Goal: Task Accomplishment & Management: Use online tool/utility

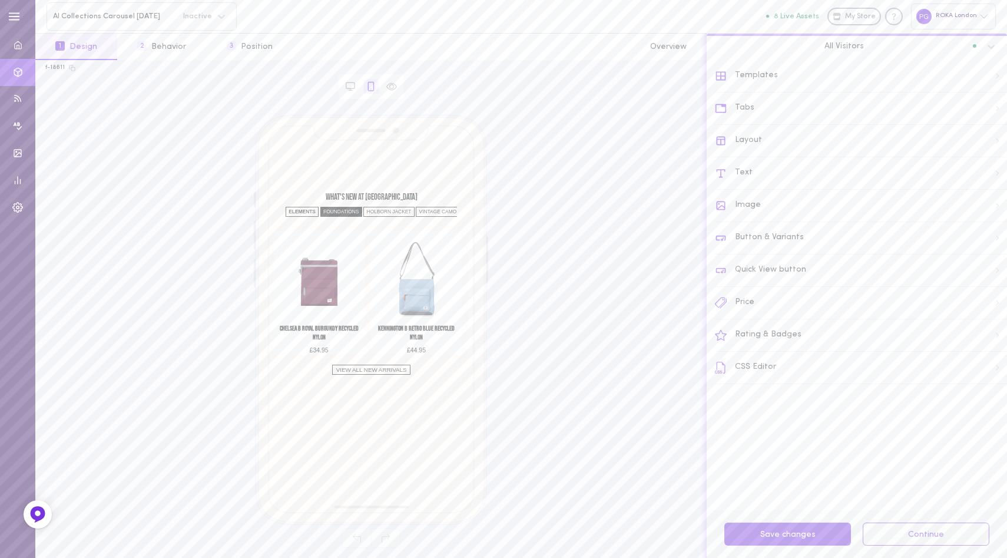
click at [343, 213] on div "FOUNDATIONS" at bounding box center [341, 212] width 42 height 10
click at [365, 358] on link "VIEW ALL NEW ARRIVALS" at bounding box center [371, 361] width 78 height 10
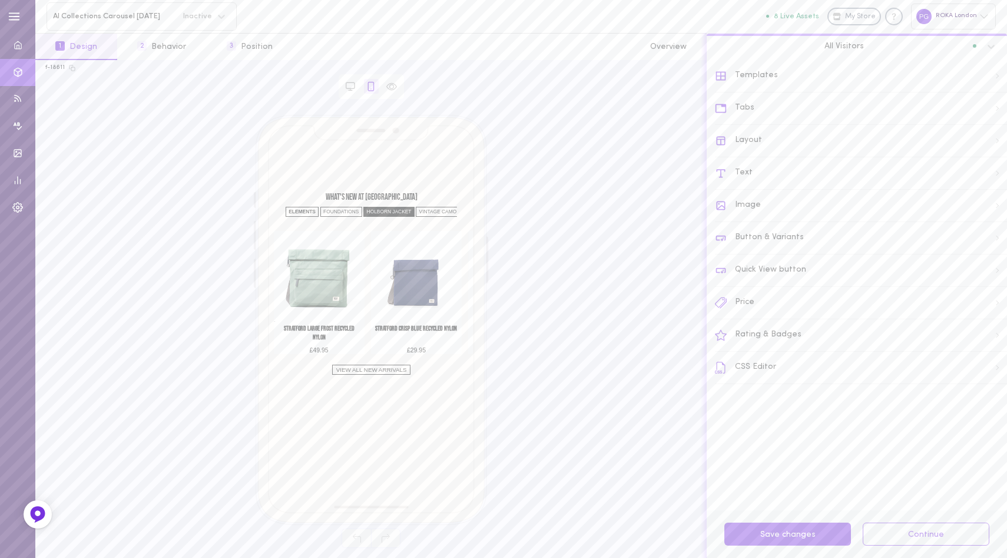
click at [392, 212] on div "HOLBORN JACKET" at bounding box center [388, 212] width 51 height 10
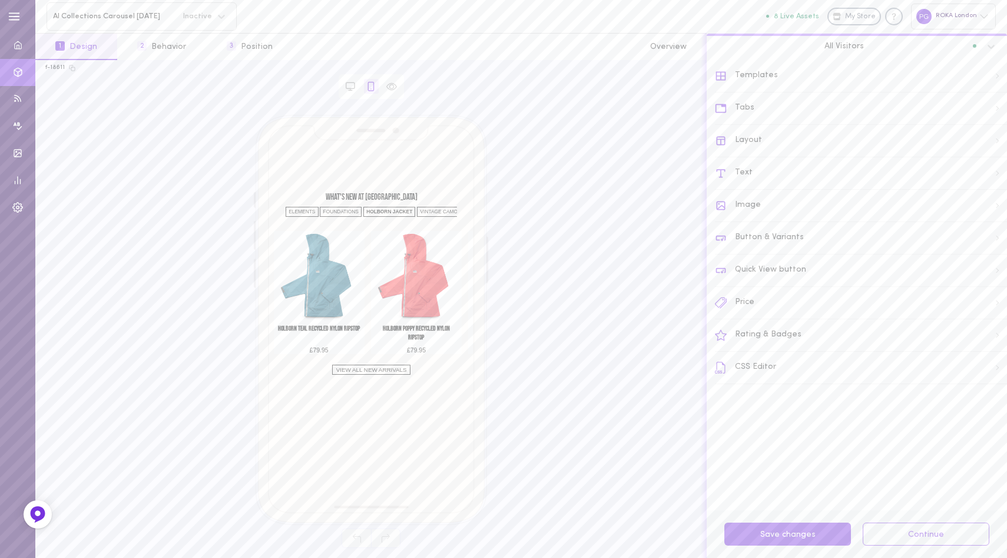
click at [780, 137] on div "Layout" at bounding box center [861, 141] width 292 height 32
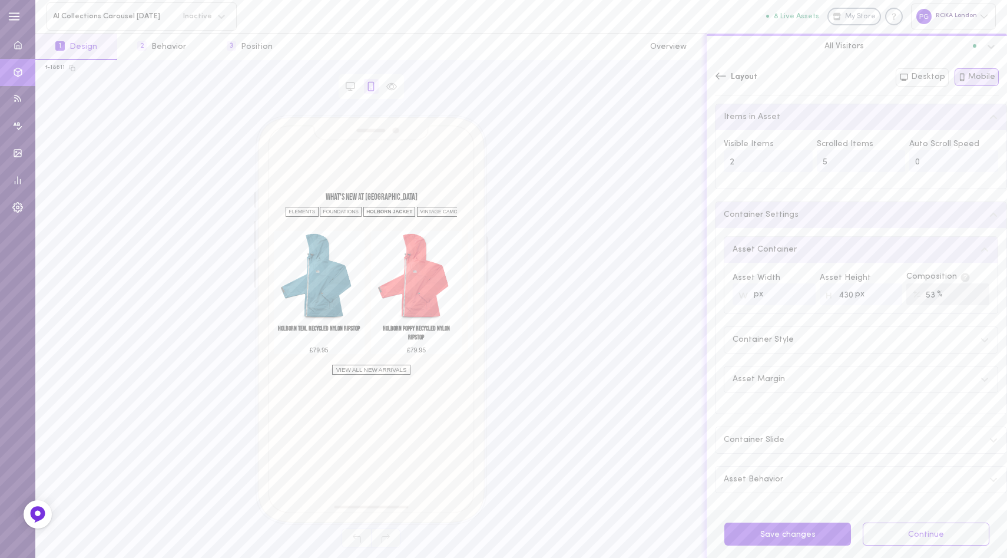
click at [731, 76] on span "Layout" at bounding box center [744, 77] width 27 height 12
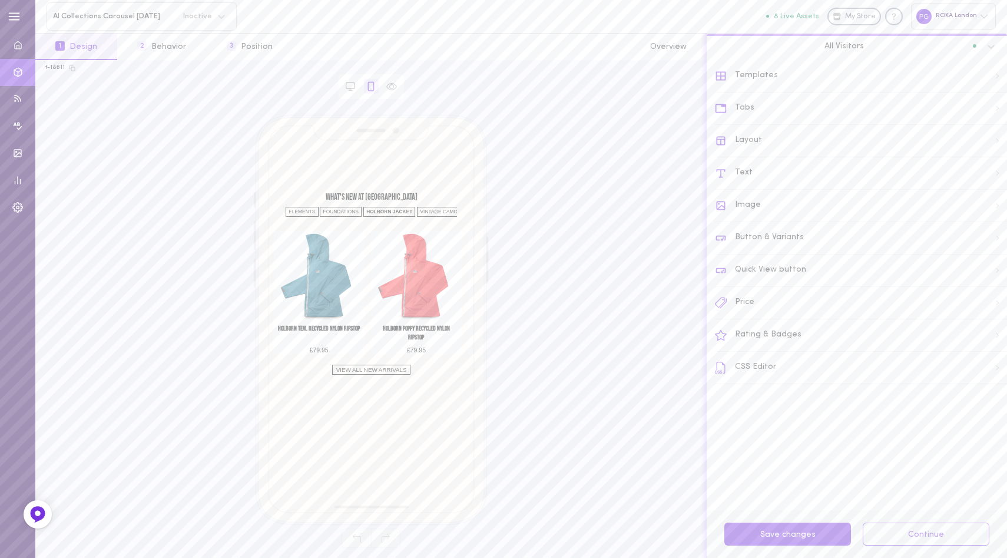
click at [775, 234] on div "Button & Variants" at bounding box center [861, 238] width 292 height 32
click at [987, 110] on label at bounding box center [997, 109] width 21 height 11
click at [0, 0] on input "checkbox" at bounding box center [0, 0] width 0 height 0
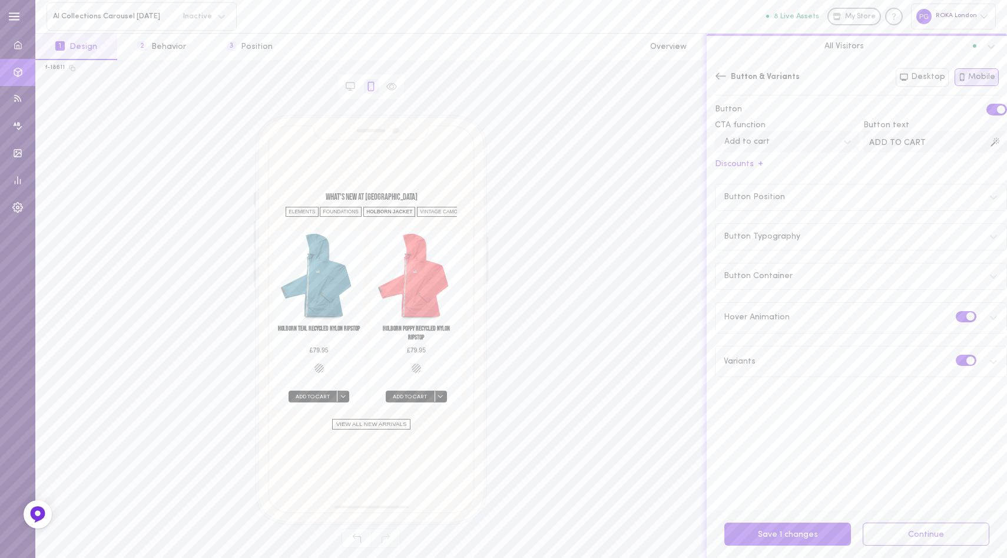
click at [987, 110] on label at bounding box center [997, 109] width 21 height 11
click at [0, 0] on input "checkbox" at bounding box center [0, 0] width 0 height 0
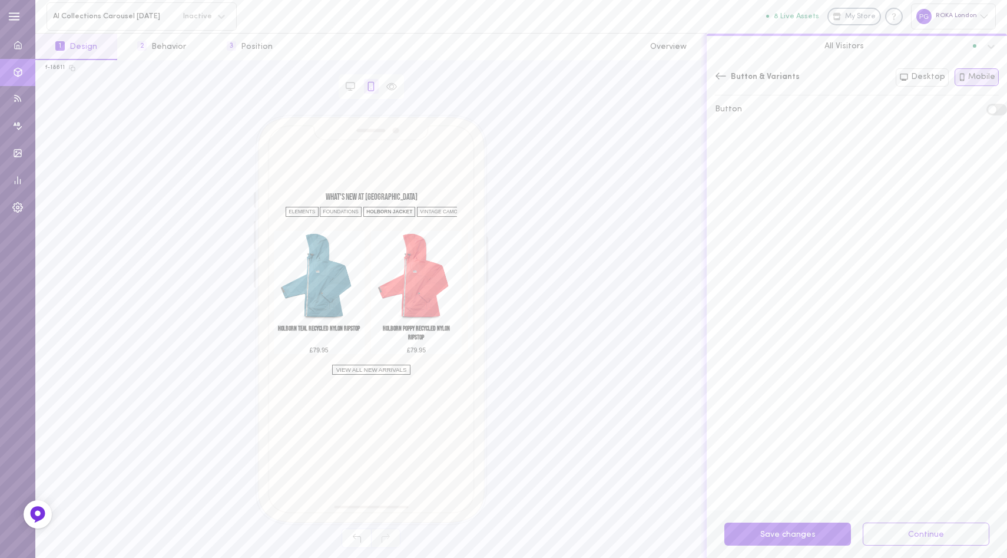
click at [989, 110] on span at bounding box center [993, 109] width 8 height 8
click at [0, 0] on input "checkbox" at bounding box center [0, 0] width 0 height 0
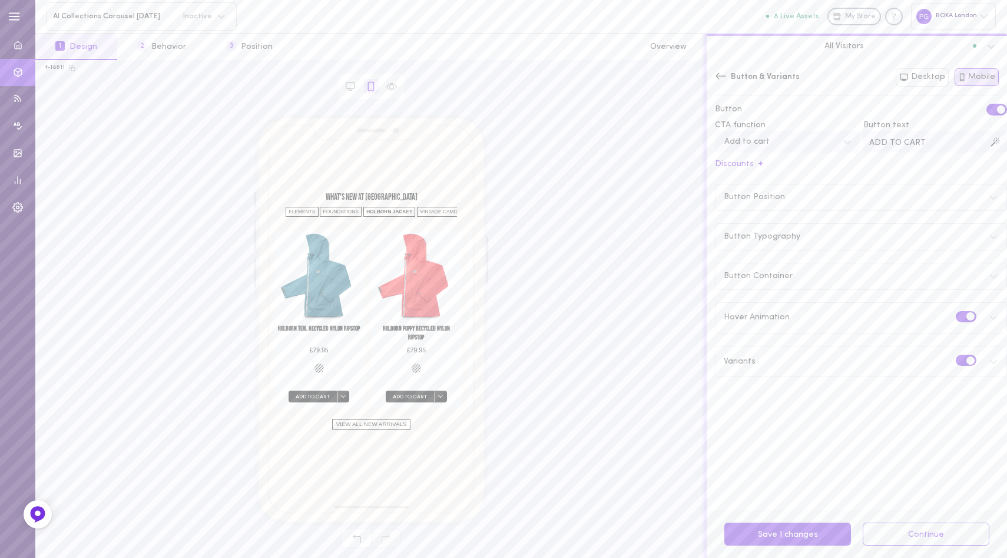
click at [987, 110] on label at bounding box center [997, 109] width 21 height 11
click at [0, 0] on input "checkbox" at bounding box center [0, 0] width 0 height 0
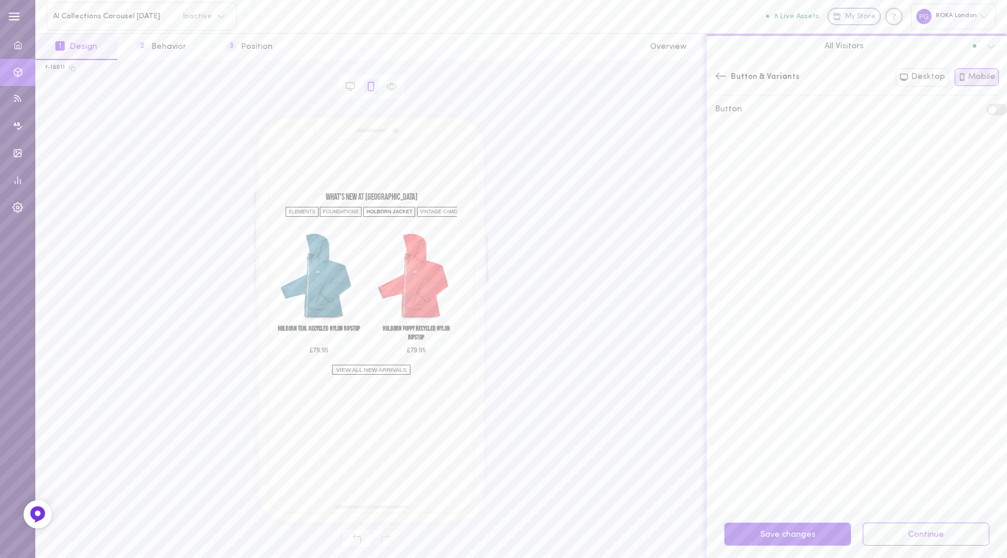
click at [725, 77] on icon at bounding box center [721, 76] width 12 height 12
click at [762, 174] on div "Text" at bounding box center [861, 173] width 292 height 32
click at [956, 117] on label at bounding box center [966, 118] width 21 height 11
click at [0, 0] on input "checkbox" at bounding box center [0, 0] width 0 height 0
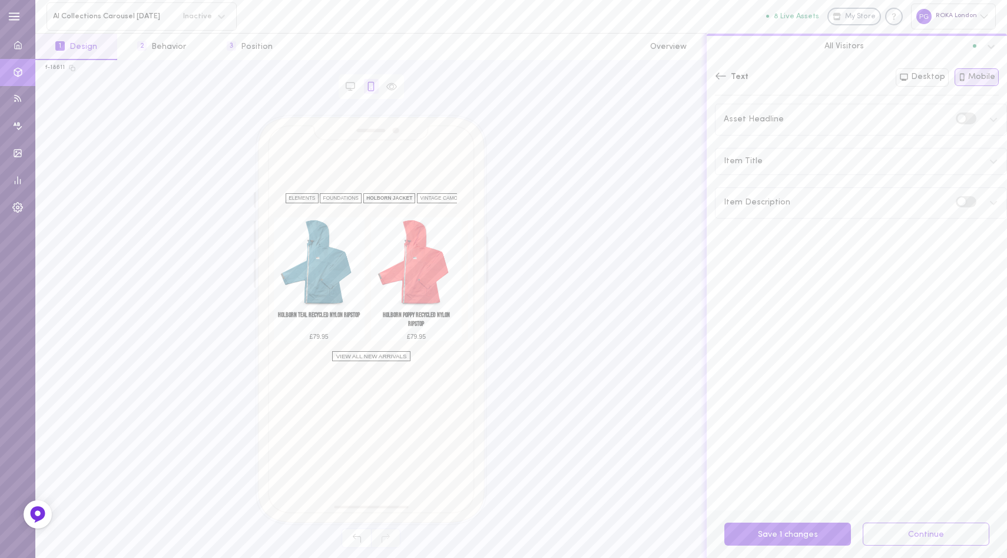
click at [956, 117] on label at bounding box center [966, 118] width 21 height 11
click at [0, 0] on input "checkbox" at bounding box center [0, 0] width 0 height 0
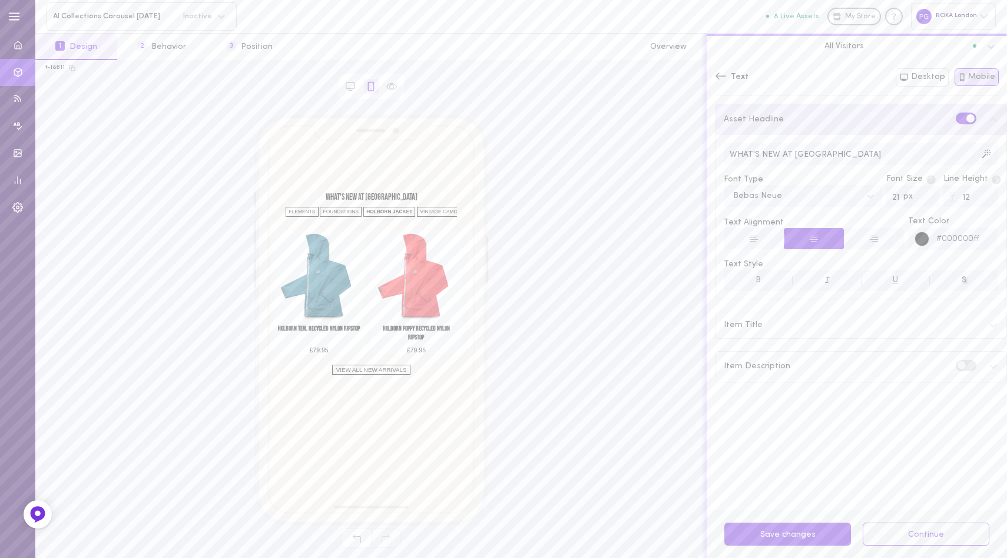
click at [894, 119] on div "Asset Headline" at bounding box center [861, 119] width 291 height 30
drag, startPoint x: 782, startPoint y: 150, endPoint x: 715, endPoint y: 151, distance: 67.8
click at [715, 151] on div "Asset Headline WHAT'S NEW AT ROKA LONDON Font Type Bebas Neue Font Size px 21 L…" at bounding box center [857, 307] width 300 height 407
click at [795, 150] on input "WHAT'S NEW AT [GEOGRAPHIC_DATA]" at bounding box center [861, 154] width 275 height 22
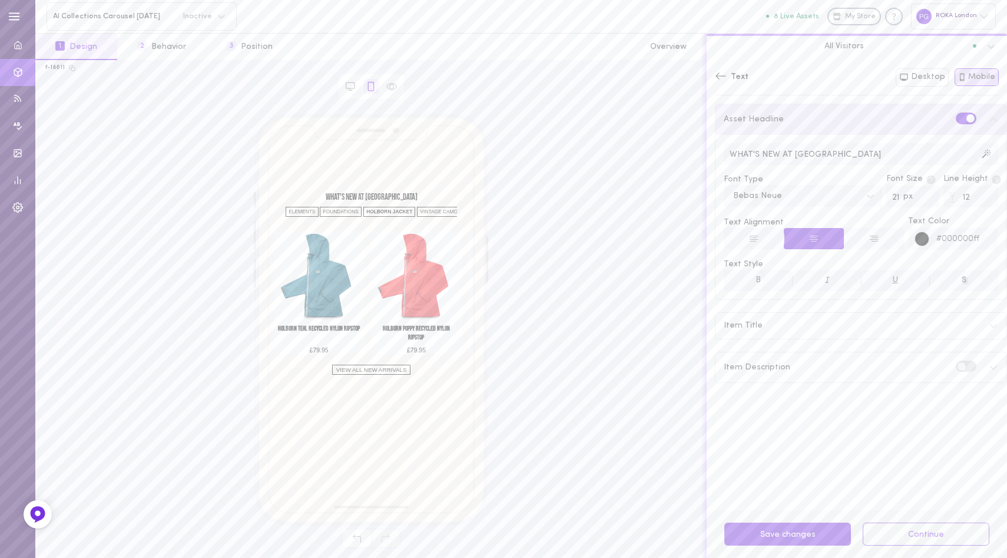
click at [778, 152] on input "WHAT'S NEW AT [GEOGRAPHIC_DATA]" at bounding box center [861, 154] width 275 height 22
click at [766, 151] on input "EXPLORE AW25" at bounding box center [861, 154] width 275 height 22
click at [862, 151] on input "EXPLORE ROKA LONDON AW25" at bounding box center [861, 154] width 275 height 22
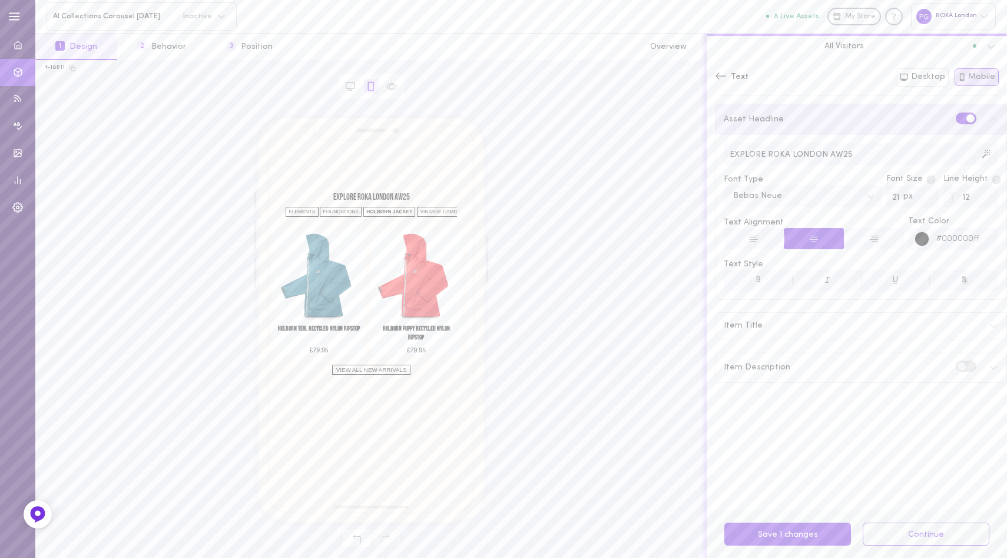
drag, startPoint x: 766, startPoint y: 149, endPoint x: 865, endPoint y: 149, distance: 99.0
click at [865, 149] on input "EXPLORE ROKA LONDON AW25" at bounding box center [861, 154] width 275 height 22
click at [852, 153] on input "EXPLORE ROKA LONDON AW25" at bounding box center [861, 154] width 275 height 22
drag, startPoint x: 827, startPoint y: 153, endPoint x: 767, endPoint y: 149, distance: 59.6
click at [767, 149] on input "EXPLORE ROKA LONDON AW25" at bounding box center [861, 154] width 275 height 22
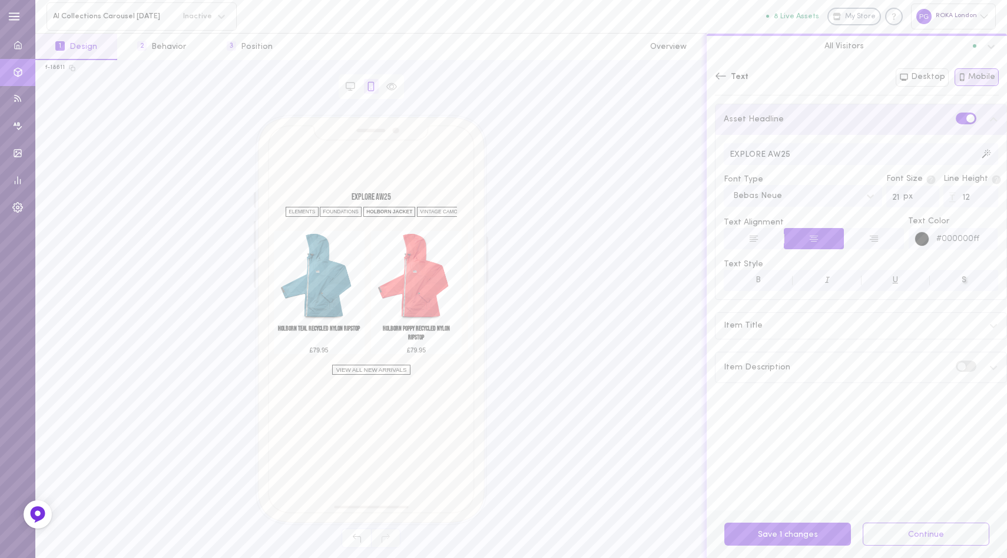
click at [797, 151] on input "EXPLORE AW25" at bounding box center [861, 154] width 275 height 22
click at [762, 156] on input "EXPLORE AW25 COLLECTIONS" at bounding box center [861, 154] width 275 height 22
click at [808, 156] on input "EXPLORE AW25 COLLECTIONS" at bounding box center [861, 154] width 275 height 22
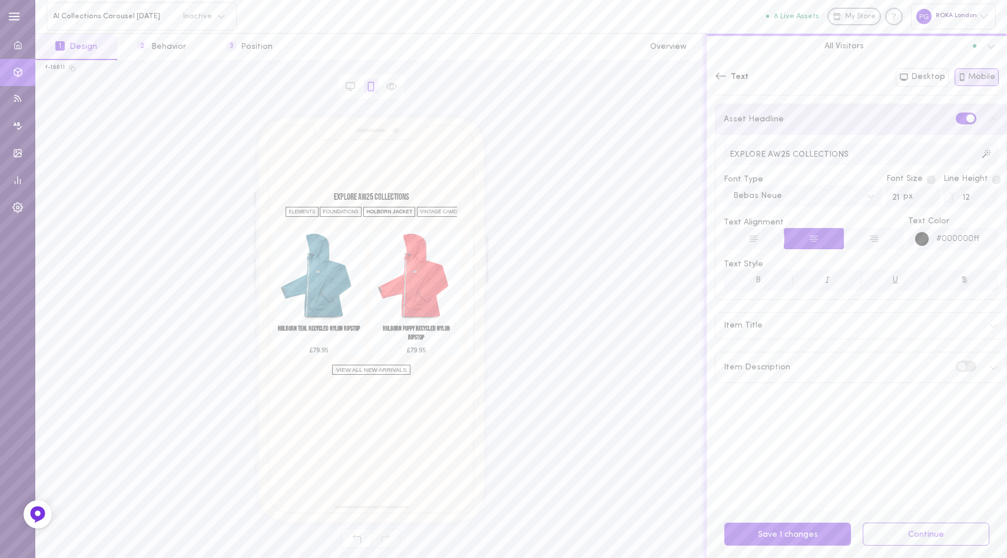
click at [765, 153] on input "EXPLORE AW25 COLLECTIONS" at bounding box center [861, 154] width 275 height 22
click at [832, 153] on input "EXPLORE AW25 COLLECTIONS" at bounding box center [861, 154] width 275 height 22
click at [873, 143] on input "EXPLORE AW25 COLLECTIONS" at bounding box center [861, 154] width 275 height 22
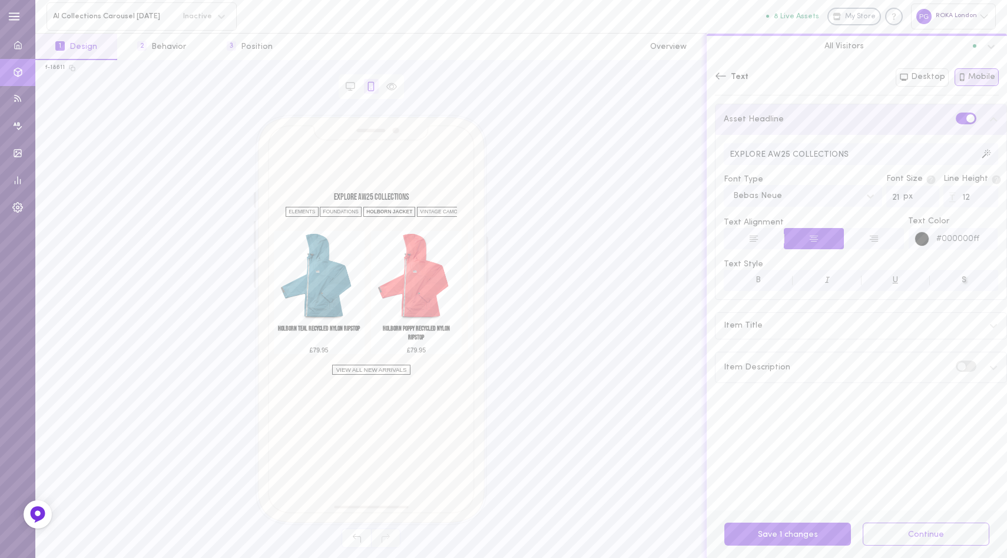
click at [864, 149] on input "EXPLORE AW25 COLLECTIONS" at bounding box center [861, 154] width 275 height 22
click at [856, 150] on input "EXPLORE AW25 COLLECTIONS" at bounding box center [861, 154] width 275 height 22
click at [847, 152] on input "EXPLORE AW25 COLLECTIONS" at bounding box center [861, 154] width 275 height 22
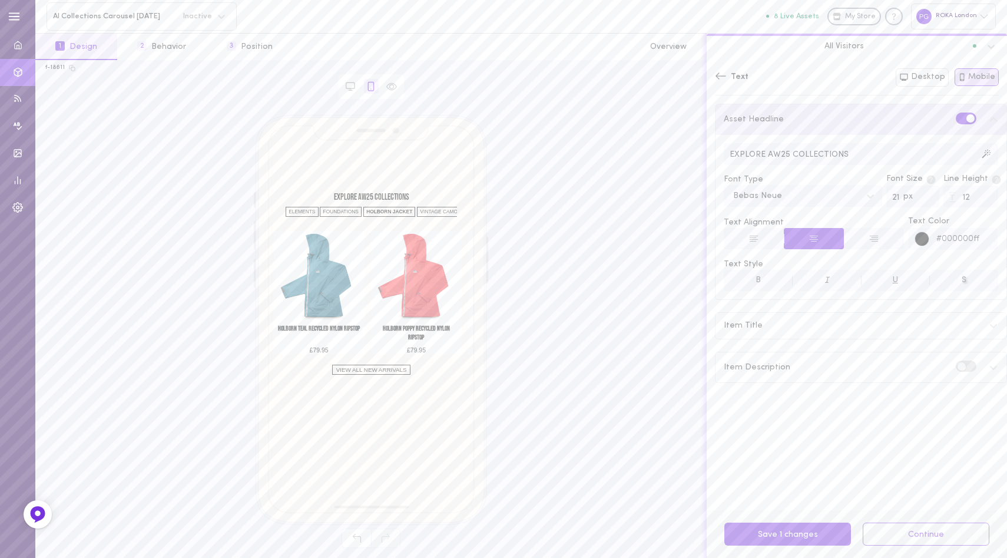
click at [868, 152] on input "EXPLORE AW25 COLLECTIONS" at bounding box center [861, 154] width 275 height 22
type input "EXPLORE AW25 COLLECTIONS"
click at [786, 323] on div "Item Title" at bounding box center [861, 326] width 291 height 26
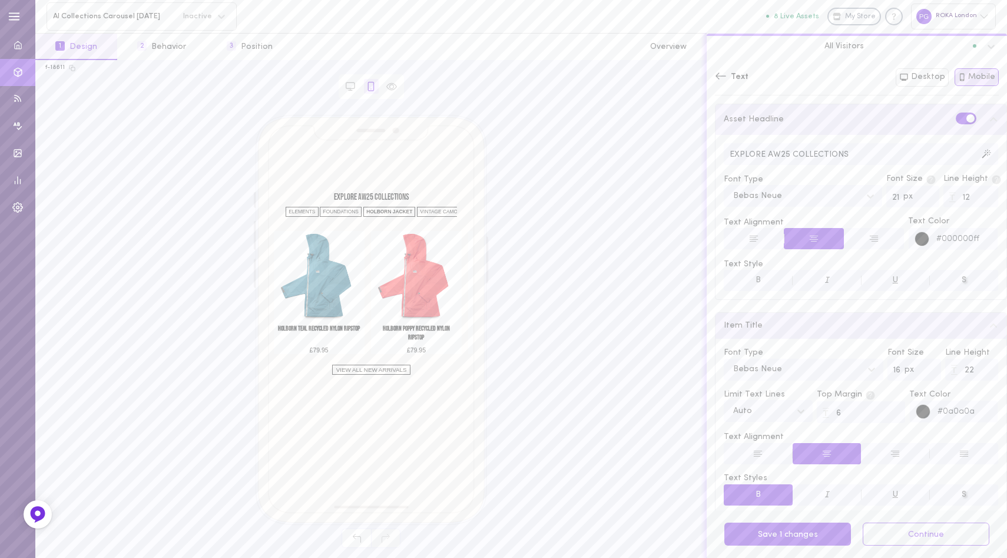
scroll to position [74, 0]
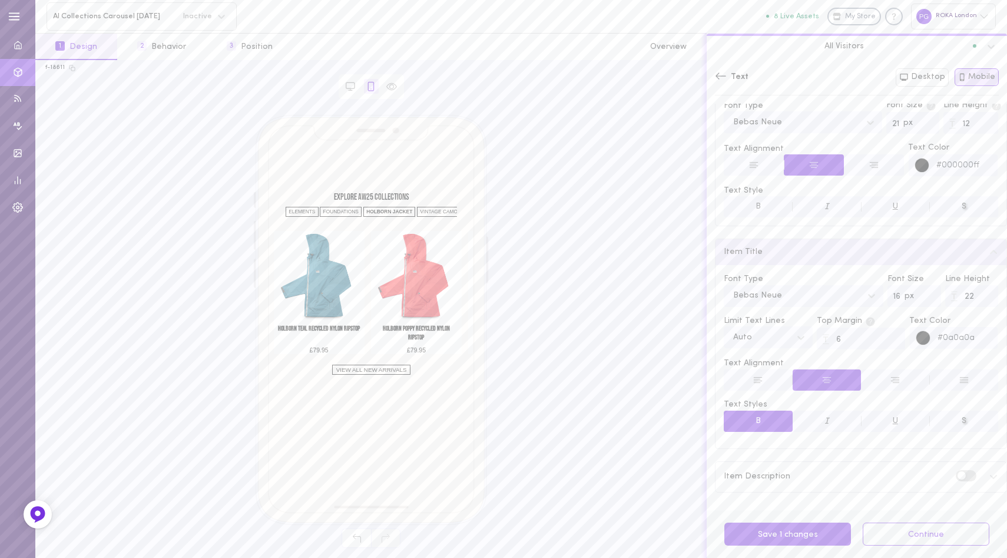
click at [958, 472] on span at bounding box center [962, 475] width 8 height 8
click at [0, 0] on input "checkbox" at bounding box center [0, 0] width 0 height 0
click at [956, 472] on label at bounding box center [966, 475] width 21 height 11
click at [0, 0] on input "checkbox" at bounding box center [0, 0] width 0 height 0
click at [958, 472] on span at bounding box center [962, 475] width 8 height 8
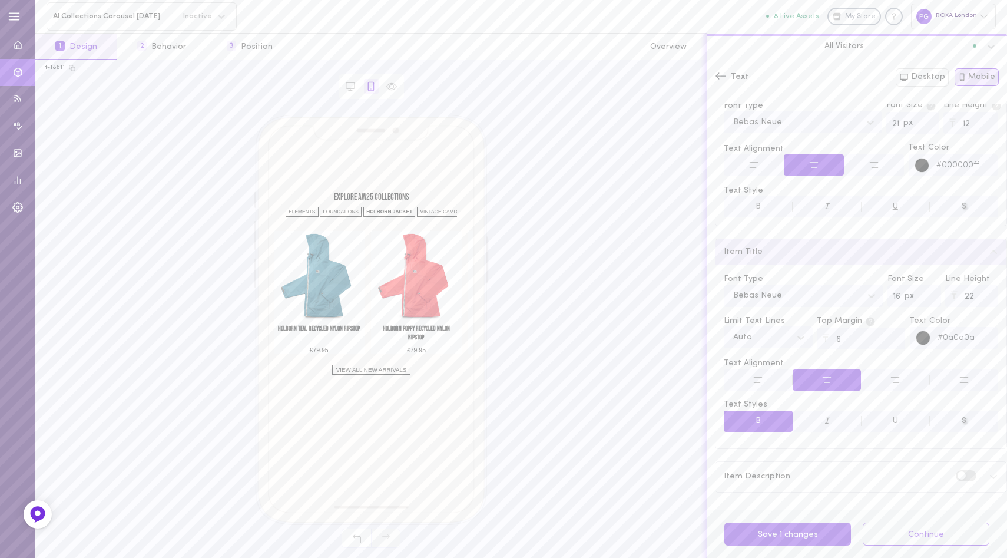
click at [0, 0] on input "checkbox" at bounding box center [0, 0] width 0 height 0
click at [956, 472] on label at bounding box center [966, 475] width 21 height 11
click at [0, 0] on input "checkbox" at bounding box center [0, 0] width 0 height 0
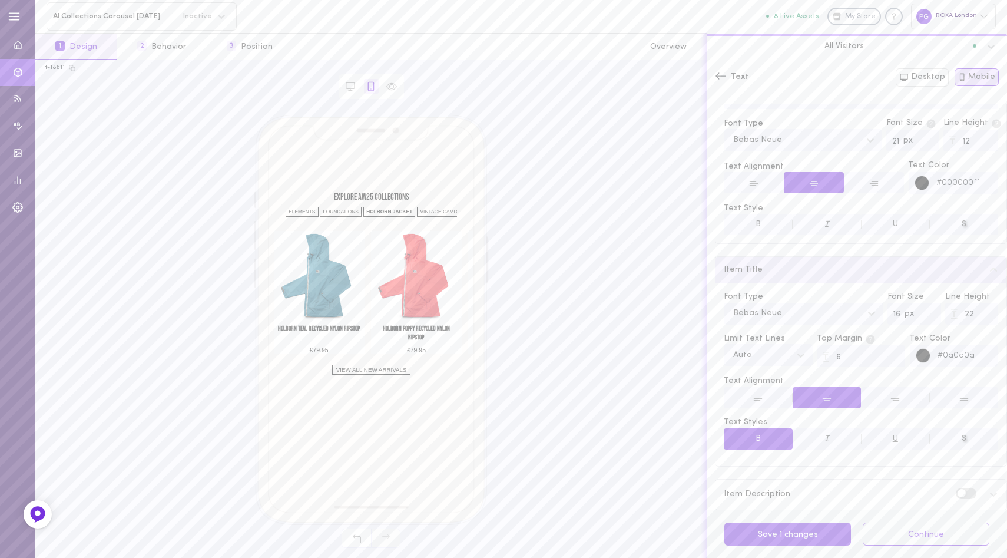
scroll to position [0, 0]
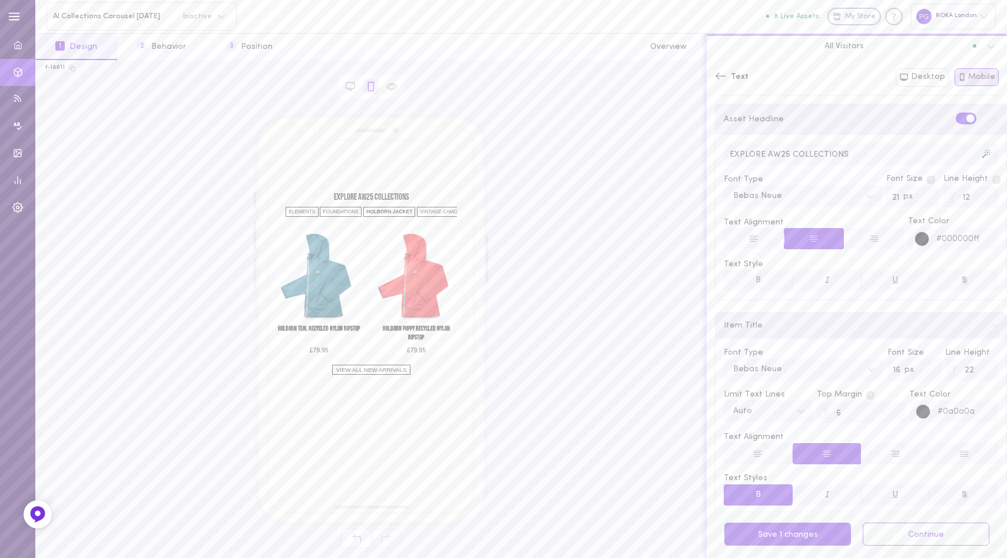
click at [723, 75] on icon at bounding box center [721, 75] width 11 height 6
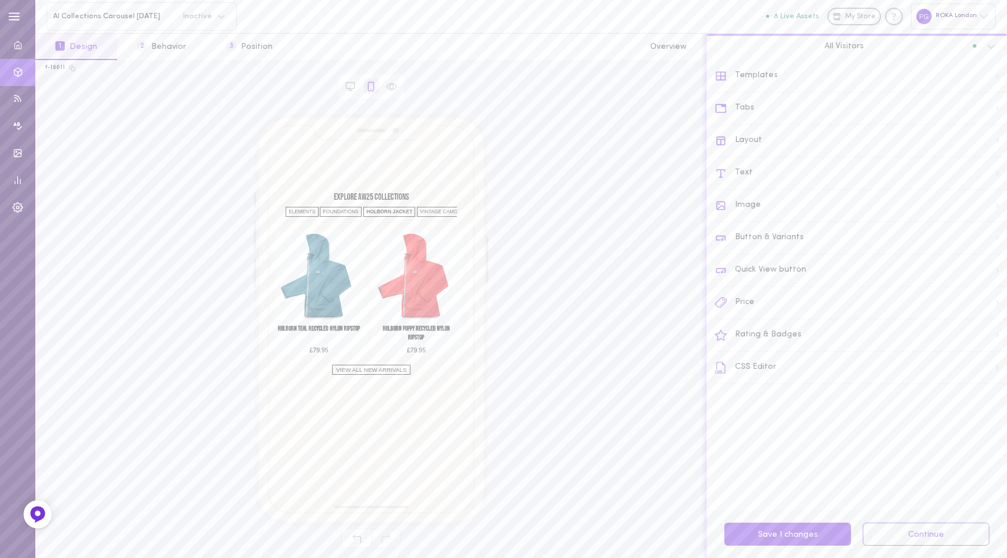
click at [821, 242] on div "Button & Variants" at bounding box center [861, 238] width 292 height 32
click at [716, 78] on icon at bounding box center [721, 76] width 12 height 12
click at [800, 83] on div "Templates" at bounding box center [861, 76] width 292 height 32
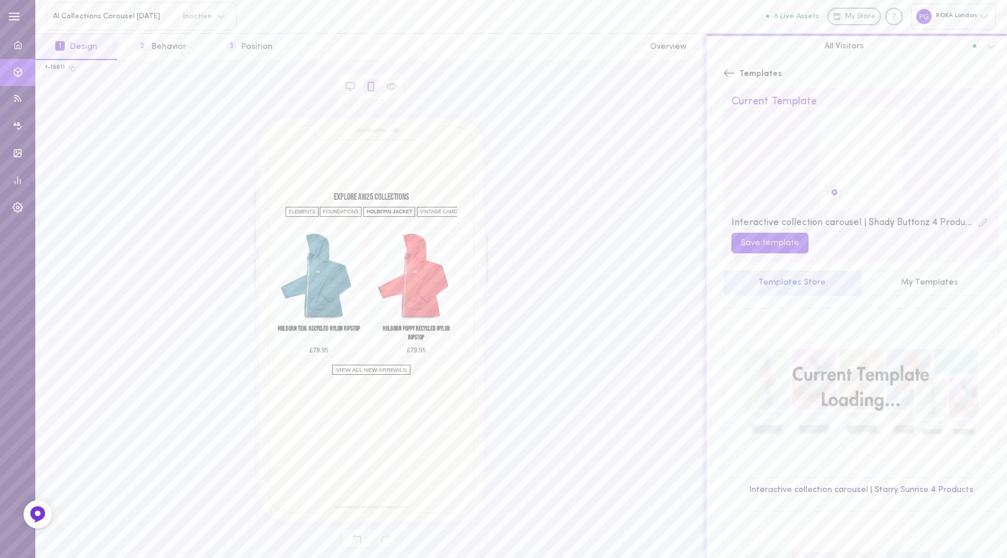
click at [979, 224] on icon at bounding box center [983, 222] width 9 height 9
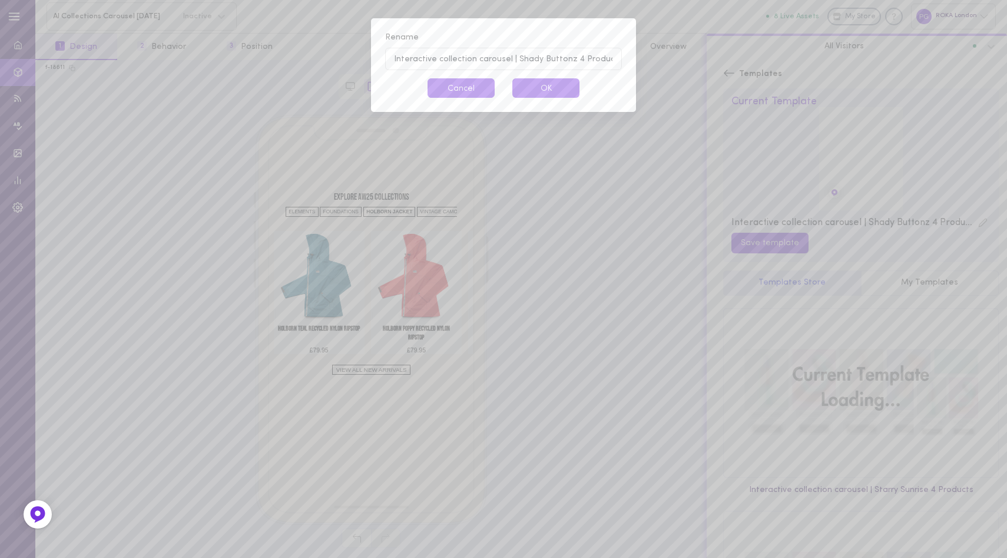
click at [458, 87] on button "Cancel" at bounding box center [461, 87] width 67 height 19
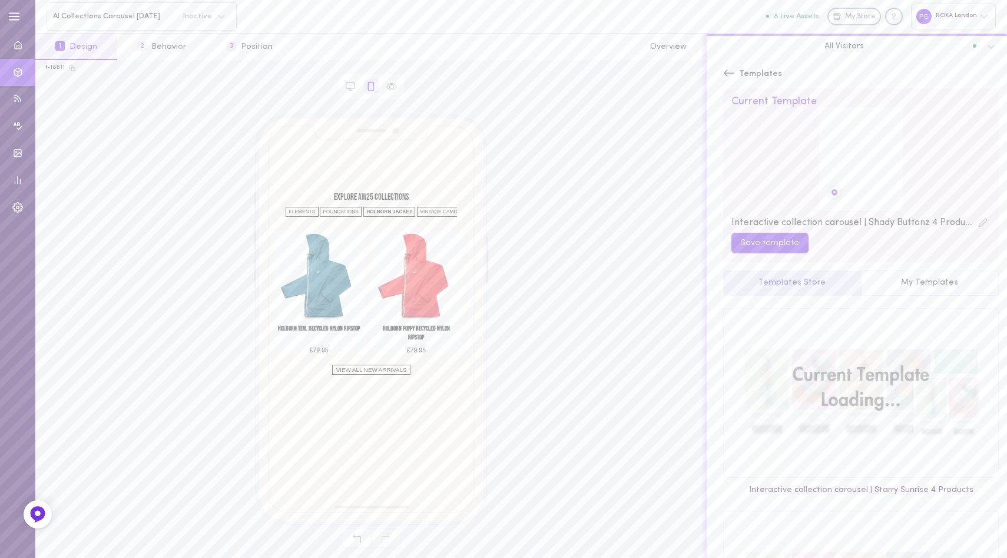
click at [731, 66] on div "Templates" at bounding box center [752, 74] width 59 height 28
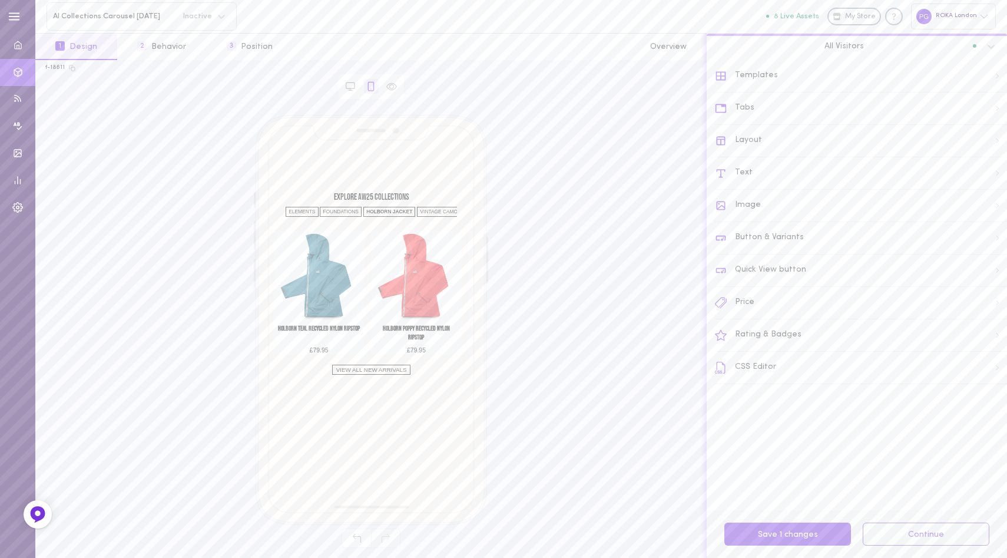
click at [815, 272] on div "Quick View button" at bounding box center [861, 271] width 292 height 32
click at [720, 72] on icon at bounding box center [721, 76] width 12 height 12
click at [302, 211] on div "ELEMENTS" at bounding box center [302, 212] width 33 height 10
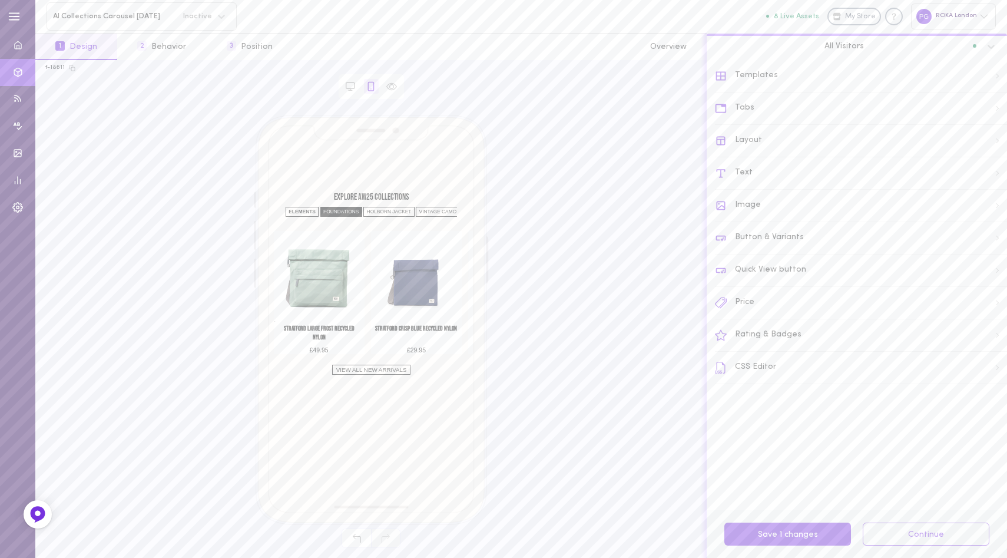
click at [343, 210] on div "FOUNDATIONS" at bounding box center [341, 212] width 42 height 10
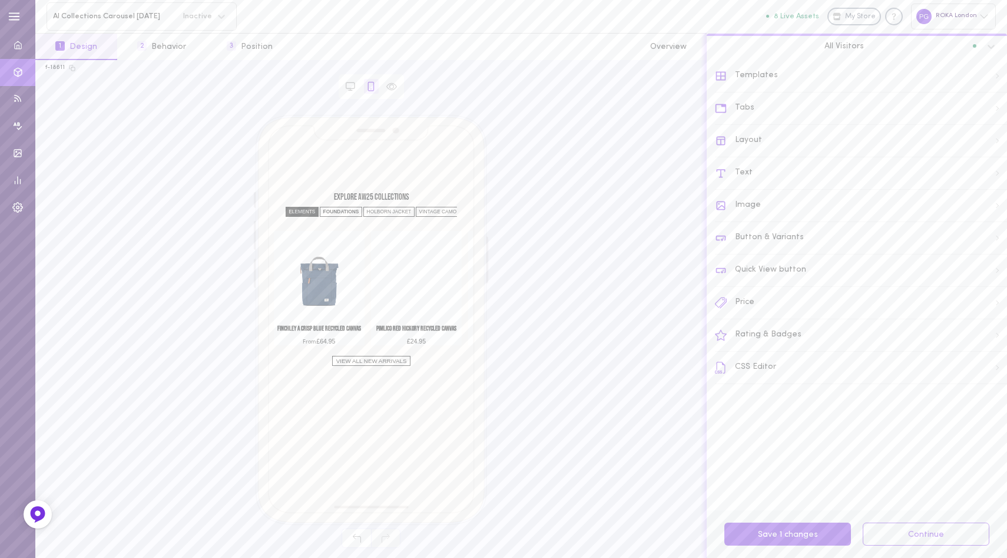
drag, startPoint x: 394, startPoint y: 210, endPoint x: 310, endPoint y: 210, distance: 83.7
click at [394, 210] on div "HOLBORN JACKET" at bounding box center [388, 212] width 51 height 10
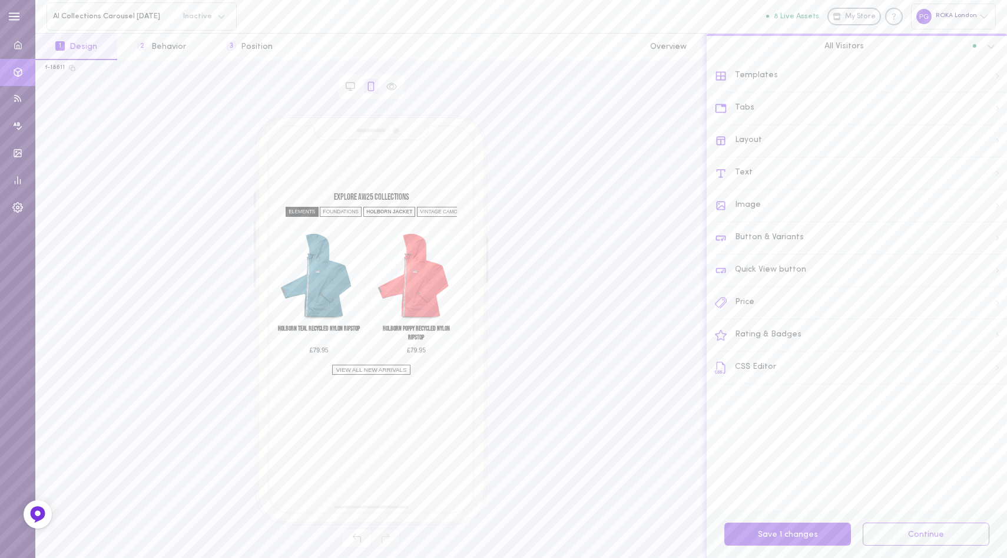
click at [310, 210] on div "ELEMENTS" at bounding box center [302, 212] width 33 height 10
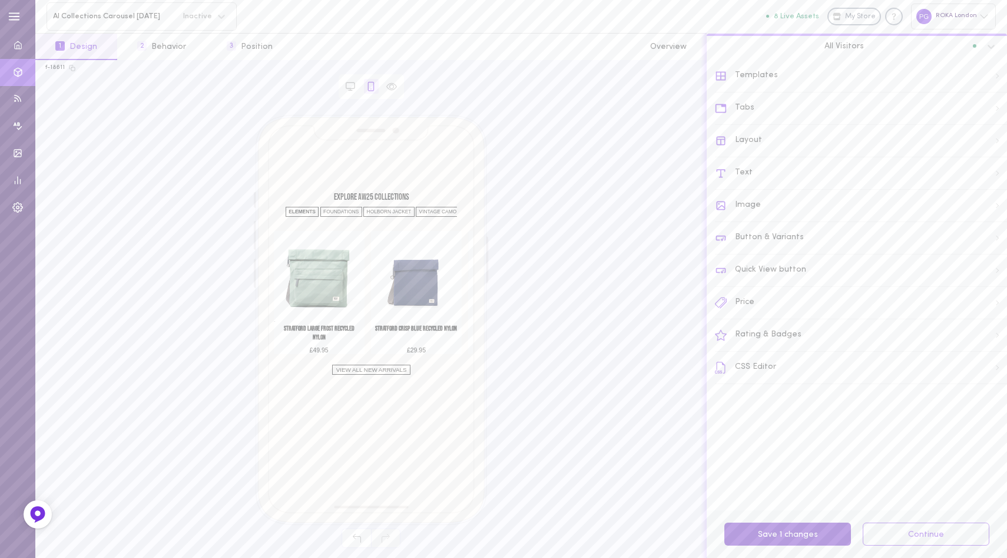
click at [785, 537] on button "Save 1 changes" at bounding box center [788, 534] width 127 height 23
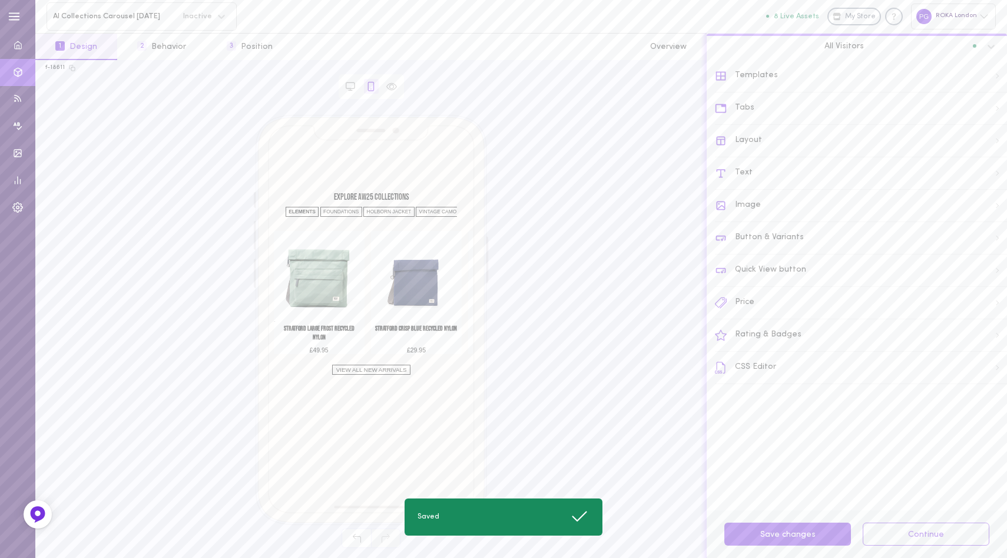
click at [821, 331] on div "Rating & Badges" at bounding box center [861, 335] width 292 height 32
click at [718, 75] on icon at bounding box center [721, 76] width 12 height 12
click at [773, 302] on div "Price" at bounding box center [861, 303] width 292 height 32
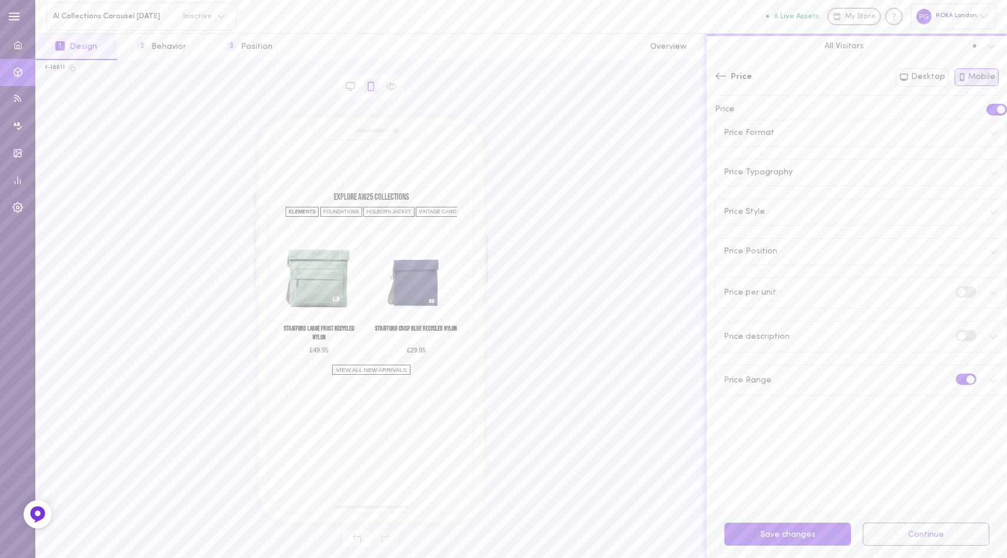
click at [721, 71] on icon at bounding box center [721, 76] width 12 height 12
click at [780, 270] on div "Quick View button" at bounding box center [861, 271] width 292 height 32
click at [728, 80] on div "Quick View button" at bounding box center [758, 77] width 87 height 12
click at [778, 244] on div "Button & Variants" at bounding box center [861, 238] width 292 height 32
click at [719, 71] on icon at bounding box center [721, 76] width 12 height 12
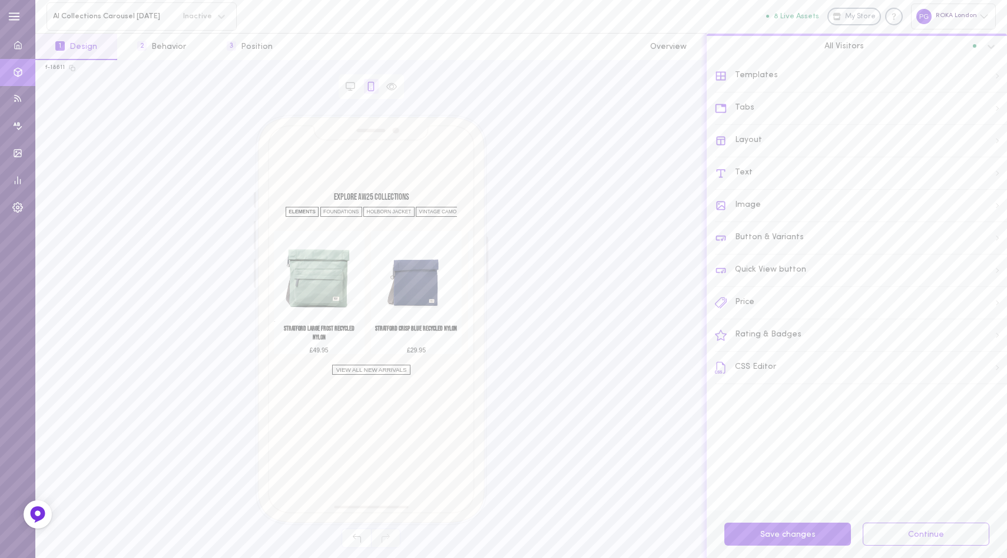
click at [783, 204] on div "Image" at bounding box center [861, 206] width 292 height 32
click at [789, 191] on div "Media Settings" at bounding box center [861, 196] width 291 height 26
click at [819, 199] on div "Media Settings" at bounding box center [861, 196] width 291 height 26
click at [832, 156] on div "Image Hover Animation" at bounding box center [861, 157] width 291 height 26
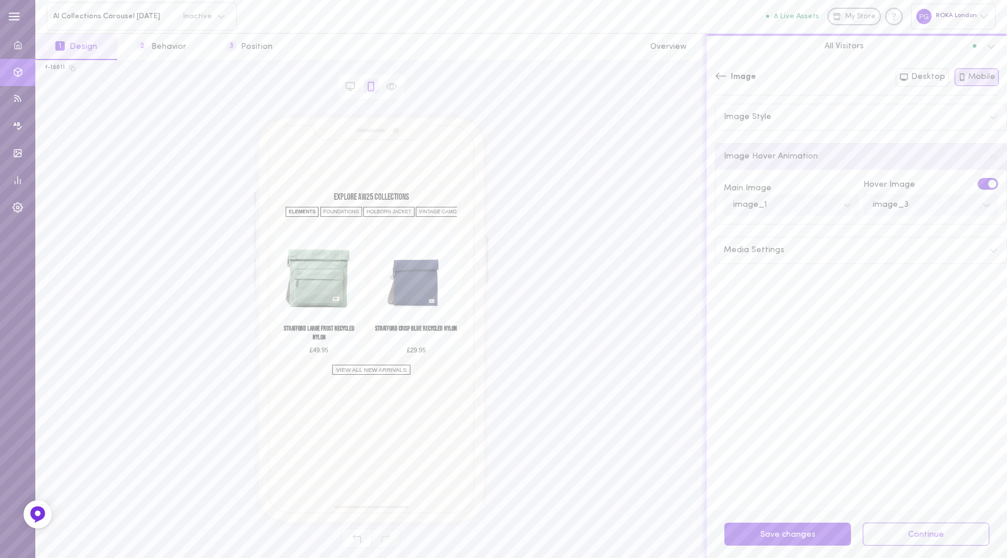
click at [831, 156] on div "Image Hover Animation" at bounding box center [861, 157] width 291 height 26
click at [721, 71] on icon at bounding box center [721, 76] width 12 height 12
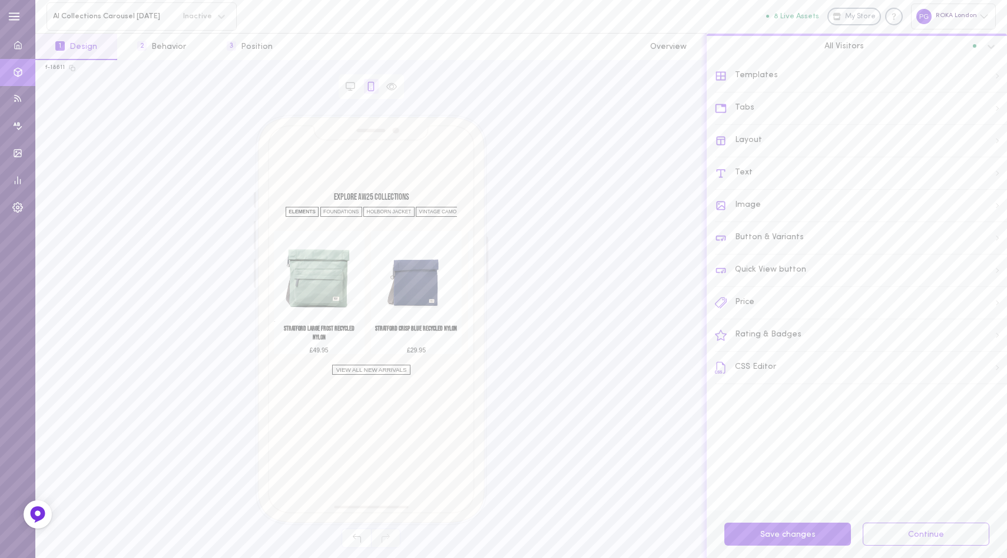
click at [789, 104] on div "Tabs" at bounding box center [861, 108] width 292 height 32
click at [790, 157] on div "View All" at bounding box center [861, 157] width 291 height 26
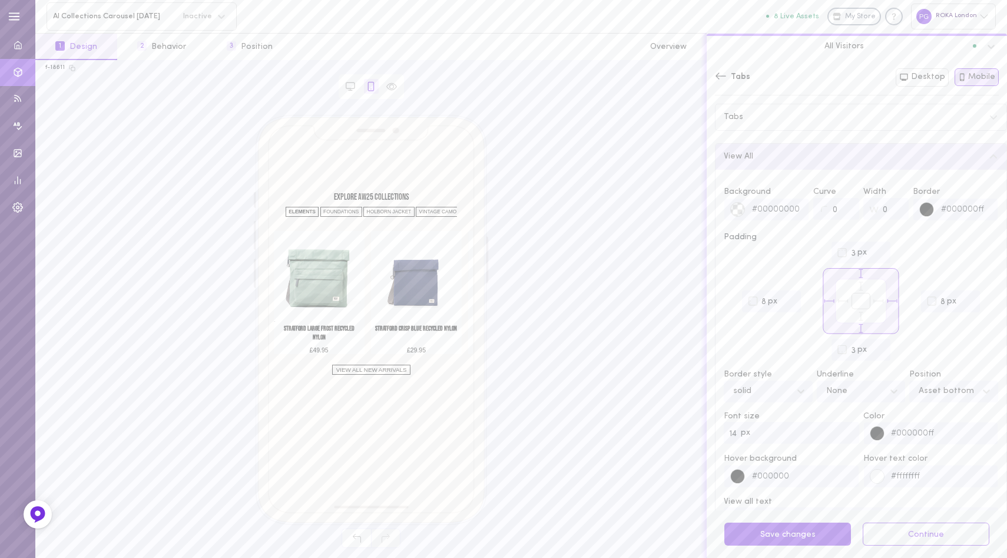
click at [795, 163] on div "View All" at bounding box center [861, 157] width 291 height 26
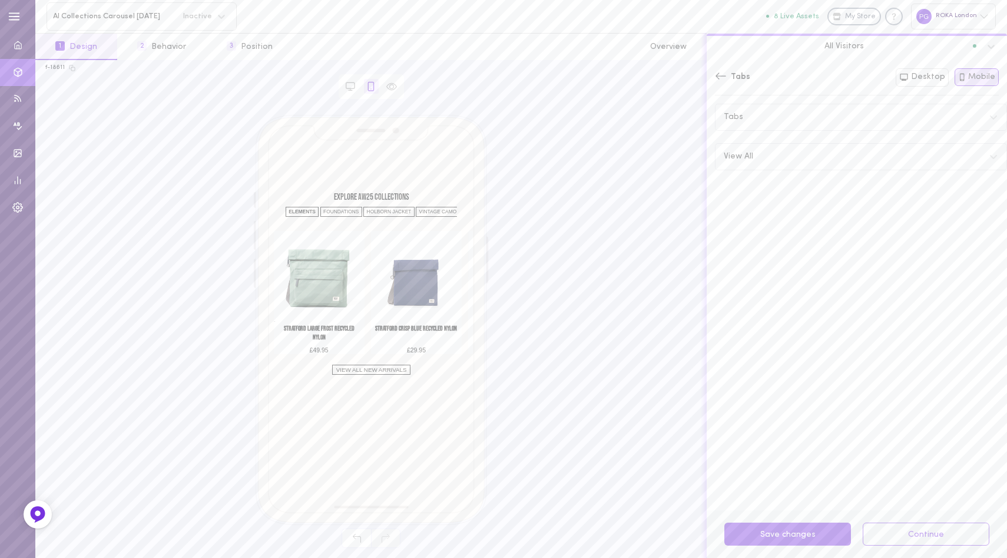
click at [795, 118] on div "Tabs" at bounding box center [861, 117] width 291 height 26
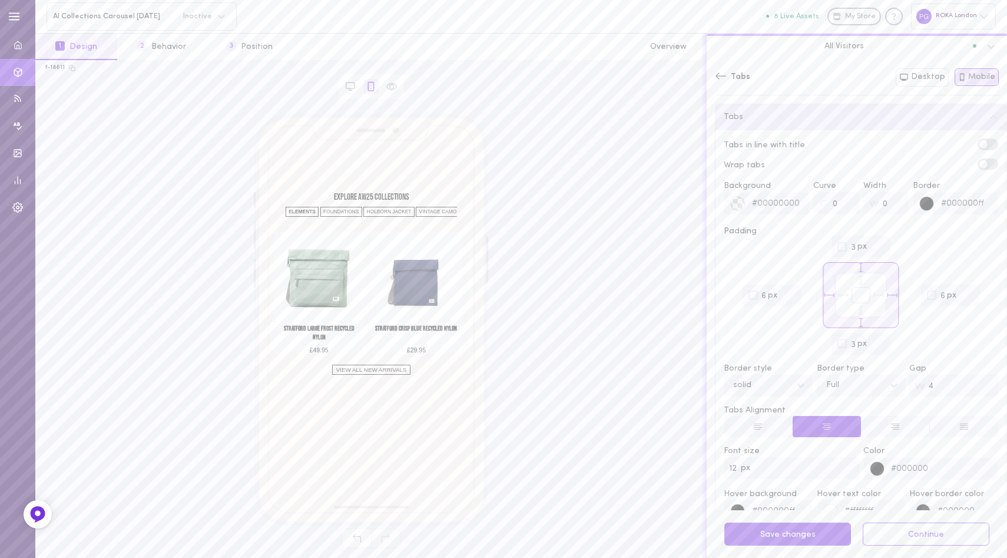
click at [785, 110] on div "Tabs" at bounding box center [861, 117] width 291 height 26
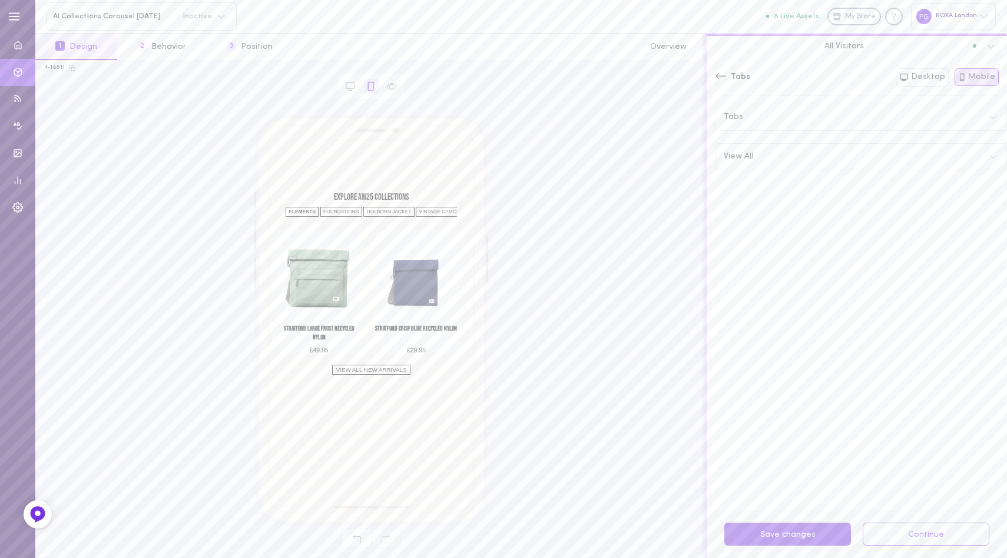
click at [790, 160] on div "View All" at bounding box center [861, 157] width 291 height 26
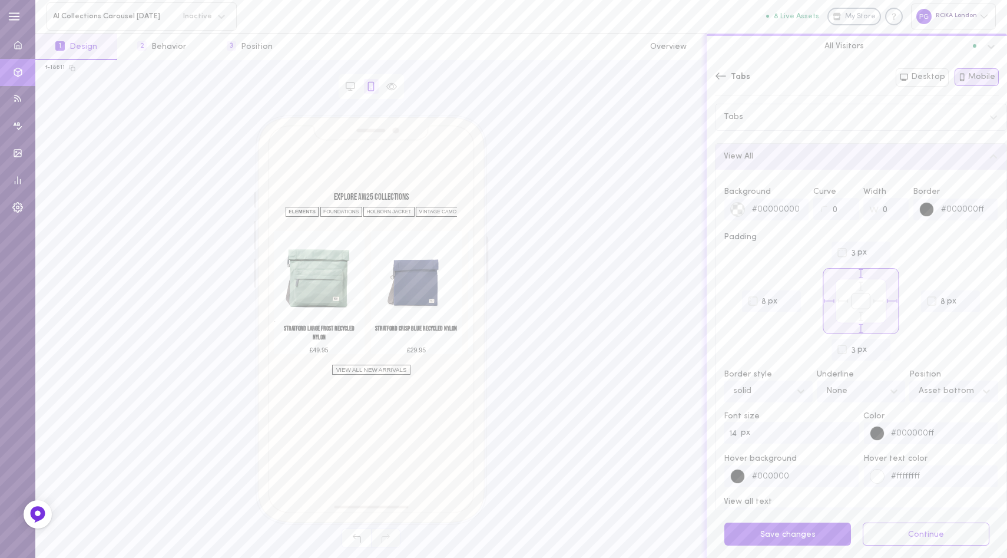
scroll to position [107, 0]
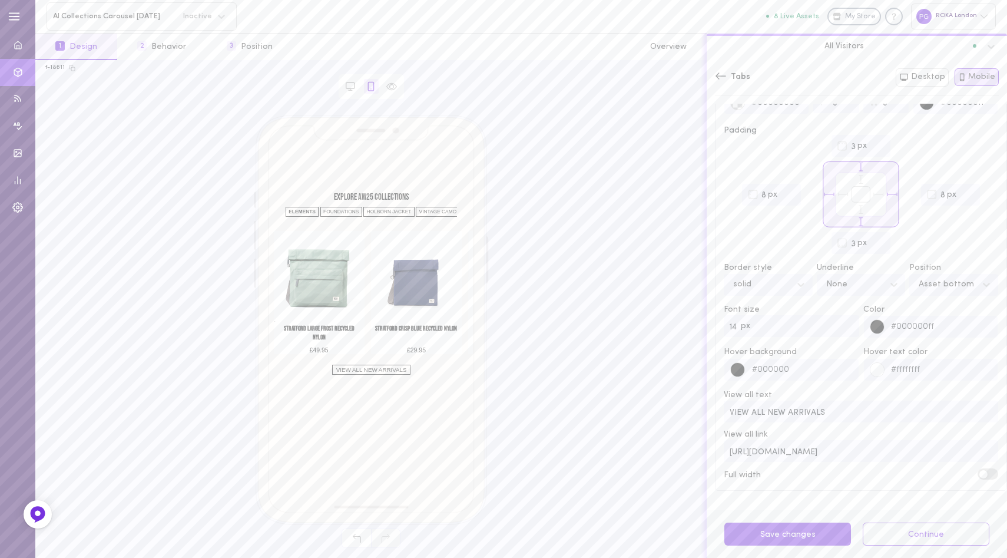
drag, startPoint x: 765, startPoint y: 408, endPoint x: 897, endPoint y: 408, distance: 131.4
click at [897, 408] on input "VIEW ALL NEW ARRIVALS" at bounding box center [861, 412] width 275 height 22
click at [793, 408] on input "VIEW ALL" at bounding box center [861, 412] width 275 height 22
click at [779, 412] on input "VIEW ALL" at bounding box center [861, 412] width 275 height 22
click at [779, 412] on input "VIEW ALL NEW ARRIVALS" at bounding box center [861, 412] width 275 height 22
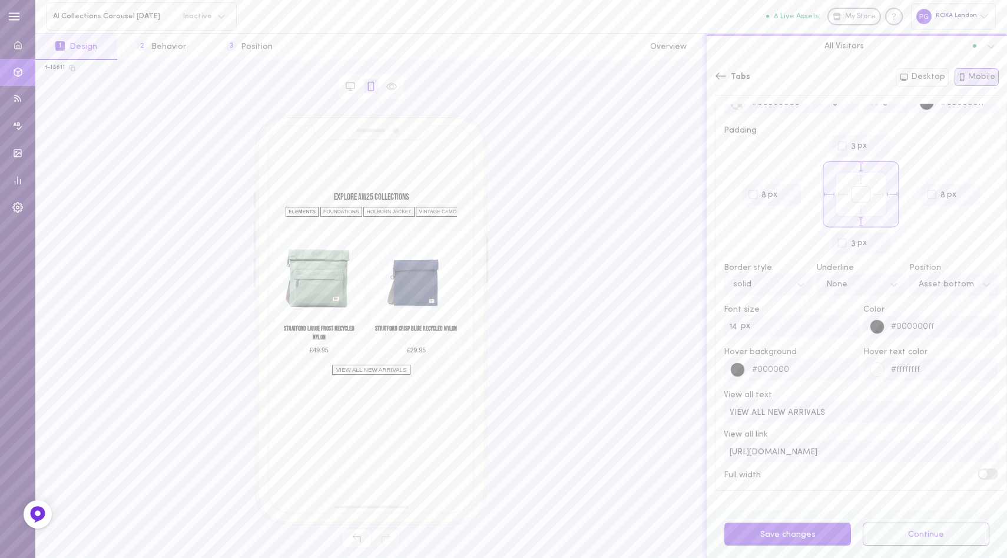
drag, startPoint x: 786, startPoint y: 412, endPoint x: 879, endPoint y: 412, distance: 92.5
click at [879, 412] on input "VIEW ALL NEW ARRIVALS" at bounding box center [861, 412] width 275 height 22
click at [824, 409] on input "VIEW ALL NEW IN" at bounding box center [861, 412] width 275 height 22
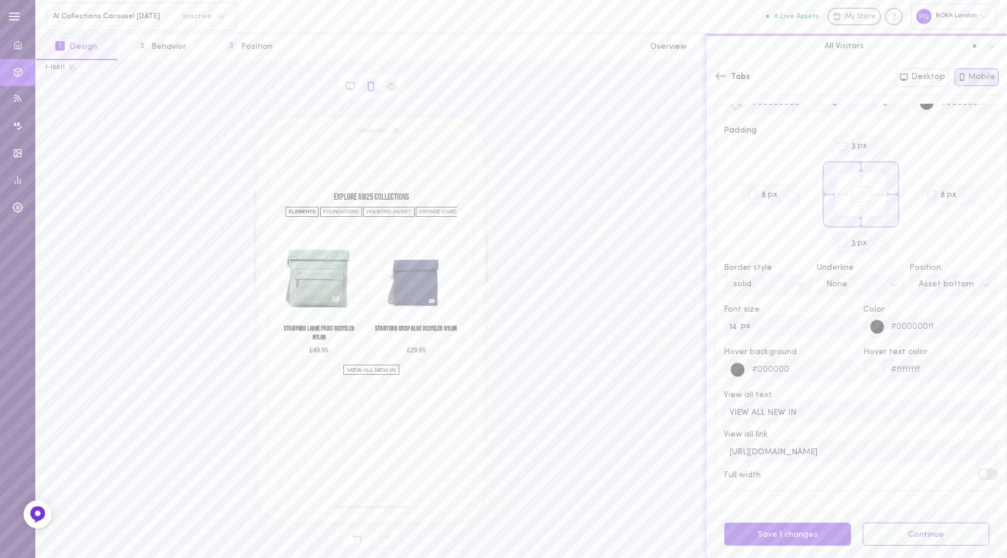
click at [796, 409] on input "VIEW ALL NEW IN" at bounding box center [861, 412] width 275 height 22
drag, startPoint x: 767, startPoint y: 409, endPoint x: 827, endPoint y: 409, distance: 59.5
click at [827, 409] on input "VIEW ALL NEW IN" at bounding box center [861, 412] width 275 height 22
drag, startPoint x: 784, startPoint y: 409, endPoint x: 818, endPoint y: 409, distance: 34.2
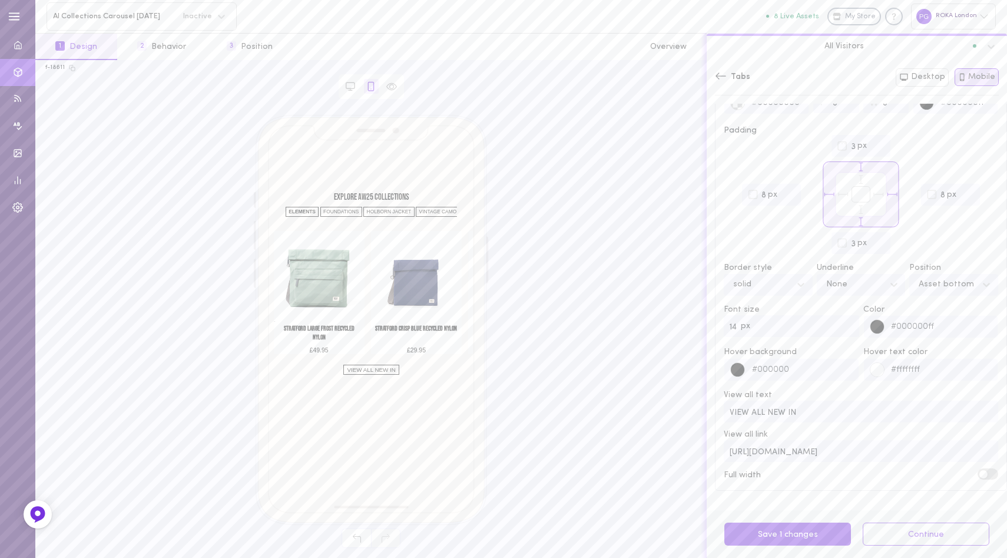
click at [818, 409] on input "VIEW ALL NEW IN" at bounding box center [861, 412] width 275 height 22
drag, startPoint x: 769, startPoint y: 408, endPoint x: 812, endPoint y: 408, distance: 43.0
click at [809, 408] on input "VIEW ALL NEW BAGS" at bounding box center [861, 412] width 275 height 22
click at [812, 408] on input "VIEW ALL NEW BAGS" at bounding box center [861, 412] width 275 height 22
click at [785, 408] on input "VIEW ALL NEW BAGS" at bounding box center [861, 412] width 275 height 22
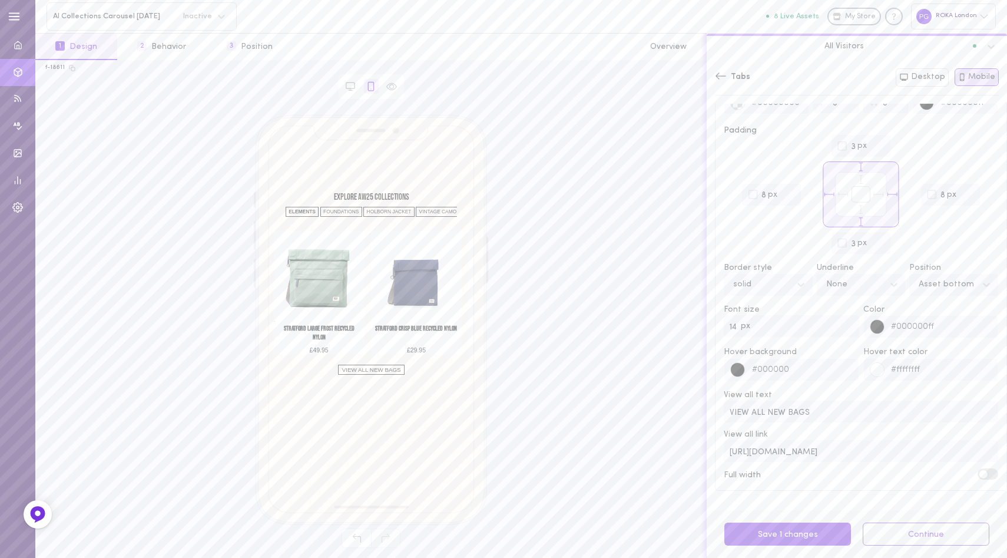
click at [785, 408] on input "VIEW ALL NEW BAGS" at bounding box center [861, 412] width 275 height 22
click at [823, 413] on input "VIEW ALL NEW BAGS" at bounding box center [861, 412] width 275 height 22
drag, startPoint x: 784, startPoint y: 408, endPoint x: 874, endPoint y: 408, distance: 89.5
click at [874, 408] on input "VIEW ALL NEW BAGS" at bounding box center [861, 412] width 275 height 22
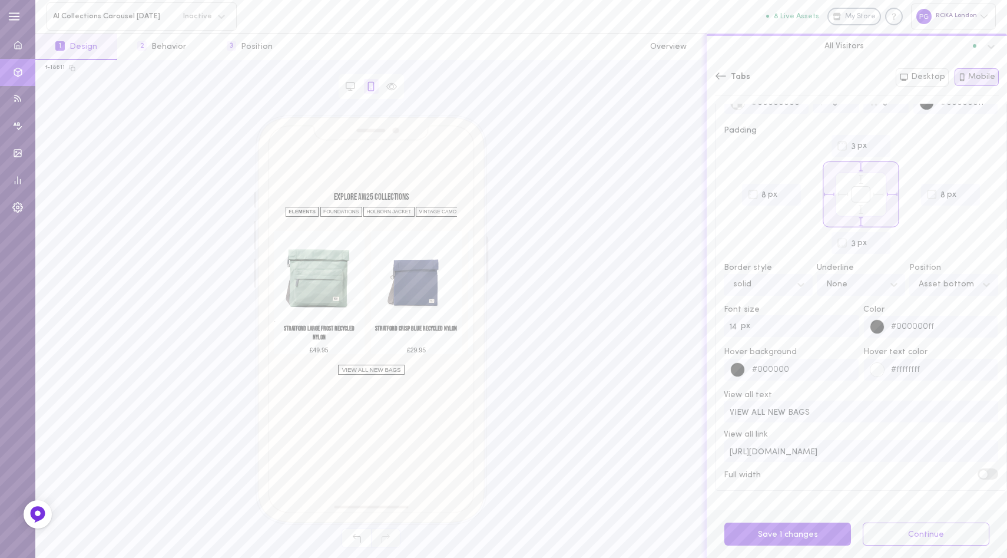
click at [832, 411] on input "VIEW ALL NEW BAGS" at bounding box center [861, 412] width 275 height 22
drag, startPoint x: 786, startPoint y: 409, endPoint x: 848, endPoint y: 409, distance: 62.4
click at [848, 409] on input "VIEW ALL NEW BAGS" at bounding box center [861, 412] width 275 height 22
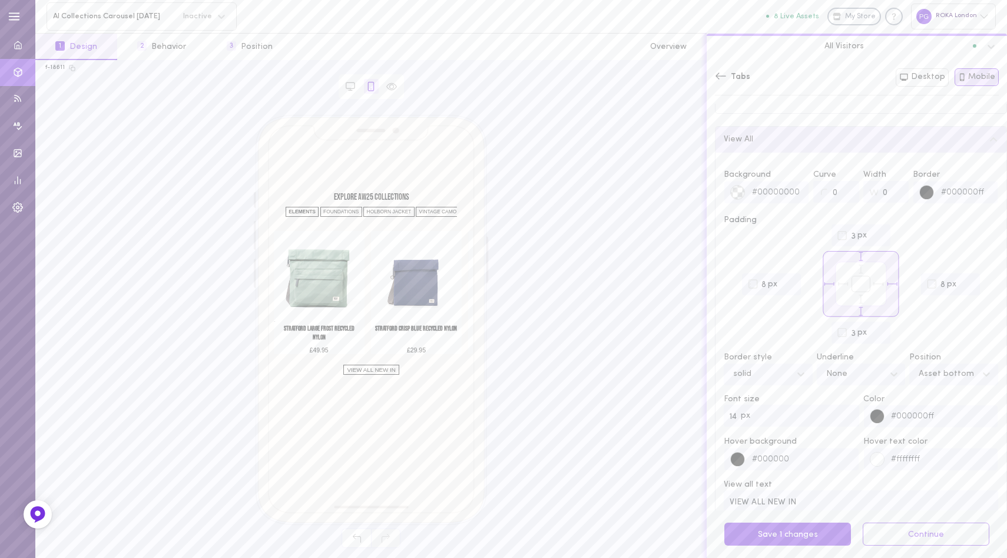
scroll to position [0, 0]
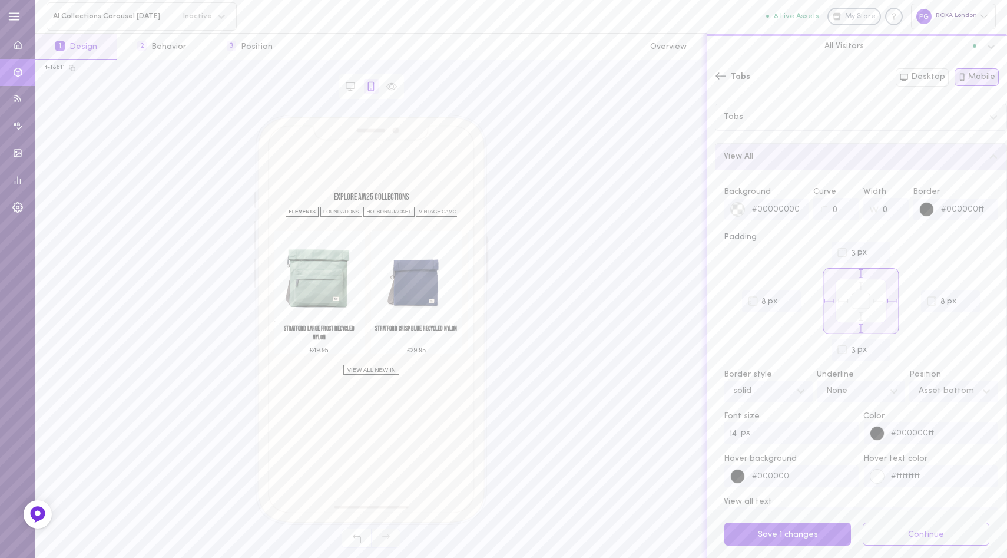
type input "VIEW ALL NEW IN"
click at [719, 80] on icon at bounding box center [721, 76] width 12 height 12
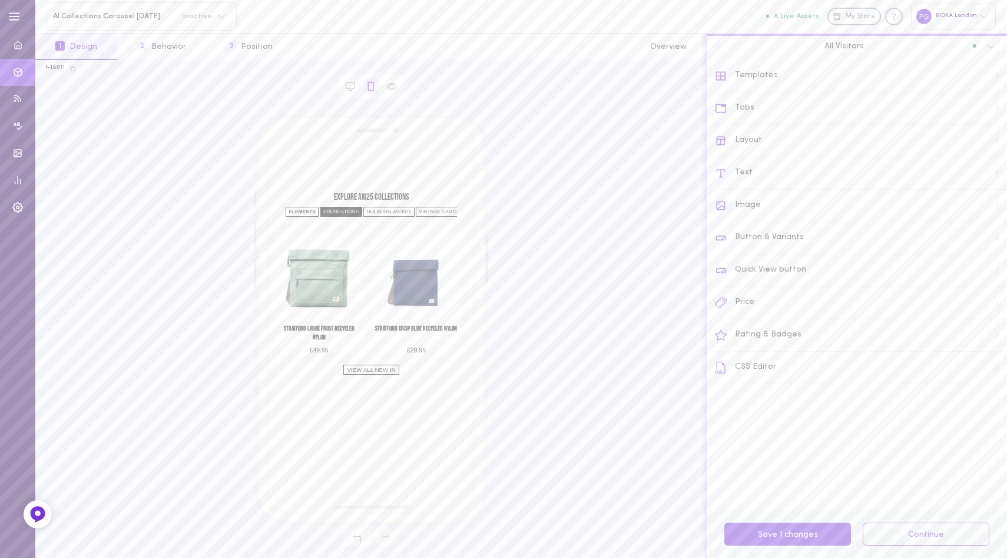
click at [334, 213] on div "FOUNDATIONS" at bounding box center [341, 212] width 42 height 10
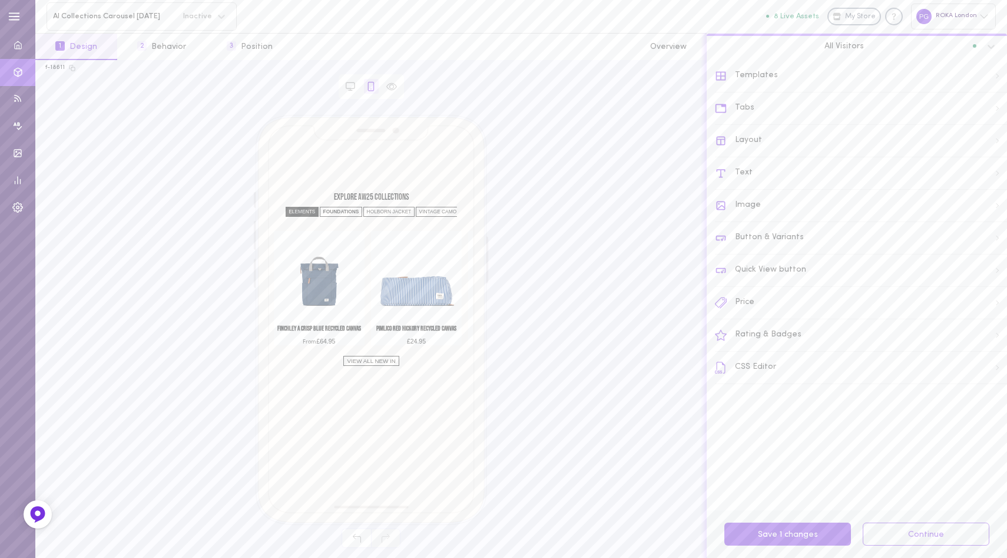
click at [295, 213] on div "ELEMENTS" at bounding box center [302, 212] width 33 height 10
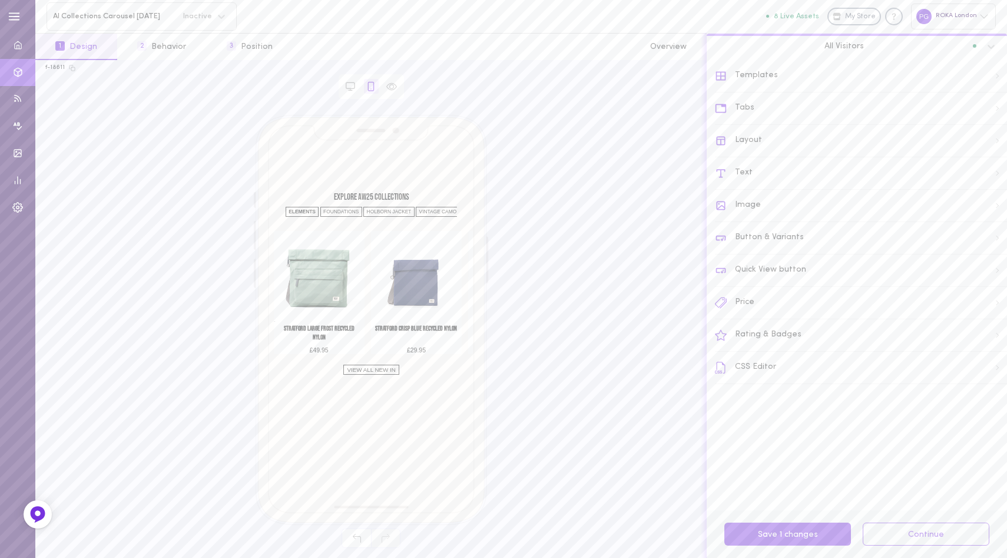
click at [781, 109] on div "Tabs" at bounding box center [861, 108] width 292 height 32
click at [824, 121] on div "Tabs" at bounding box center [861, 117] width 291 height 26
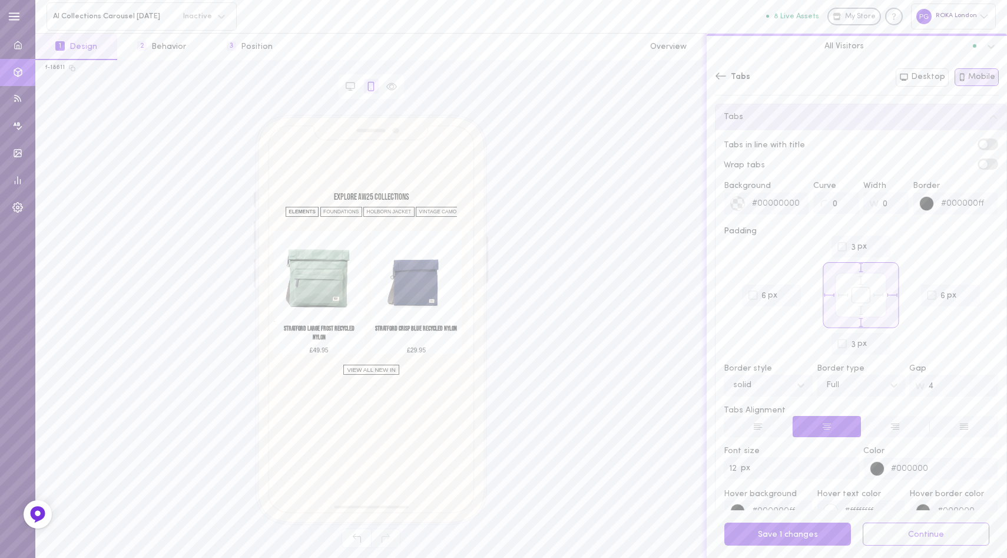
click at [714, 75] on div "Tabs Both Desktop Mobile" at bounding box center [857, 82] width 300 height 44
click at [719, 75] on icon at bounding box center [721, 75] width 11 height 6
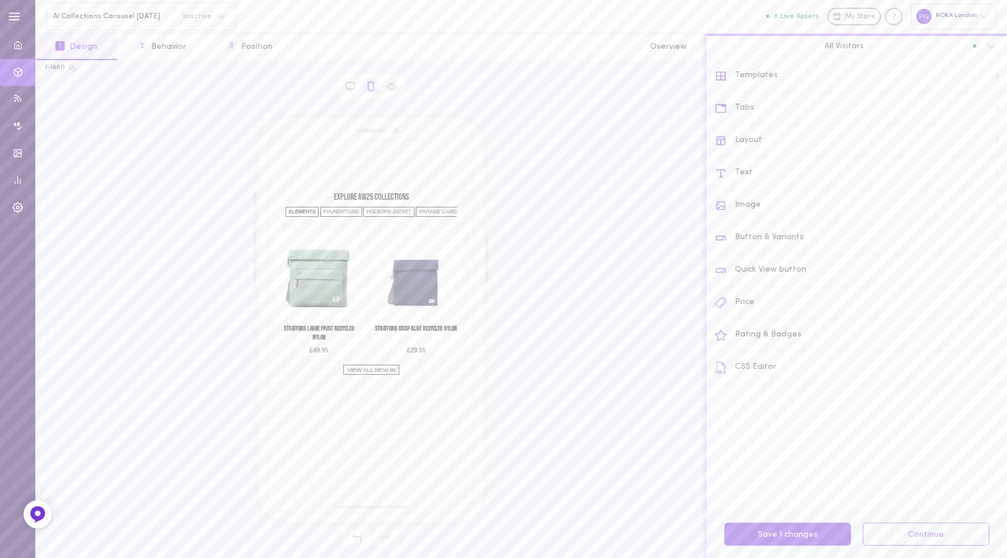
click at [819, 141] on div "Layout" at bounding box center [861, 141] width 292 height 32
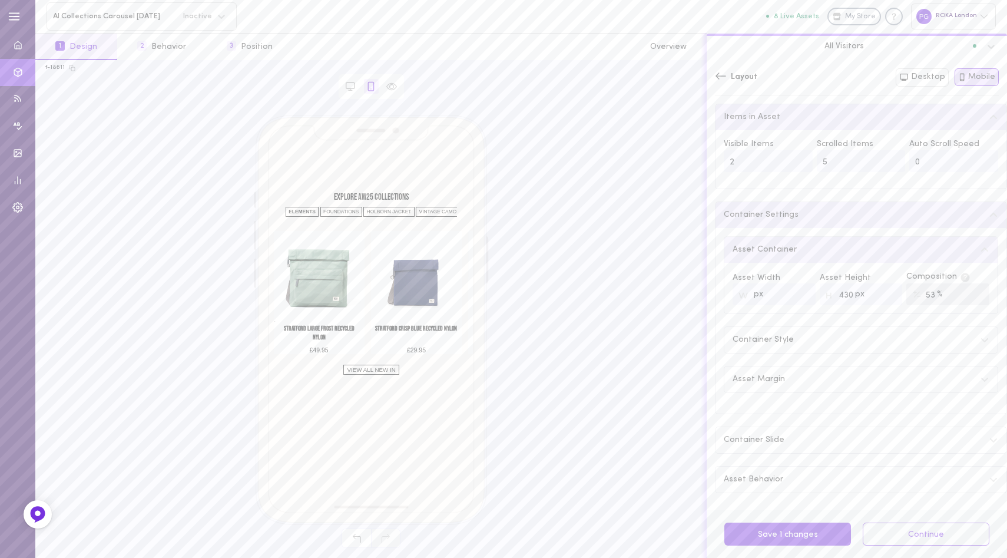
scroll to position [2, 0]
click at [721, 74] on icon at bounding box center [721, 76] width 12 height 12
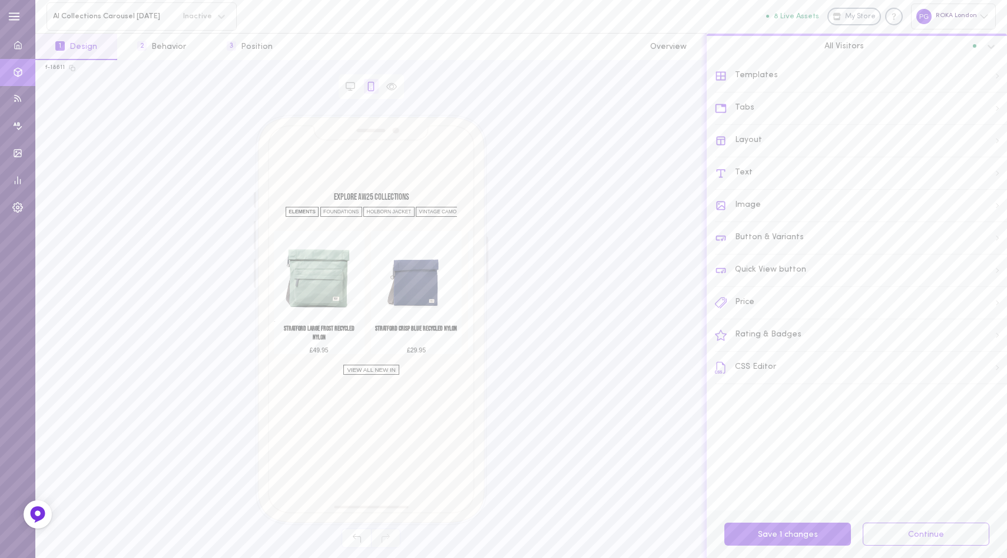
scroll to position [0, 0]
click at [789, 68] on div "Templates" at bounding box center [861, 76] width 292 height 32
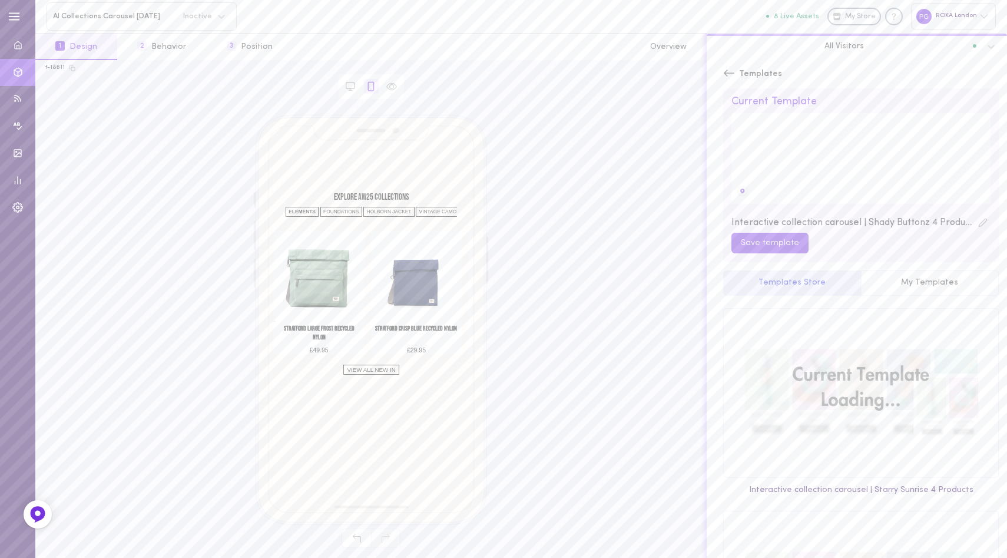
click at [727, 71] on icon at bounding box center [729, 73] width 12 height 12
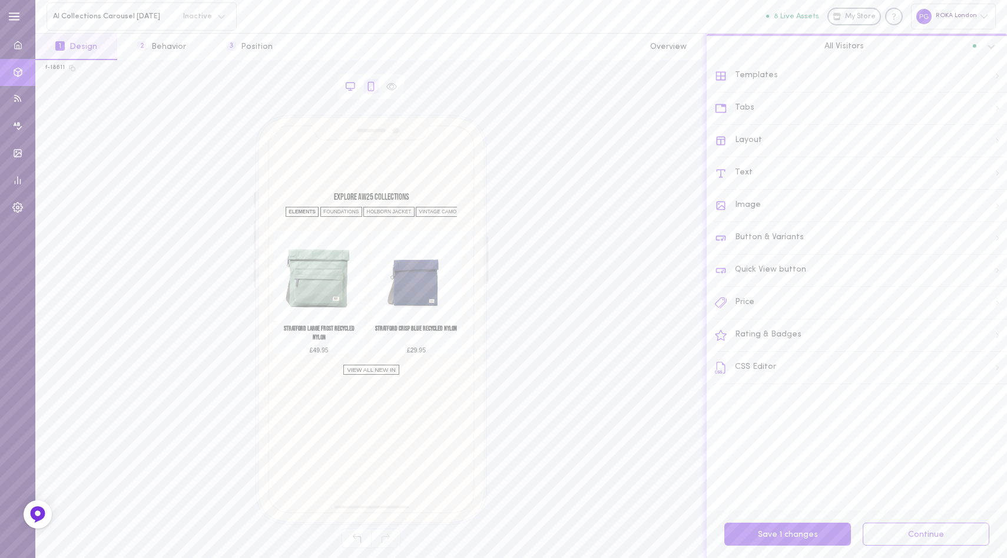
click at [349, 85] on icon at bounding box center [350, 86] width 11 height 11
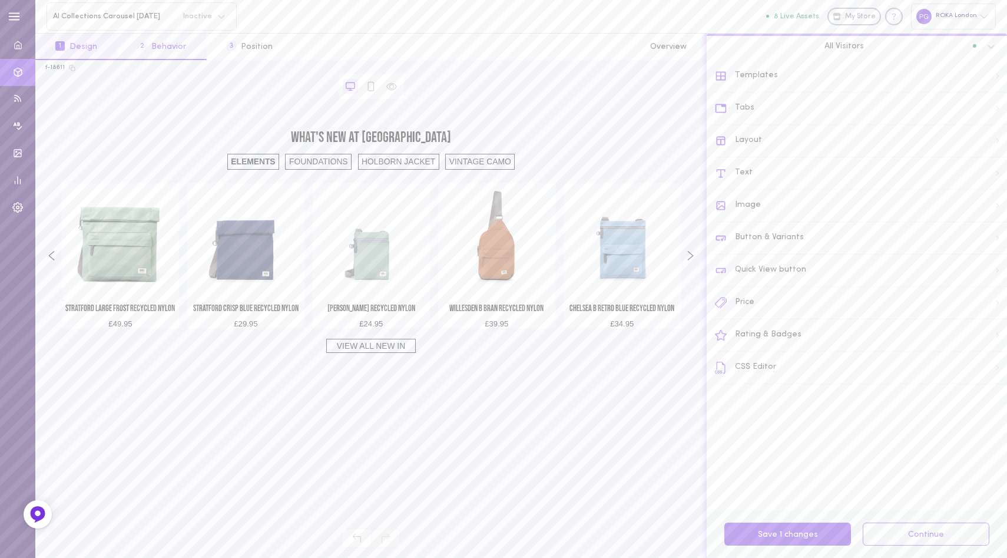
click at [151, 46] on button "2 Behavior" at bounding box center [161, 47] width 89 height 27
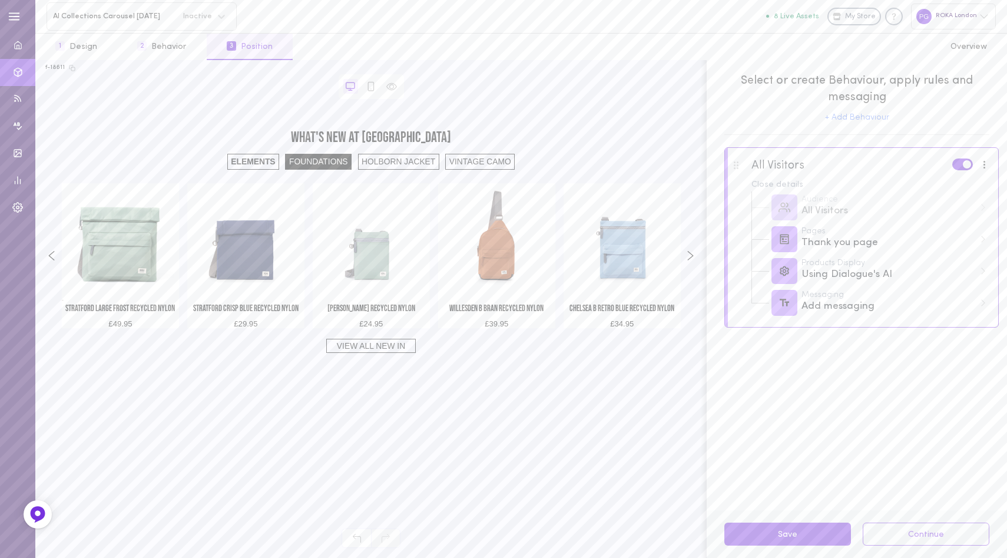
click at [330, 159] on div "FOUNDATIONS" at bounding box center [318, 162] width 67 height 16
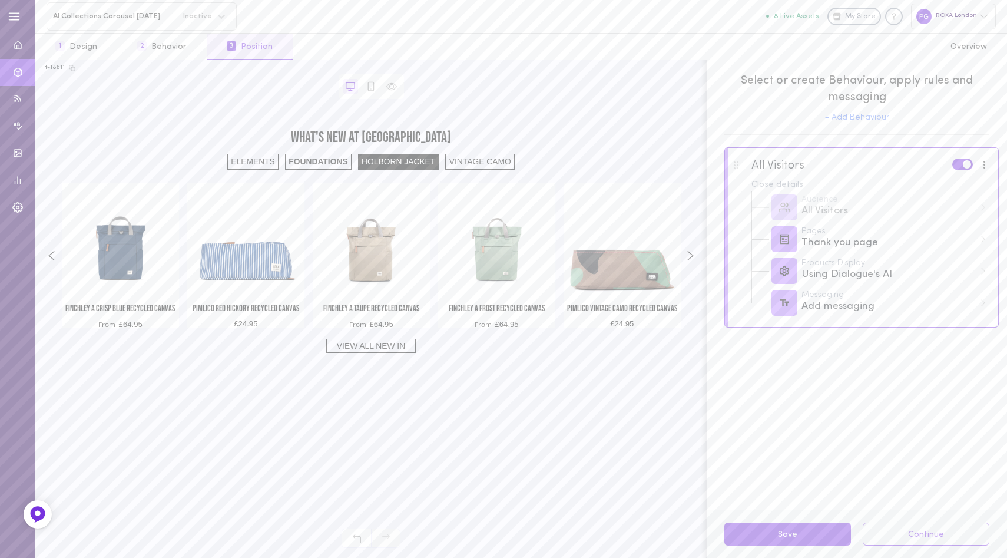
click at [385, 159] on div "HOLBORN JACKET" at bounding box center [398, 162] width 81 height 16
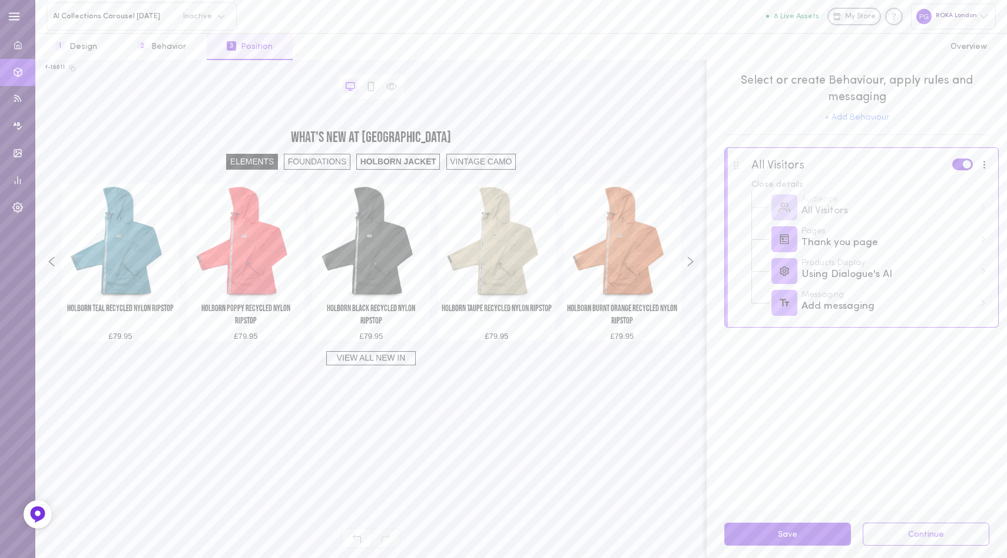
click at [240, 163] on div "ELEMENTS" at bounding box center [252, 162] width 52 height 16
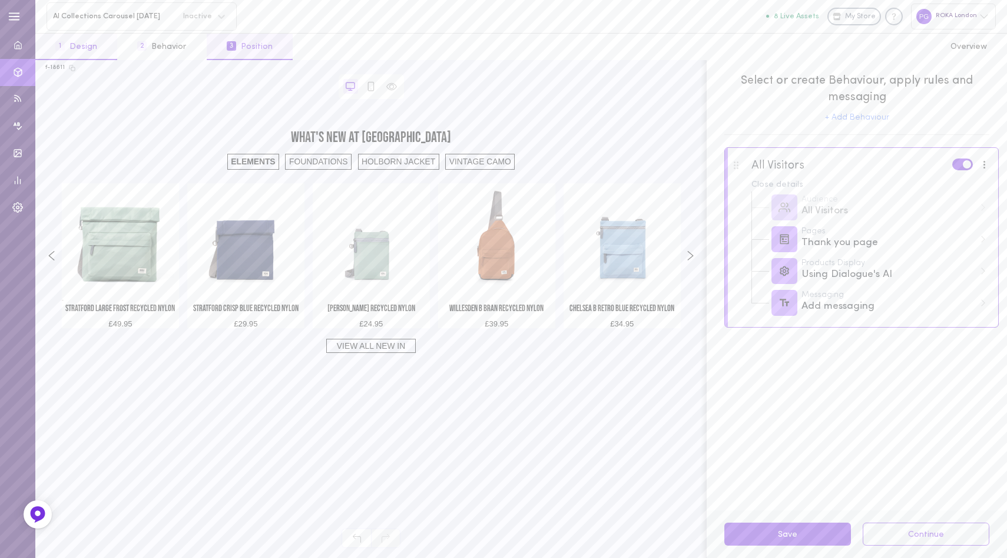
click at [97, 52] on button "1 Design" at bounding box center [76, 47] width 82 height 27
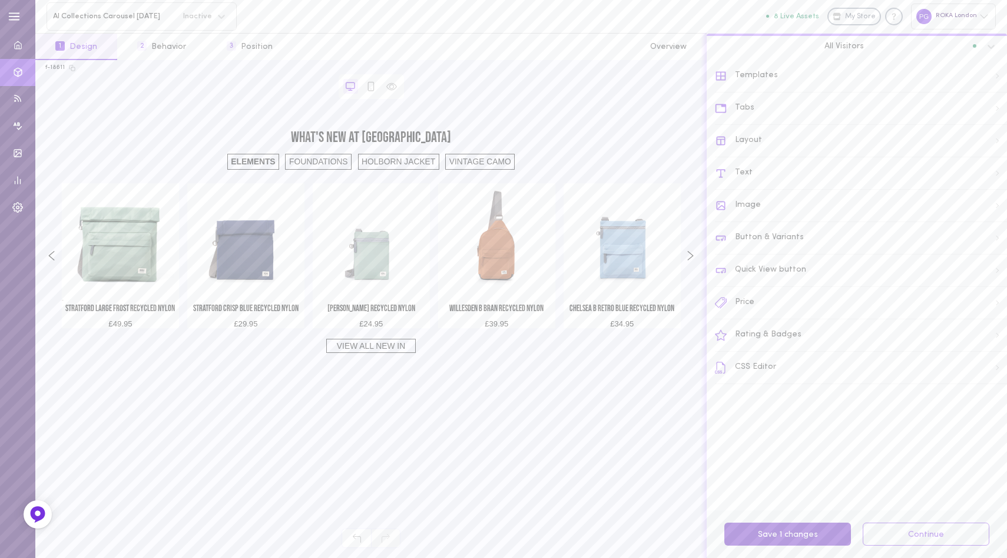
click at [808, 535] on button "Save 1 changes" at bounding box center [788, 534] width 127 height 23
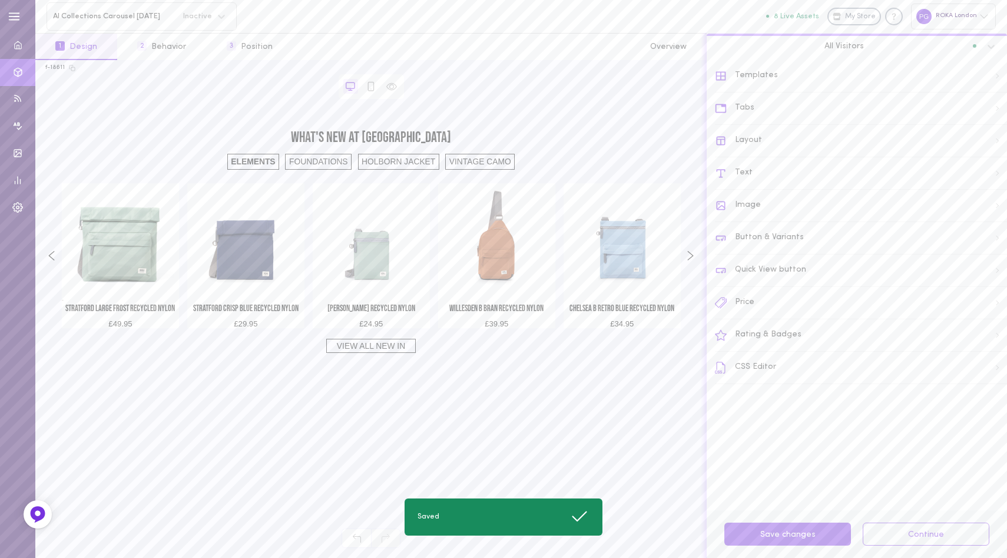
click at [769, 98] on div "Tabs" at bounding box center [861, 108] width 292 height 32
click at [708, 67] on div "Tabs Both Desktop Mobile" at bounding box center [857, 82] width 300 height 44
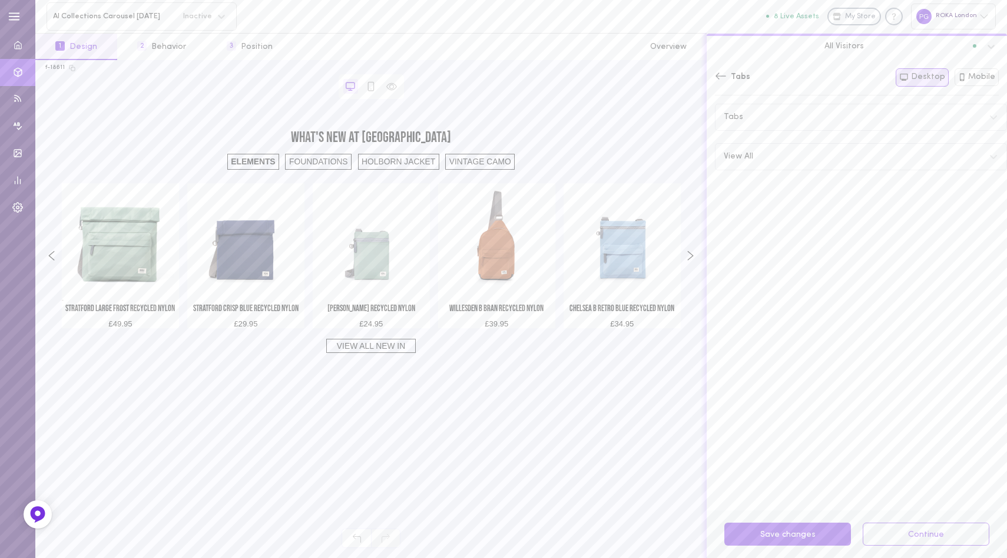
click at [719, 74] on icon at bounding box center [721, 76] width 12 height 12
click at [769, 168] on div "Text" at bounding box center [861, 173] width 292 height 32
click at [807, 164] on div "Item Title" at bounding box center [861, 161] width 291 height 26
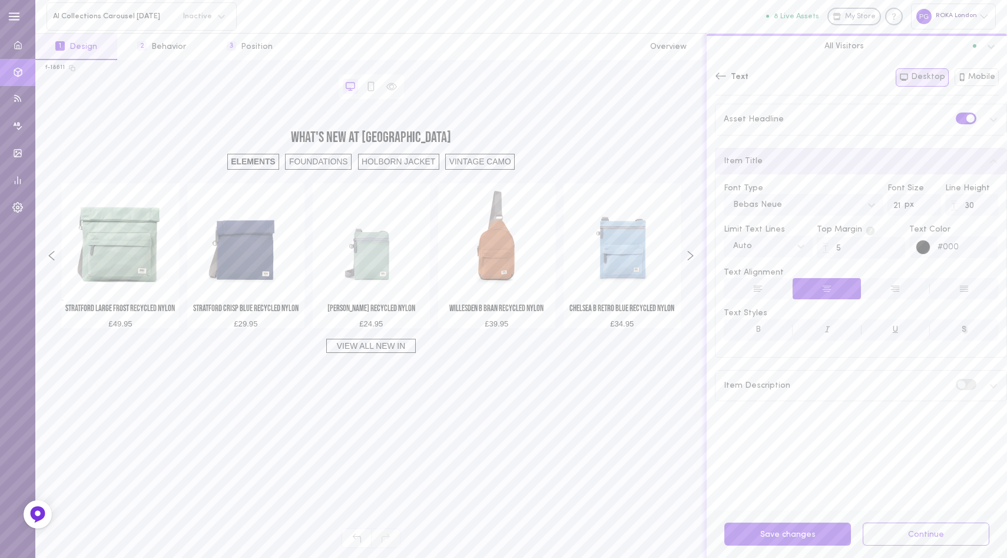
click at [825, 163] on div "Item Title" at bounding box center [861, 161] width 291 height 26
click at [825, 120] on div "Asset Headline" at bounding box center [861, 119] width 291 height 30
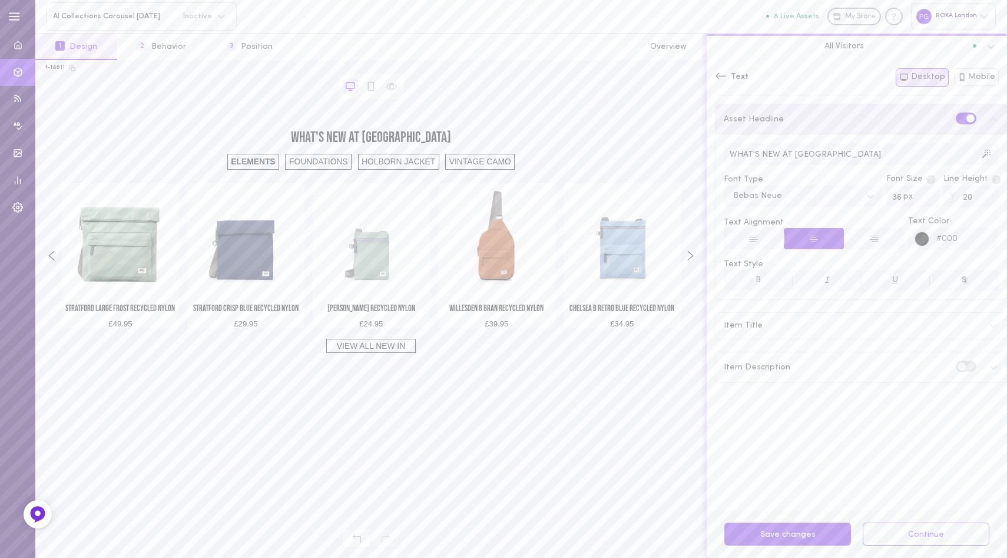
click at [873, 154] on input "WHAT'S NEW AT [GEOGRAPHIC_DATA]" at bounding box center [861, 154] width 275 height 22
click at [848, 153] on input "WHAT'S NEW AT [GEOGRAPHIC_DATA]" at bounding box center [861, 154] width 275 height 22
click at [885, 153] on input "WHAT'S NEW AT [GEOGRAPHIC_DATA]" at bounding box center [861, 154] width 275 height 22
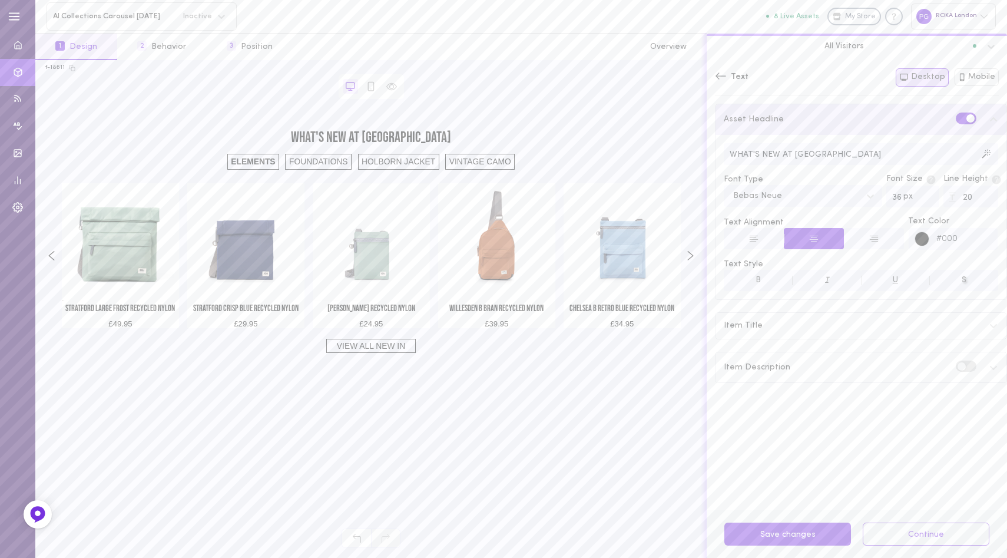
click at [745, 153] on input "WHAT'S NEW AT [GEOGRAPHIC_DATA]" at bounding box center [861, 154] width 275 height 22
type input "EXPLORE AW25 COLLECTIONS"
drag, startPoint x: 791, startPoint y: 148, endPoint x: 871, endPoint y: 150, distance: 80.1
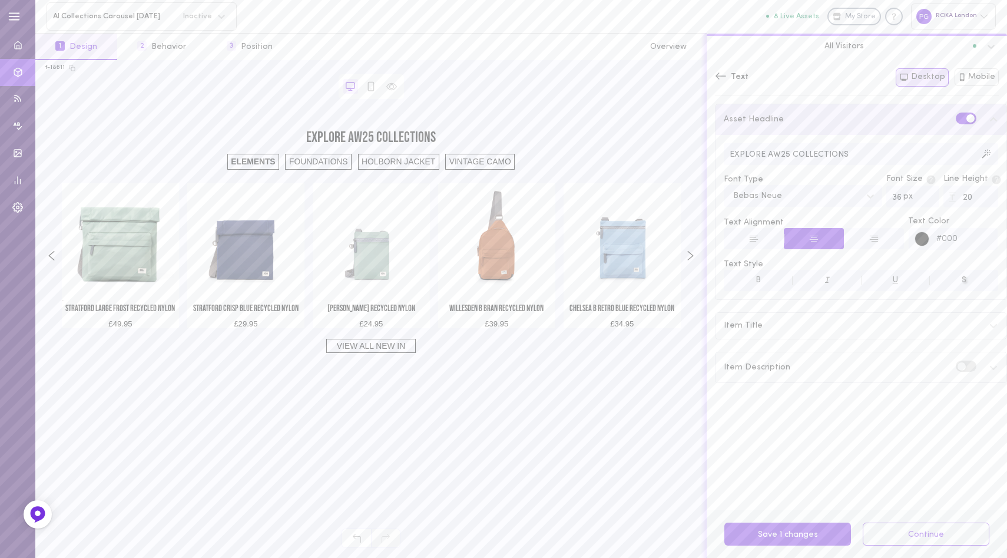
click at [871, 150] on input "EXPLORE AW25 COLLECTIONS" at bounding box center [861, 154] width 275 height 22
drag, startPoint x: 861, startPoint y: 156, endPoint x: 837, endPoint y: 156, distance: 23.6
click at [861, 156] on input "EXPLORE AW25 COLLECTIONS" at bounding box center [861, 154] width 275 height 22
drag, startPoint x: 792, startPoint y: 152, endPoint x: 860, endPoint y: 158, distance: 68.6
click at [860, 158] on input "EXPLORE AW25 COLLECTIONS" at bounding box center [861, 154] width 275 height 22
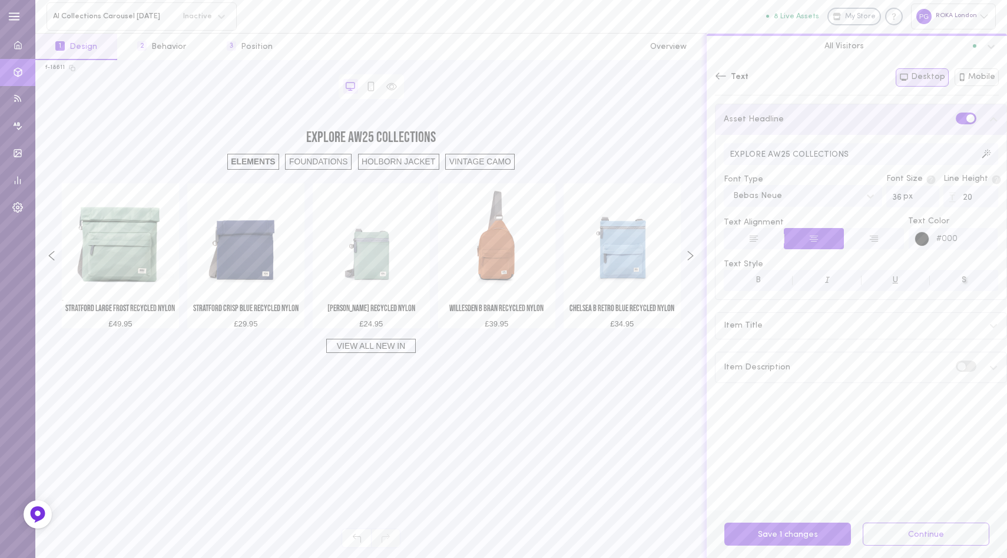
click at [868, 158] on input "EXPLORE AW25 COLLECTIONS" at bounding box center [861, 154] width 275 height 22
click at [774, 523] on button "Save 1 changes" at bounding box center [788, 534] width 127 height 23
click at [762, 533] on button "Save 1 changes" at bounding box center [788, 534] width 127 height 23
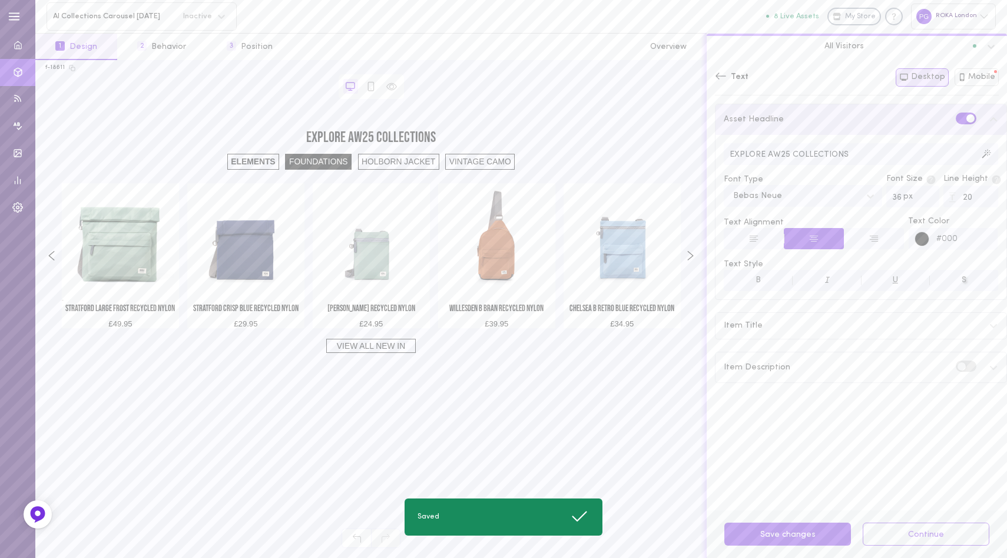
click at [302, 156] on div "FOUNDATIONS" at bounding box center [318, 162] width 67 height 16
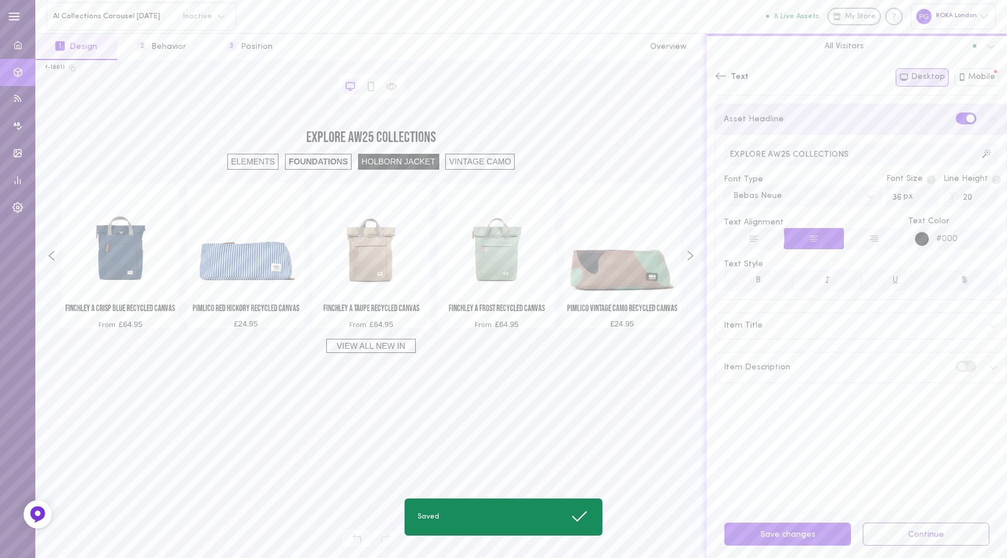
click at [399, 154] on div "HOLBORN JACKET" at bounding box center [398, 162] width 81 height 16
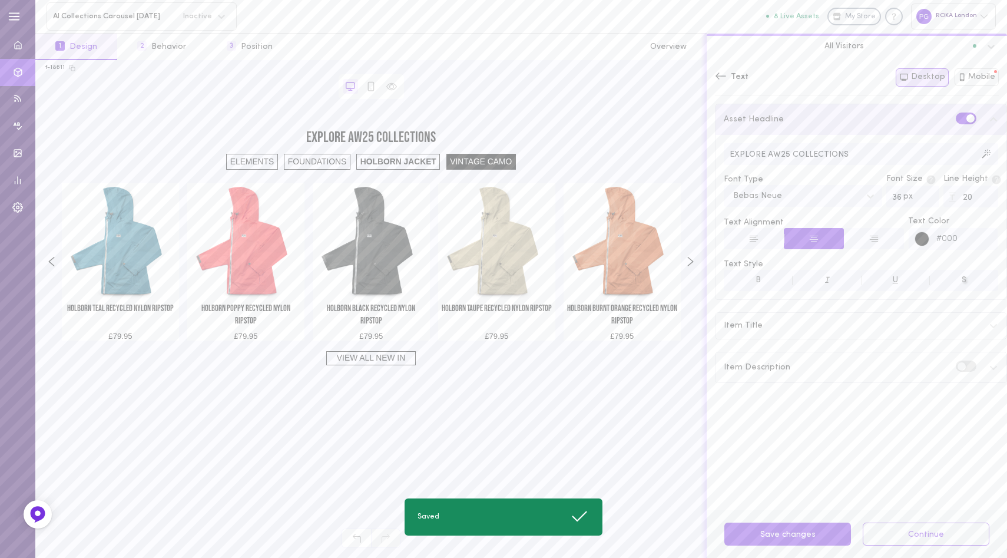
click at [483, 154] on div "VINTAGE CAMO" at bounding box center [482, 162] width 70 height 16
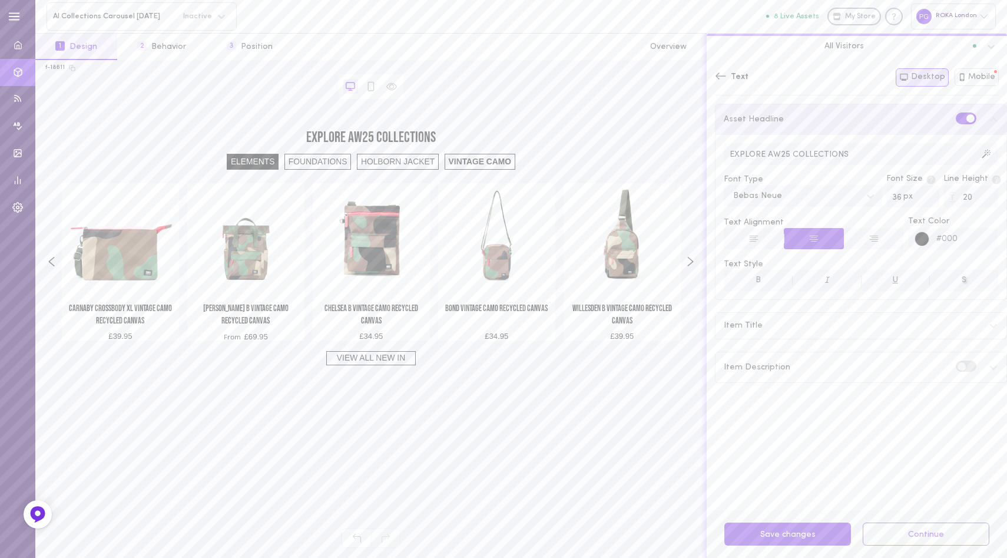
click at [260, 160] on div "ELEMENTS" at bounding box center [253, 162] width 52 height 16
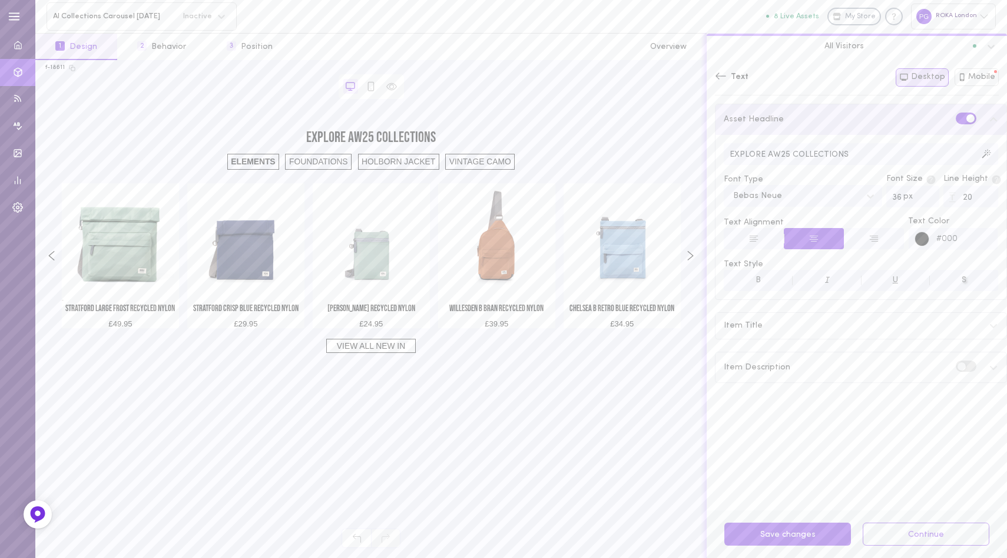
click at [368, 349] on link "VIEW ALL NEW IN" at bounding box center [371, 346] width 90 height 14
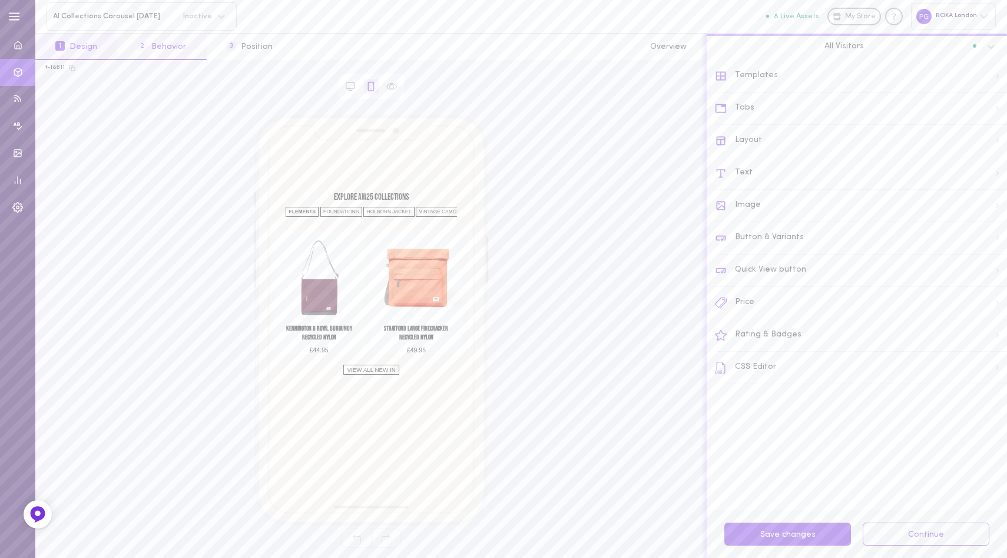
click at [161, 43] on button "2 Behavior" at bounding box center [161, 47] width 89 height 27
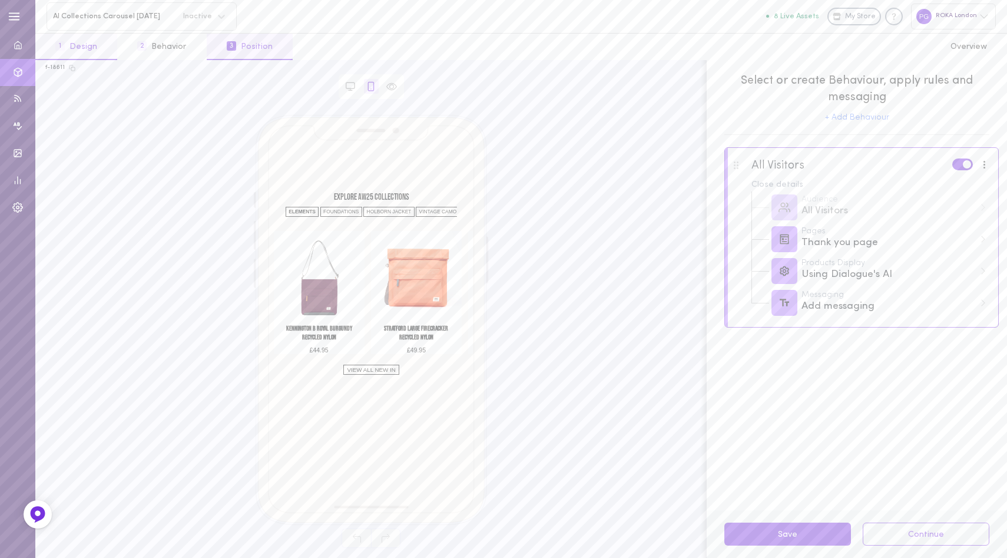
click at [85, 45] on button "1 Design" at bounding box center [76, 47] width 82 height 27
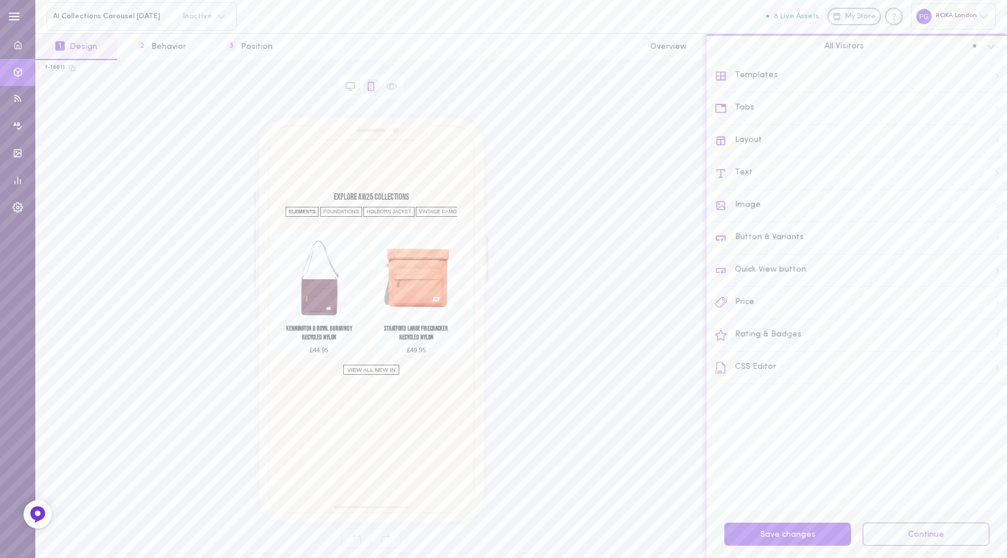
click at [812, 108] on div "Tabs" at bounding box center [861, 108] width 292 height 32
click at [792, 120] on div "Tabs" at bounding box center [861, 117] width 291 height 26
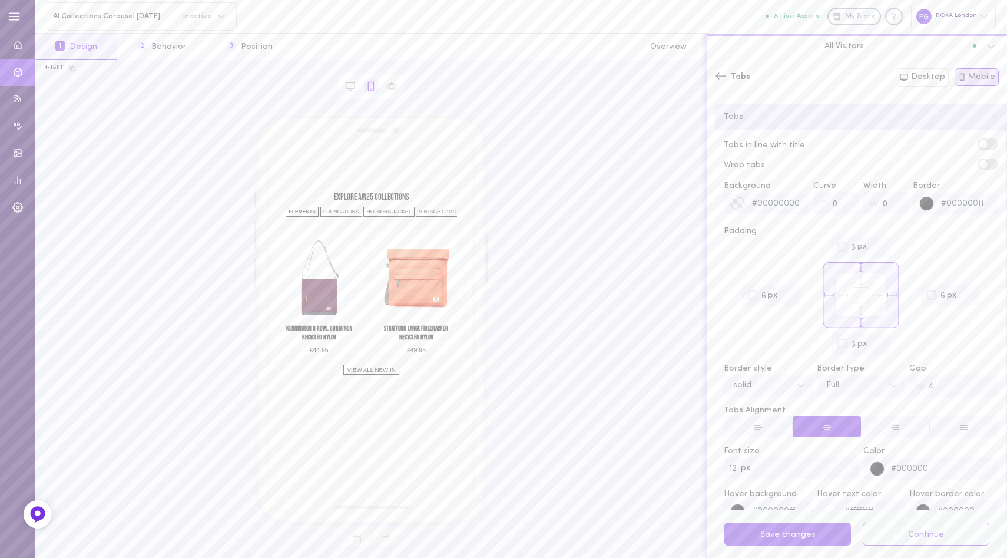
click at [865, 122] on div "Tabs" at bounding box center [861, 117] width 291 height 26
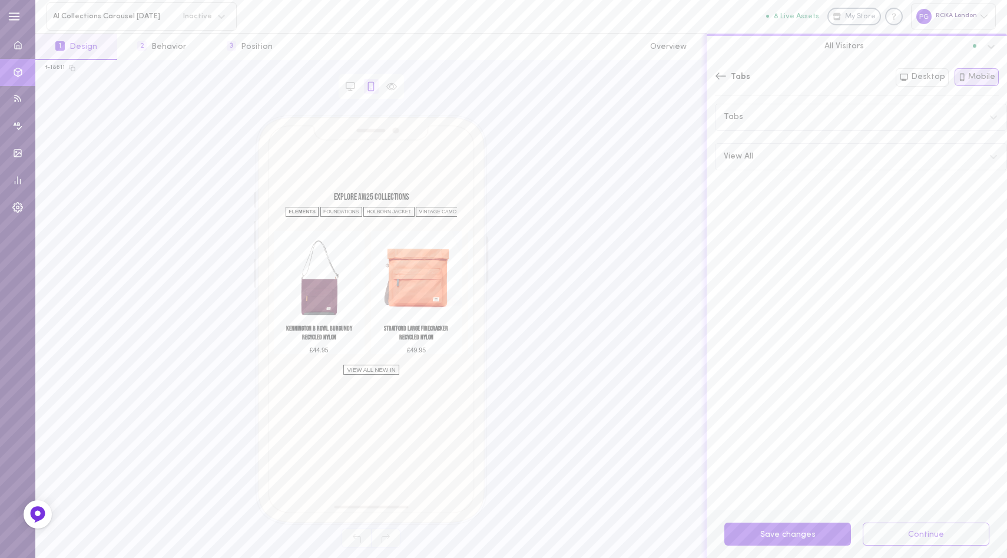
click at [865, 122] on div "Tabs" at bounding box center [861, 117] width 291 height 26
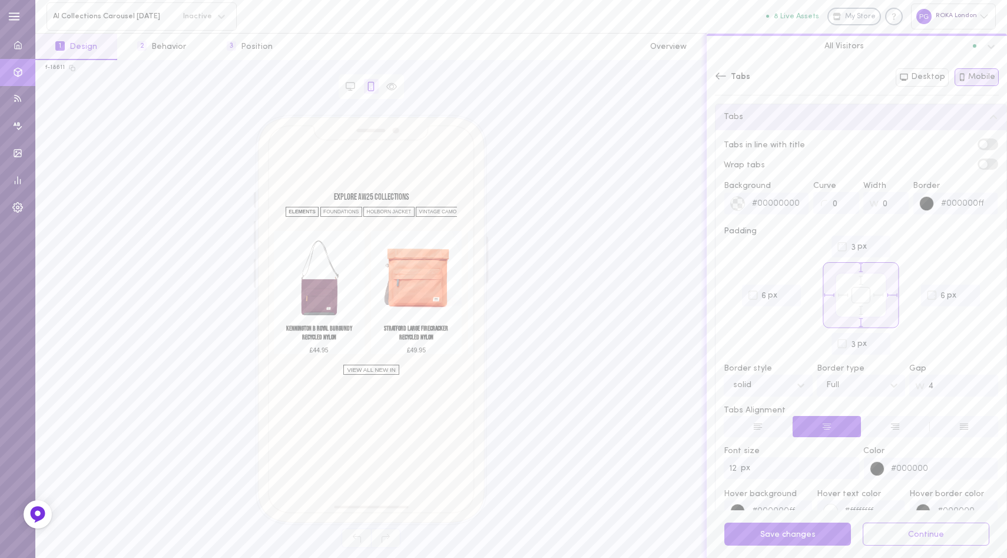
click at [865, 122] on div "Tabs" at bounding box center [861, 117] width 291 height 26
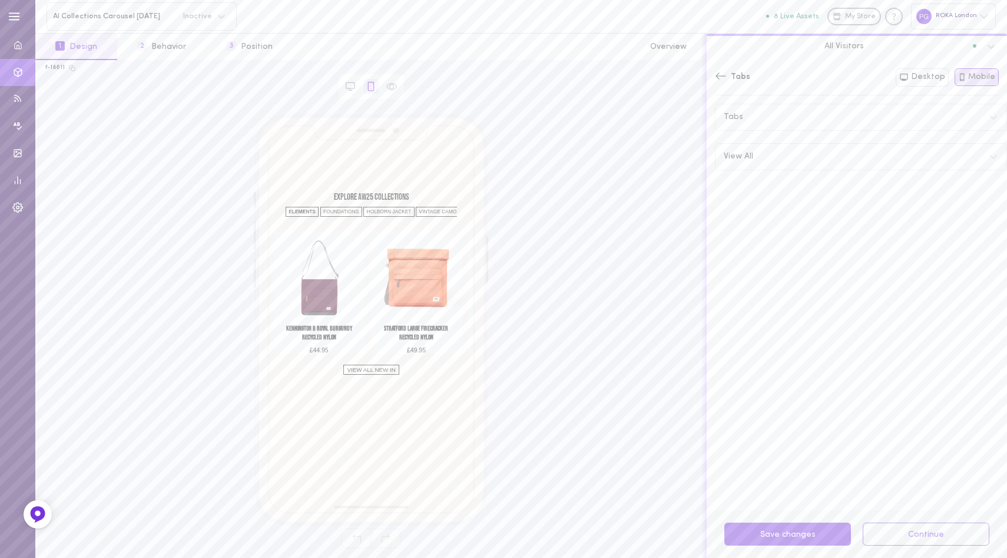
click at [865, 122] on div "Tabs" at bounding box center [861, 117] width 291 height 26
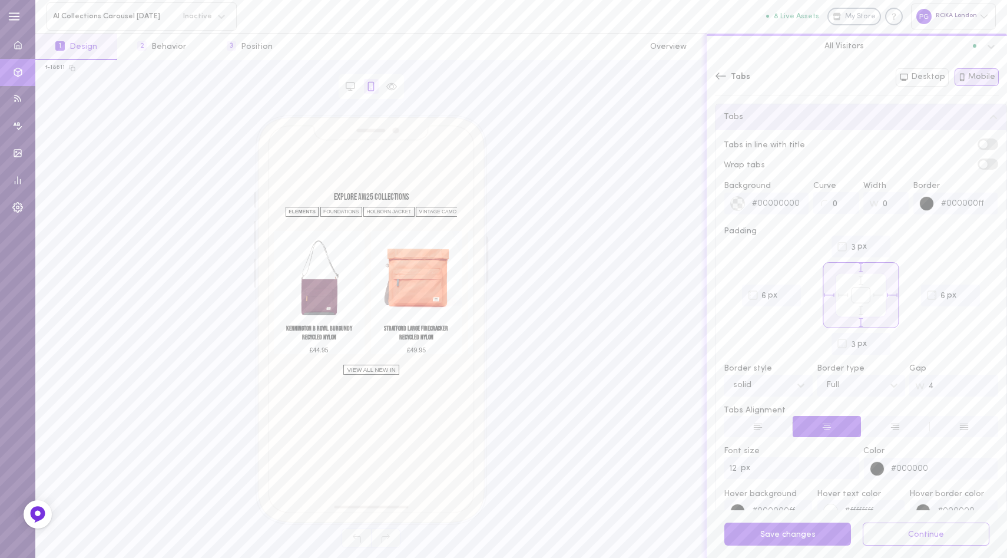
click at [979, 160] on label at bounding box center [988, 163] width 21 height 11
click at [0, 0] on input "checkbox" at bounding box center [0, 0] width 0 height 0
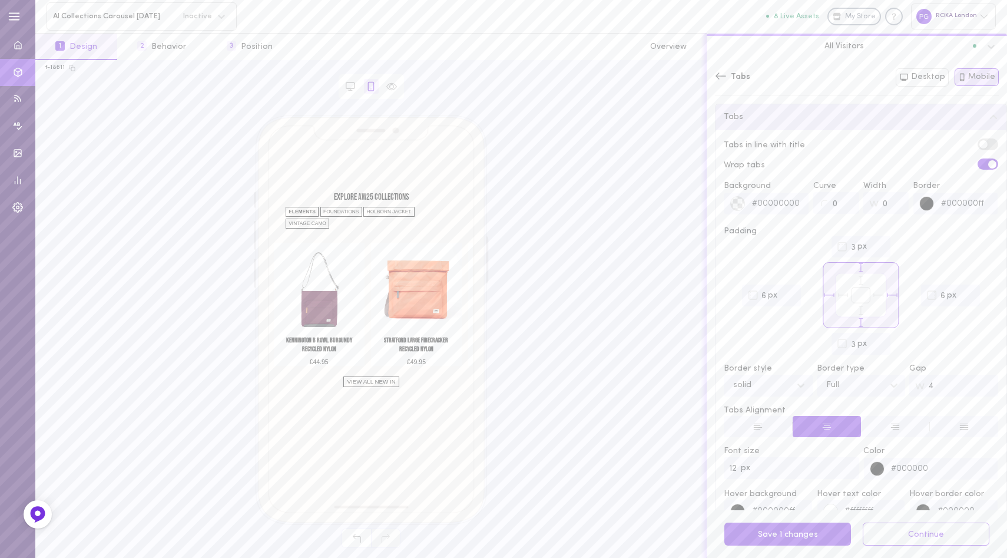
click at [989, 160] on span at bounding box center [993, 164] width 8 height 8
click at [0, 0] on input "checkbox" at bounding box center [0, 0] width 0 height 0
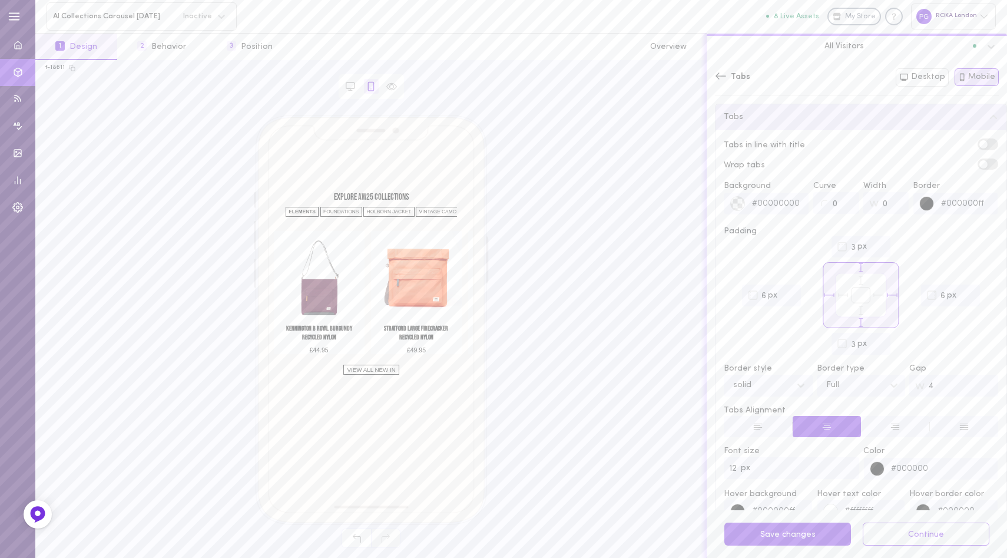
click at [980, 145] on label at bounding box center [988, 143] width 21 height 11
click at [0, 0] on input "checkbox" at bounding box center [0, 0] width 0 height 0
click at [989, 144] on span at bounding box center [993, 144] width 8 height 8
click at [0, 0] on input "checkbox" at bounding box center [0, 0] width 0 height 0
click at [978, 144] on label at bounding box center [988, 143] width 21 height 11
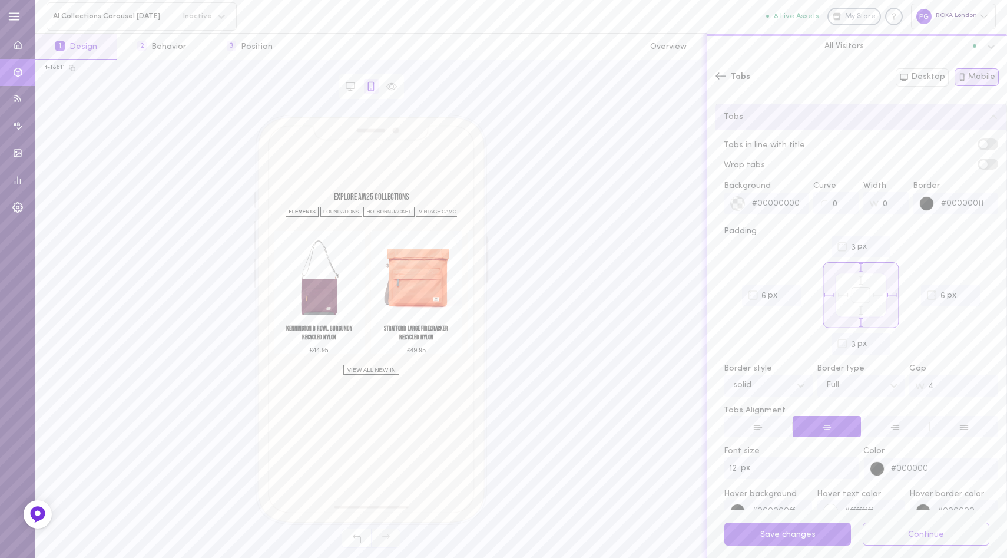
click at [0, 0] on input "checkbox" at bounding box center [0, 0] width 0 height 0
click at [989, 144] on span at bounding box center [993, 144] width 8 height 8
click at [0, 0] on input "checkbox" at bounding box center [0, 0] width 0 height 0
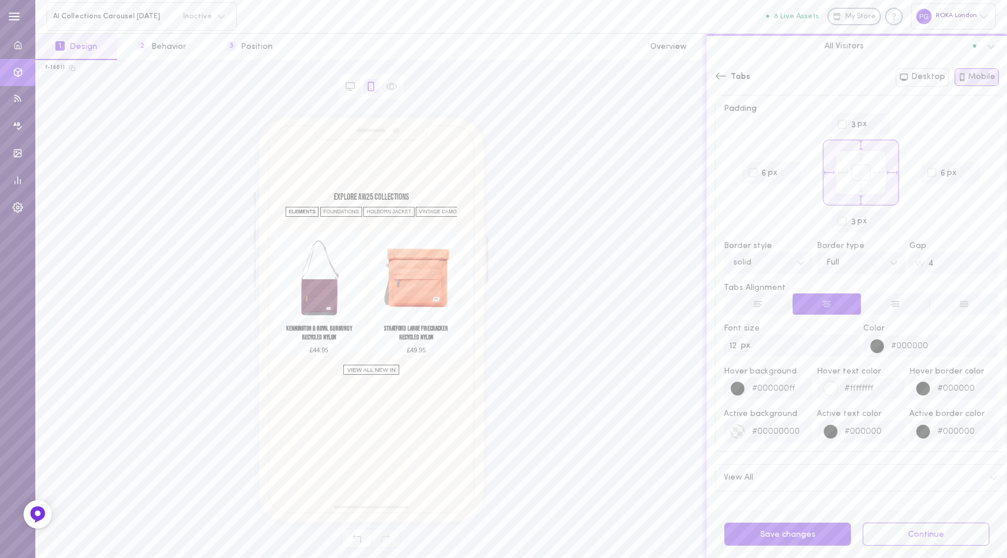
click at [783, 481] on div "View All" at bounding box center [861, 478] width 291 height 26
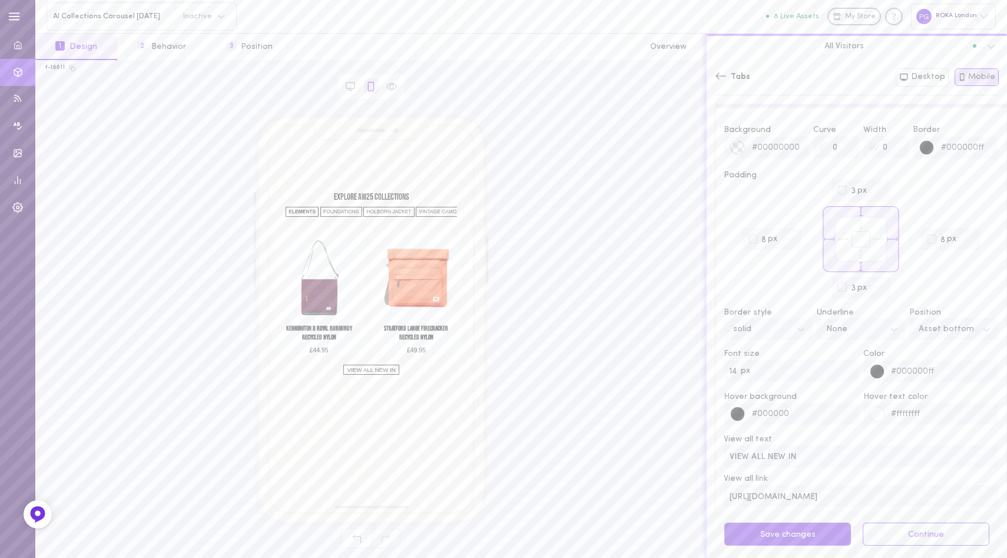
scroll to position [549, 0]
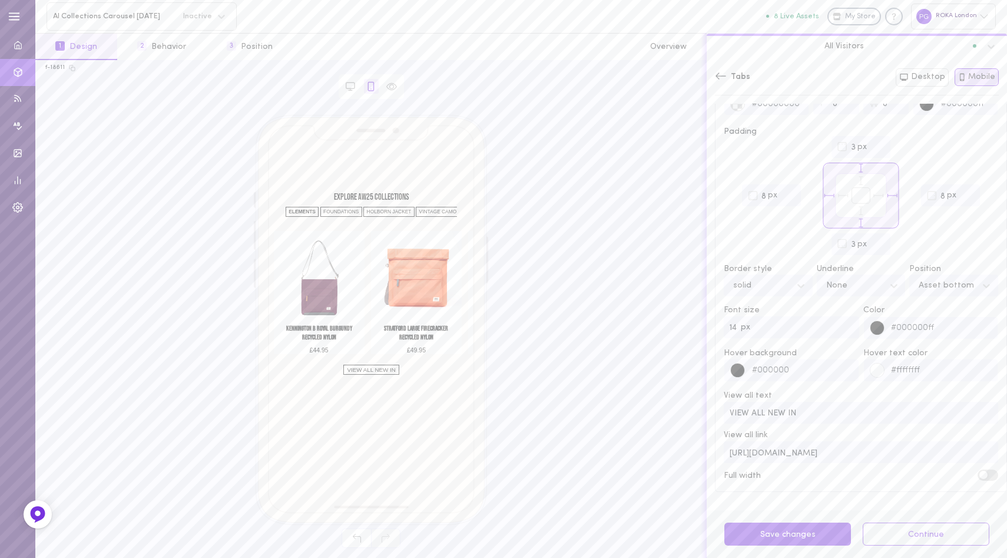
click at [980, 472] on span at bounding box center [984, 475] width 8 height 8
click at [0, 0] on input "checkbox" at bounding box center [0, 0] width 0 height 0
click at [978, 472] on label at bounding box center [988, 475] width 21 height 11
click at [0, 0] on input "checkbox" at bounding box center [0, 0] width 0 height 0
click at [980, 472] on span at bounding box center [984, 475] width 8 height 8
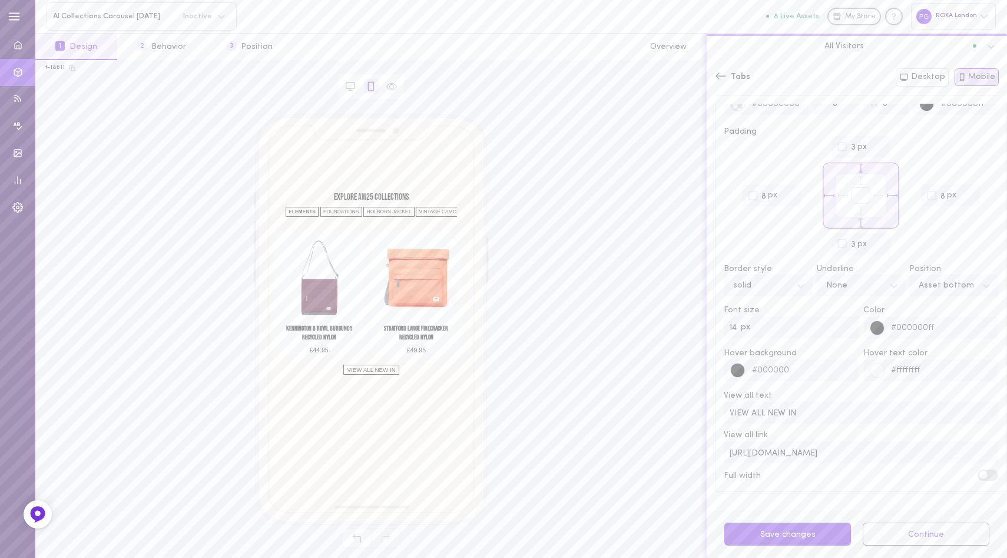
click at [0, 0] on input "checkbox" at bounding box center [0, 0] width 0 height 0
click at [978, 472] on label at bounding box center [988, 475] width 21 height 11
click at [0, 0] on input "checkbox" at bounding box center [0, 0] width 0 height 0
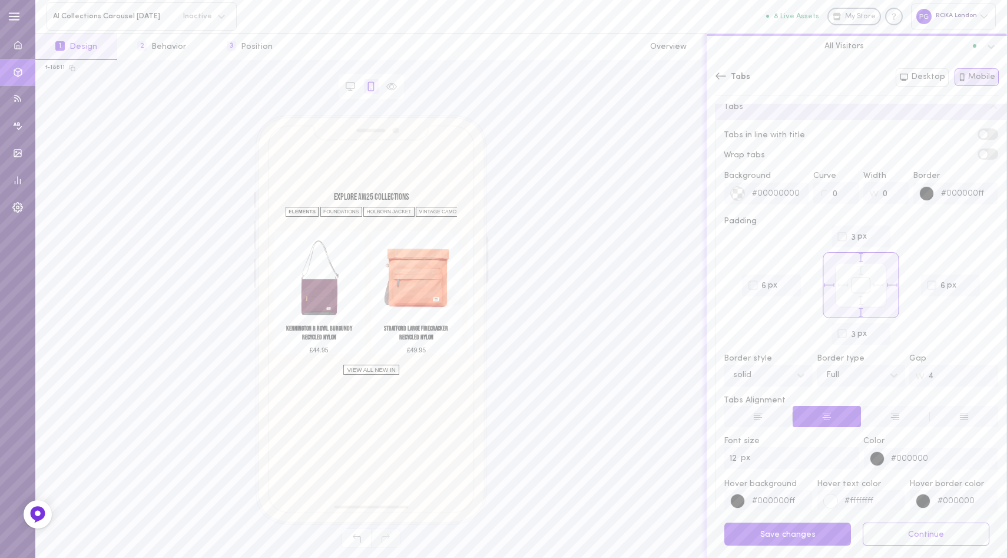
scroll to position [0, 0]
click at [978, 143] on label at bounding box center [988, 143] width 21 height 11
click at [0, 0] on input "checkbox" at bounding box center [0, 0] width 0 height 0
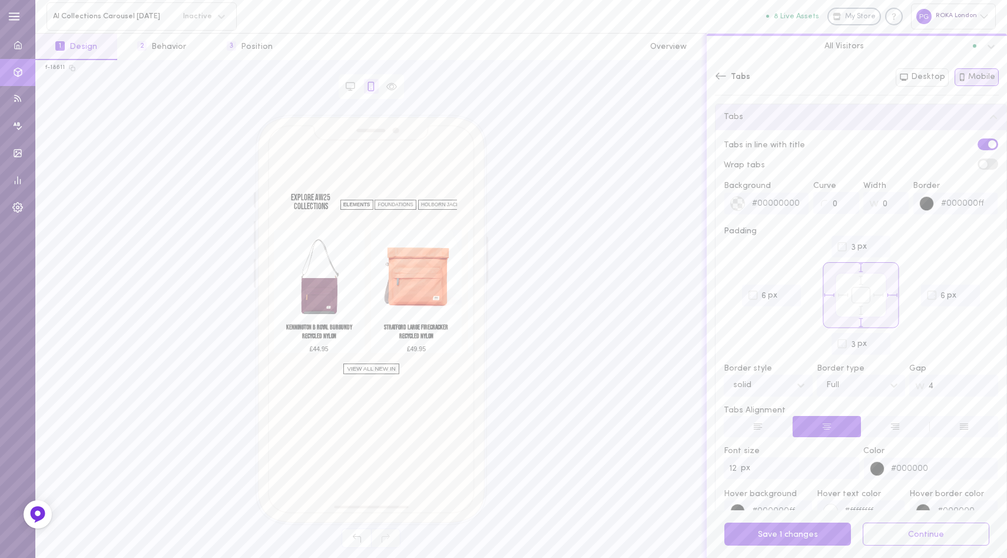
click at [978, 143] on label at bounding box center [988, 143] width 21 height 11
click at [0, 0] on input "checkbox" at bounding box center [0, 0] width 0 height 0
click at [978, 143] on label at bounding box center [988, 143] width 21 height 11
click at [0, 0] on input "checkbox" at bounding box center [0, 0] width 0 height 0
click at [978, 143] on label at bounding box center [988, 143] width 21 height 11
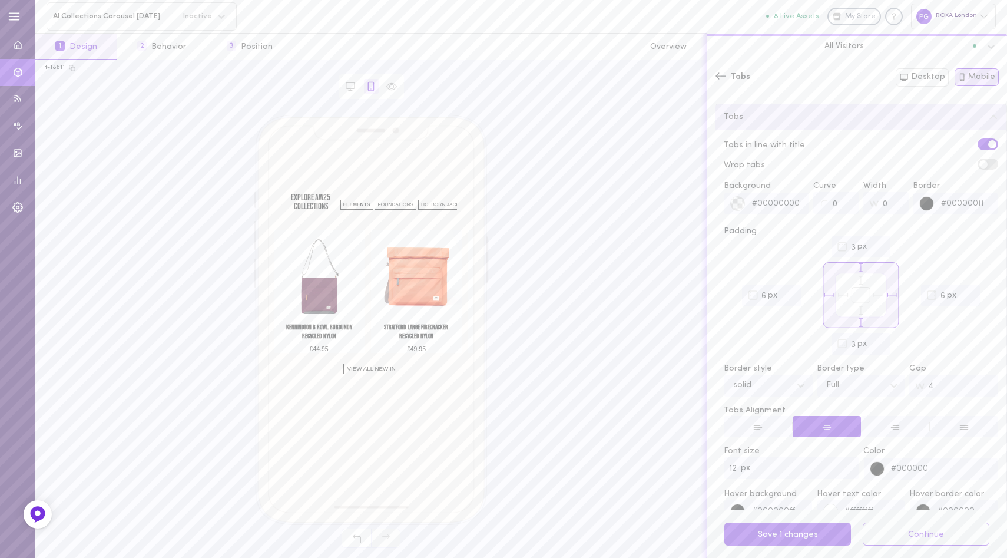
click at [0, 0] on input "checkbox" at bounding box center [0, 0] width 0 height 0
click at [978, 143] on label at bounding box center [988, 143] width 21 height 11
click at [0, 0] on input "checkbox" at bounding box center [0, 0] width 0 height 0
click at [978, 143] on label at bounding box center [988, 143] width 21 height 11
click at [0, 0] on input "checkbox" at bounding box center [0, 0] width 0 height 0
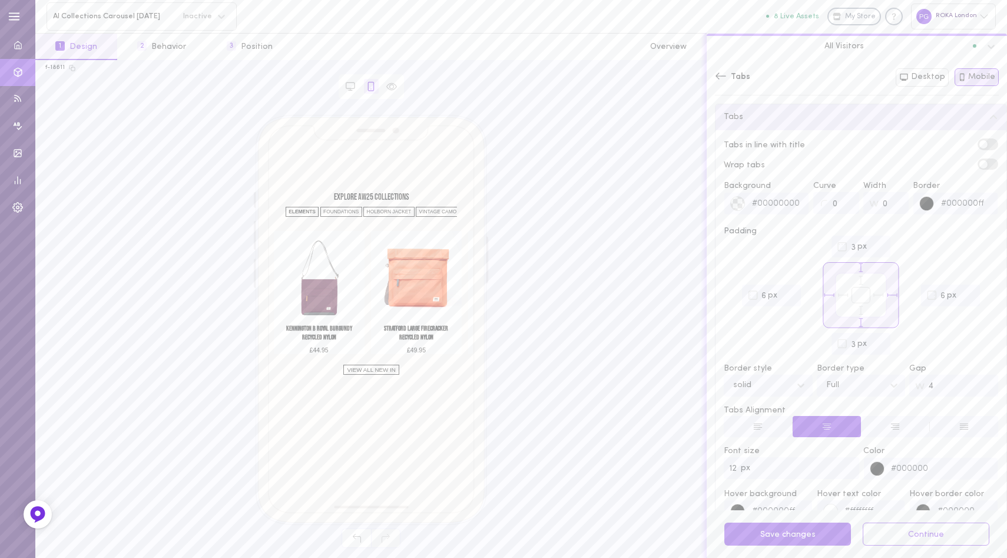
click at [978, 141] on label at bounding box center [988, 143] width 21 height 11
click at [0, 0] on input "checkbox" at bounding box center [0, 0] width 0 height 0
click at [978, 141] on label at bounding box center [988, 143] width 21 height 11
click at [0, 0] on input "checkbox" at bounding box center [0, 0] width 0 height 0
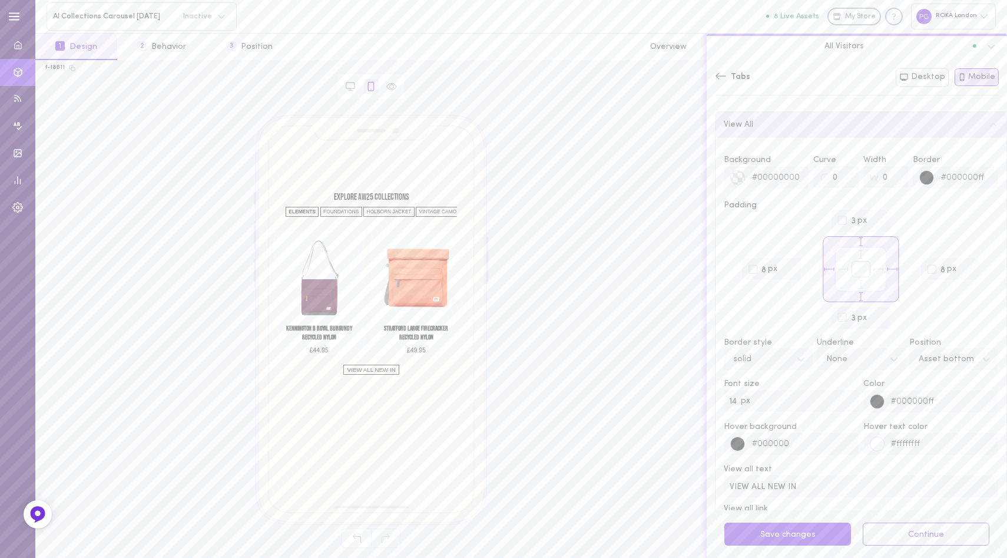
scroll to position [549, 0]
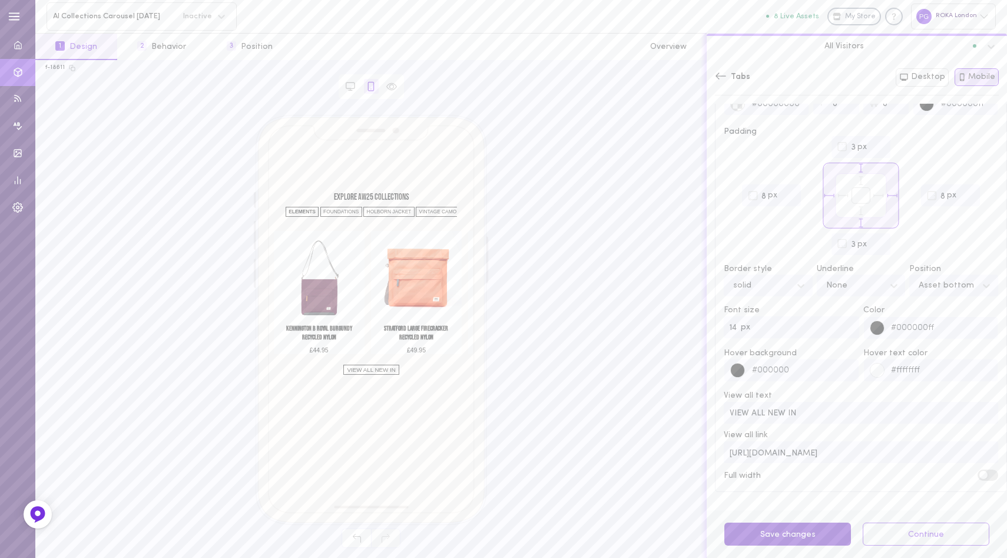
click at [785, 537] on button "Save changes" at bounding box center [788, 534] width 127 height 23
click at [721, 78] on icon at bounding box center [721, 76] width 12 height 12
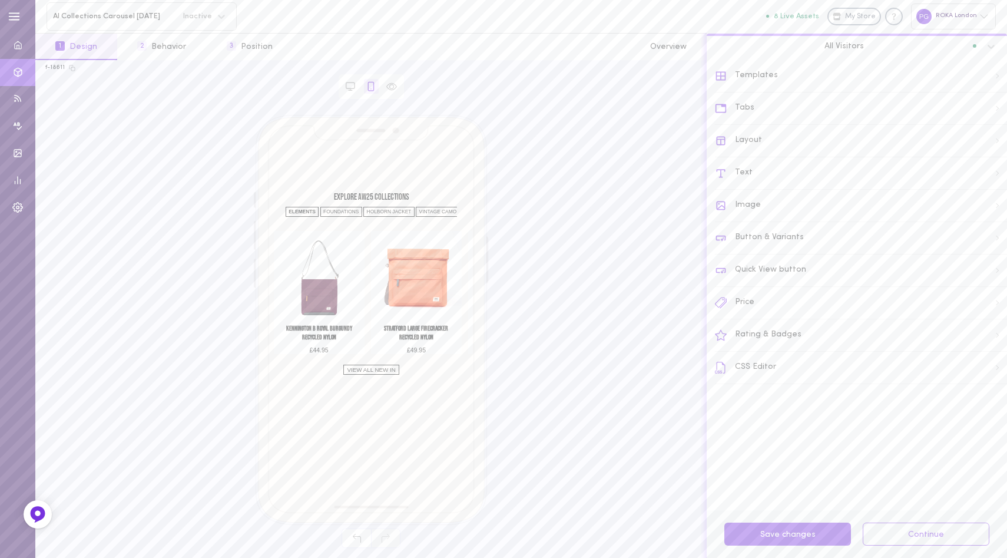
scroll to position [0, 0]
click at [948, 528] on button "Continue" at bounding box center [926, 534] width 127 height 23
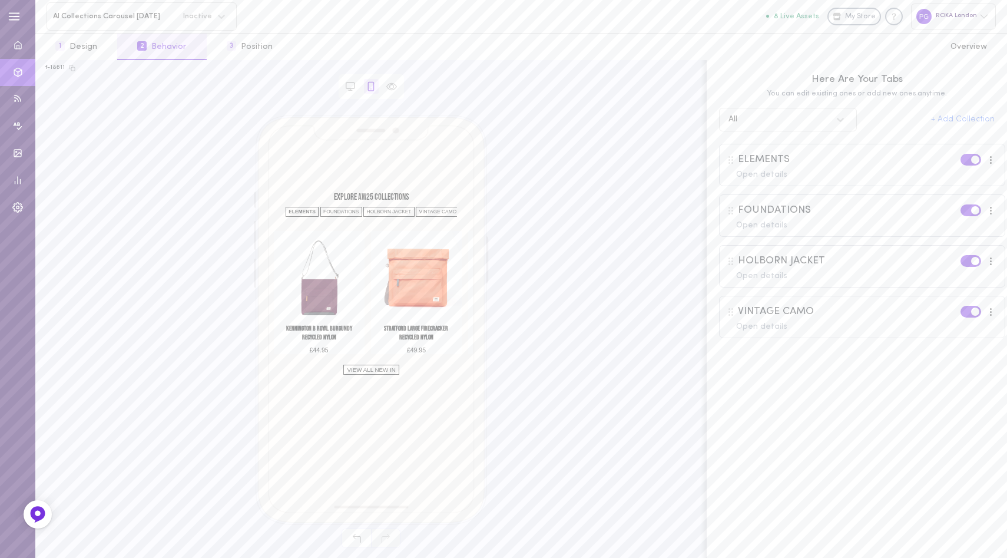
click at [818, 168] on div "ELEMENTS Open details" at bounding box center [862, 165] width 286 height 42
click at [982, 158] on div at bounding box center [989, 160] width 15 height 9
click at [841, 191] on div "ELEMENTS Open details" at bounding box center [862, 169] width 286 height 51
click at [768, 175] on div "Open details" at bounding box center [866, 175] width 260 height 8
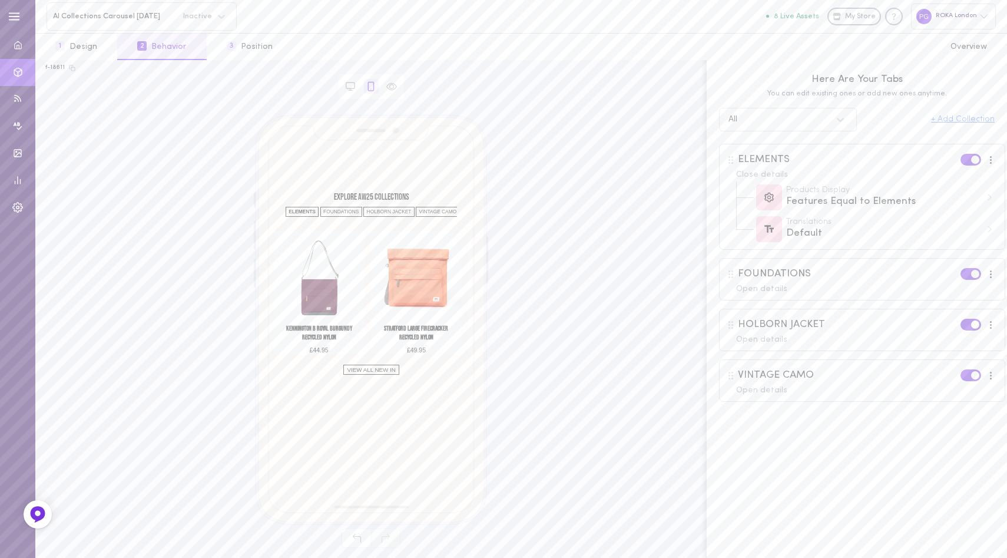
click at [957, 123] on div "+ Add Collection" at bounding box center [963, 119] width 64 height 8
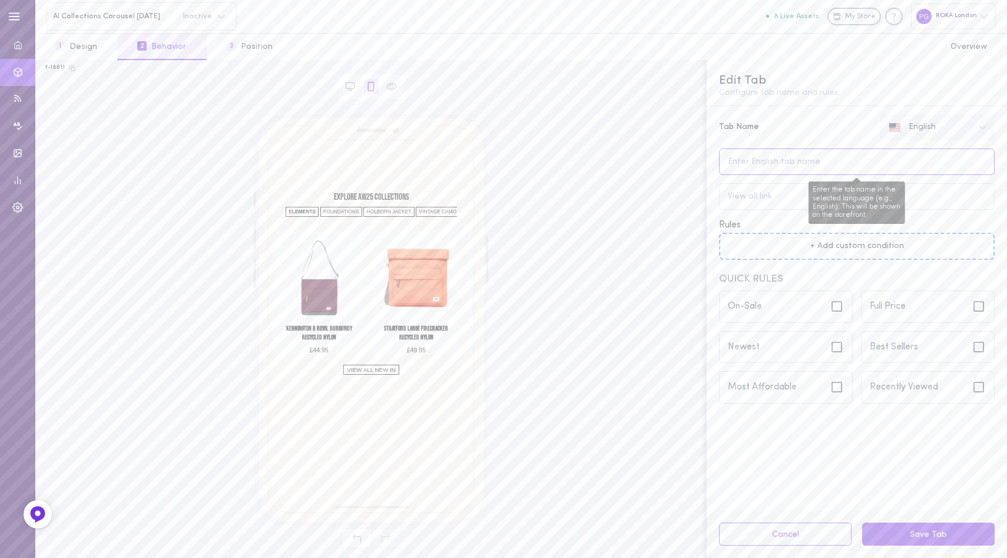
click at [770, 163] on input "Enter the tab name in the selected language (e.g., English). This will be shown…" at bounding box center [857, 161] width 276 height 27
click at [825, 128] on div "Tab Name" at bounding box center [799, 127] width 161 height 8
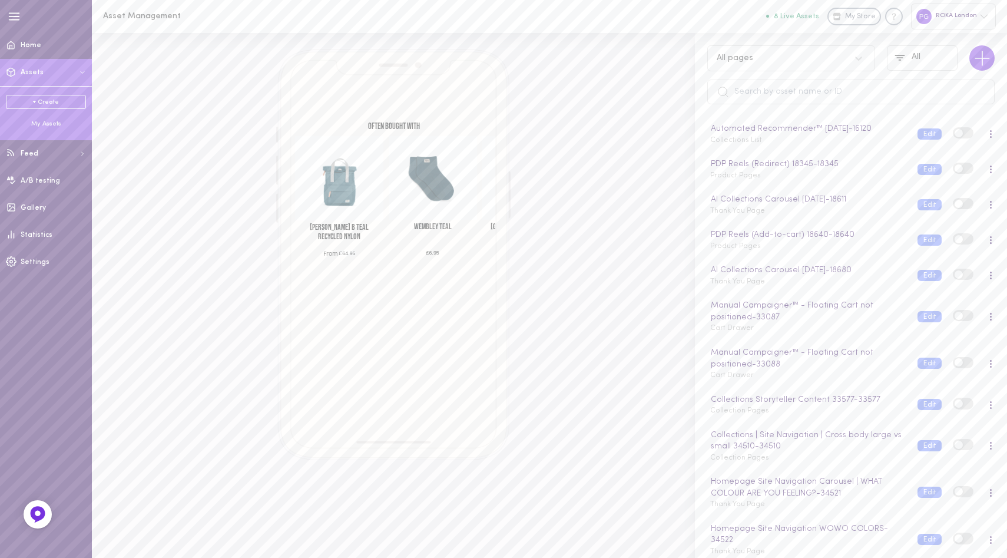
scroll to position [604, 0]
click at [811, 276] on div "AI Collections Carousel [DATE] - 18680 Thank You Page" at bounding box center [805, 270] width 207 height 23
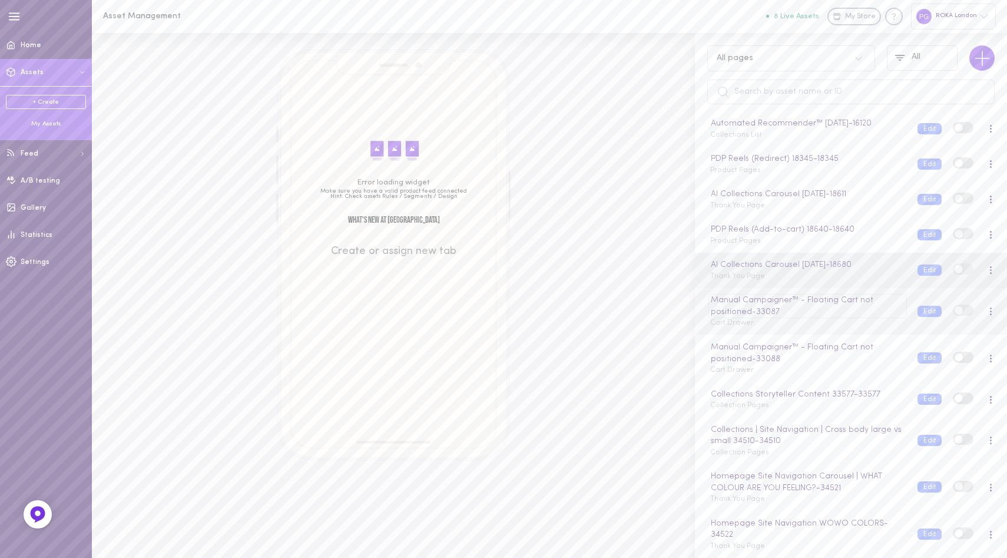
click at [812, 318] on div "Manual Campaigner™ - Floating Cart not positioned - 33087" at bounding box center [808, 306] width 198 height 24
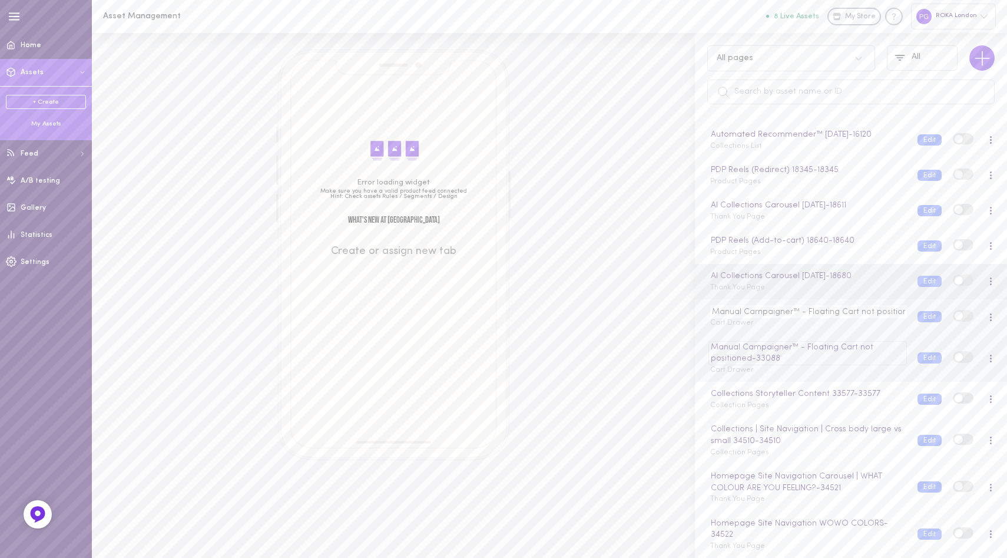
scroll to position [0, 15]
click at [801, 368] on div "Manual Campaigner™ - Floating Cart not positioned - 33088 Cart Drawer" at bounding box center [805, 358] width 207 height 35
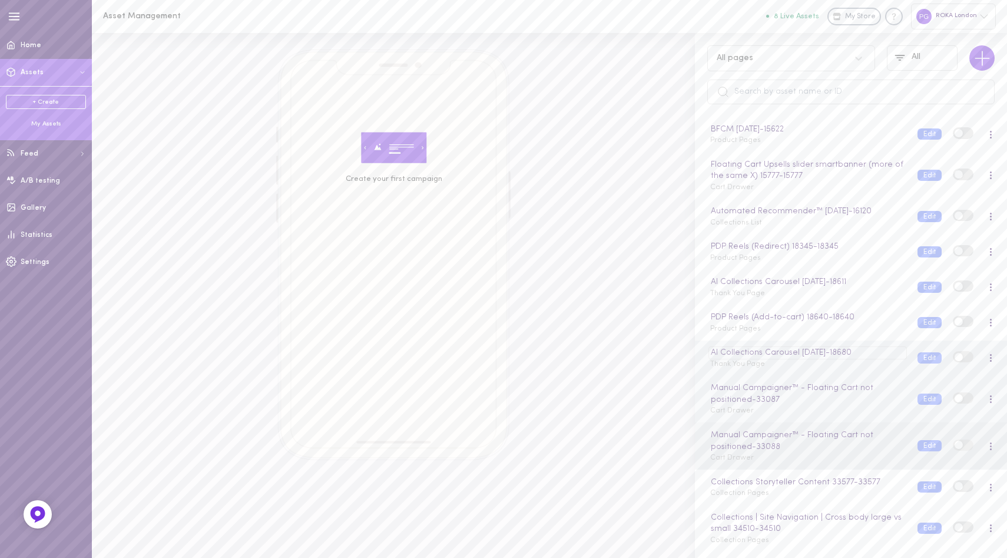
scroll to position [504, 0]
click at [785, 300] on div "AI Collections Carousel [DATE] - 18611 Thank You Page" at bounding box center [805, 288] width 207 height 23
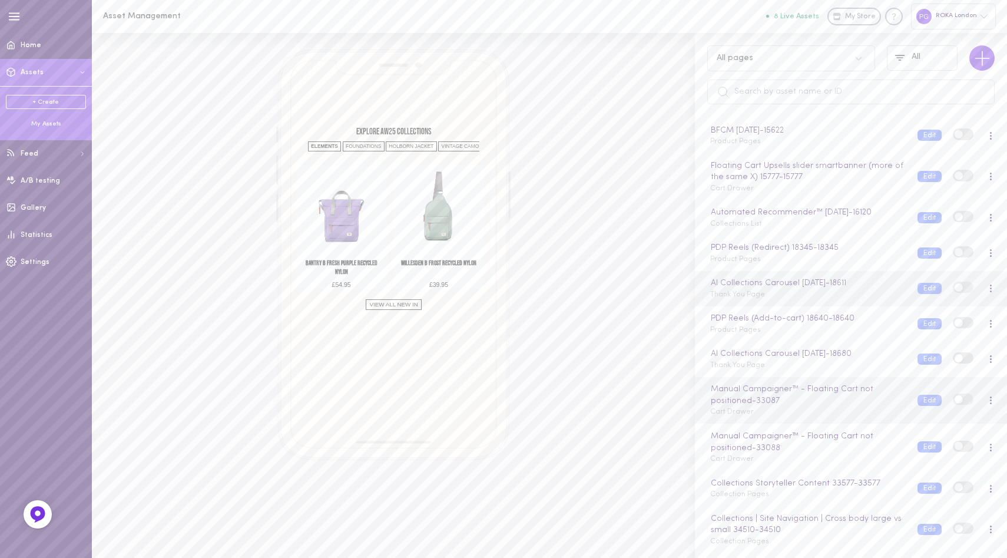
click at [800, 300] on div "AI Collections Carousel [DATE] - 18611 Thank You Page" at bounding box center [805, 288] width 207 height 23
click at [918, 294] on button "Edit" at bounding box center [930, 288] width 24 height 11
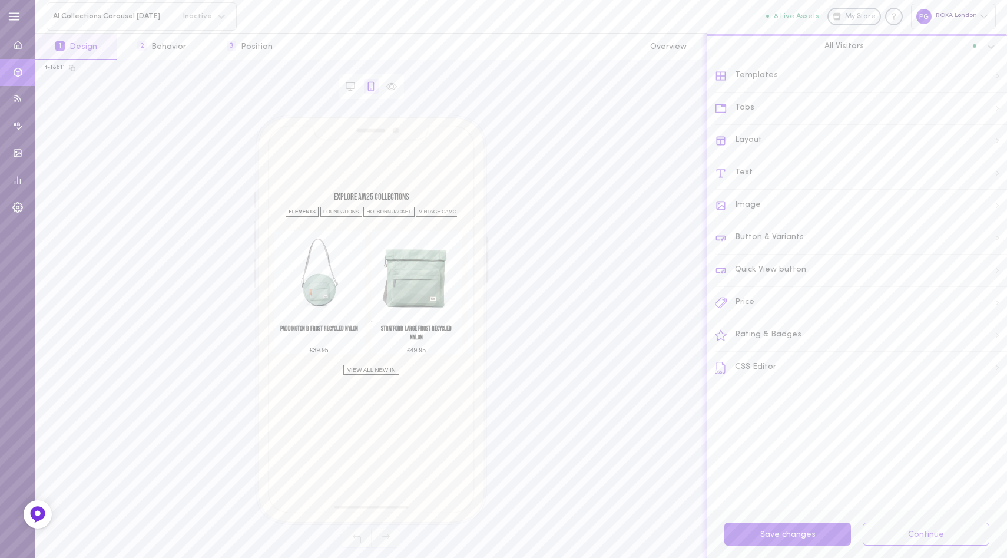
click at [804, 77] on div "Templates" at bounding box center [861, 76] width 292 height 32
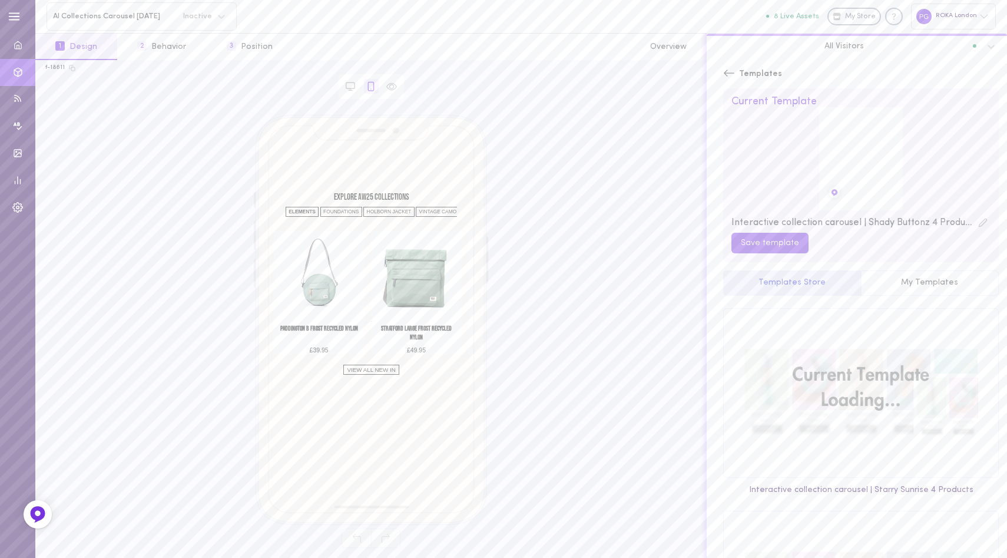
click at [726, 74] on icon at bounding box center [729, 73] width 12 height 12
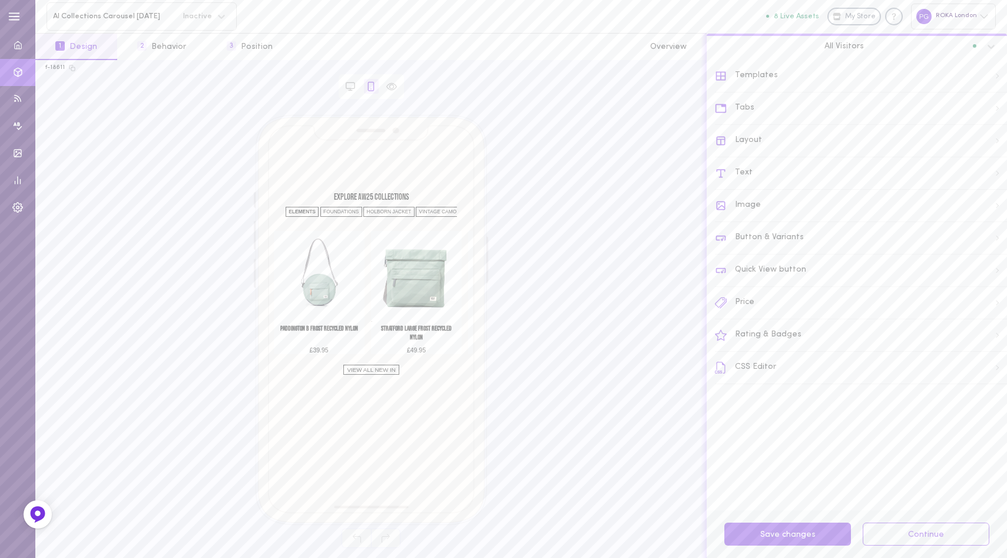
click at [785, 108] on div "Tabs" at bounding box center [861, 108] width 292 height 32
click at [758, 114] on div "Tabs" at bounding box center [861, 117] width 291 height 26
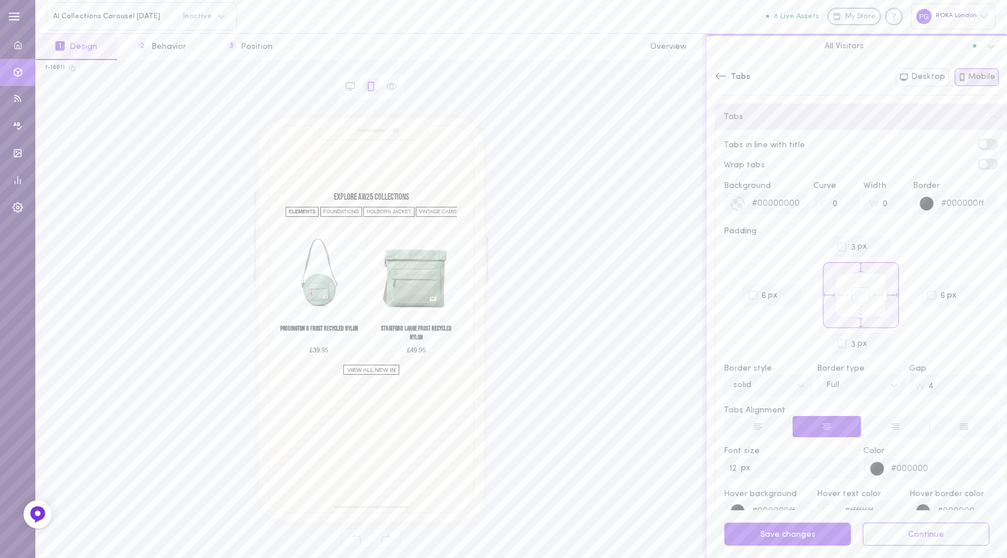
click at [718, 75] on icon at bounding box center [721, 76] width 12 height 12
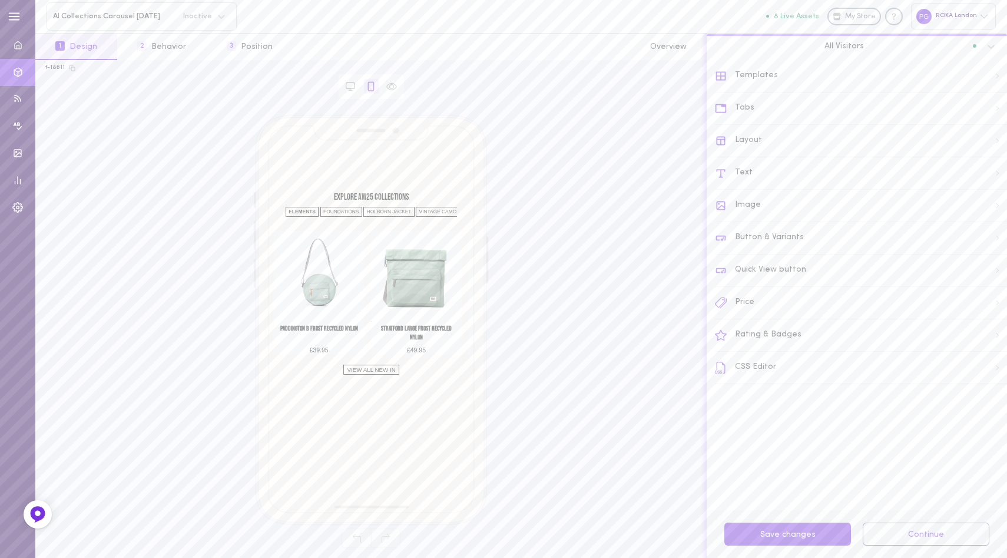
click at [786, 171] on div "Text" at bounding box center [861, 173] width 292 height 32
click at [820, 123] on div "Asset Headline" at bounding box center [861, 119] width 291 height 30
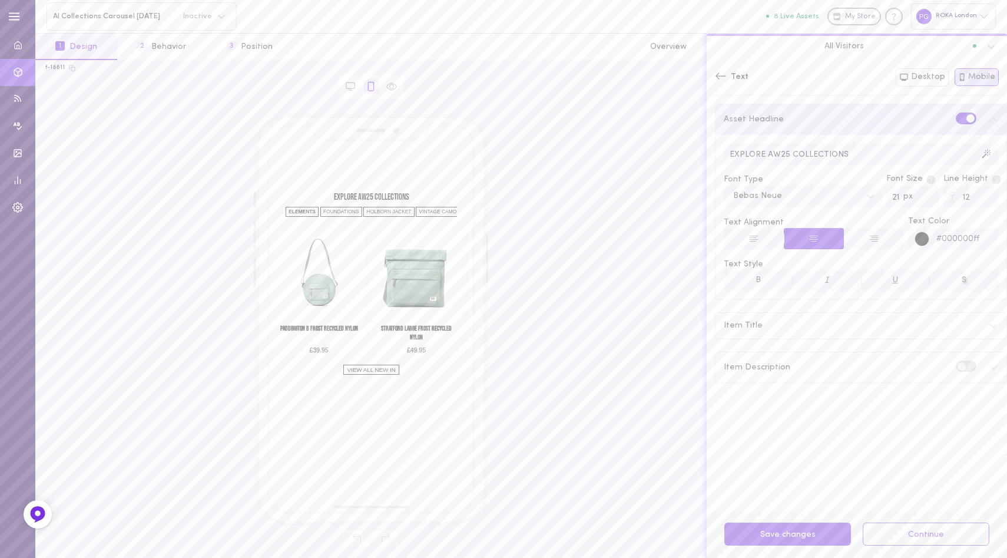
click at [799, 150] on input "EXPLORE AW25 COLLECTIONS" at bounding box center [861, 154] width 275 height 22
click at [769, 150] on input "EXPLORE AW25 COLLECTIONS" at bounding box center [861, 154] width 275 height 22
type input "EXPLORE NEW IN AW25 COLLECTIONS"
click at [791, 531] on button "Save 1 changes" at bounding box center [788, 534] width 127 height 23
click at [404, 196] on h2 "EXPLORE NEW IN AW25 COLLECTIONS" at bounding box center [371, 197] width 171 height 9
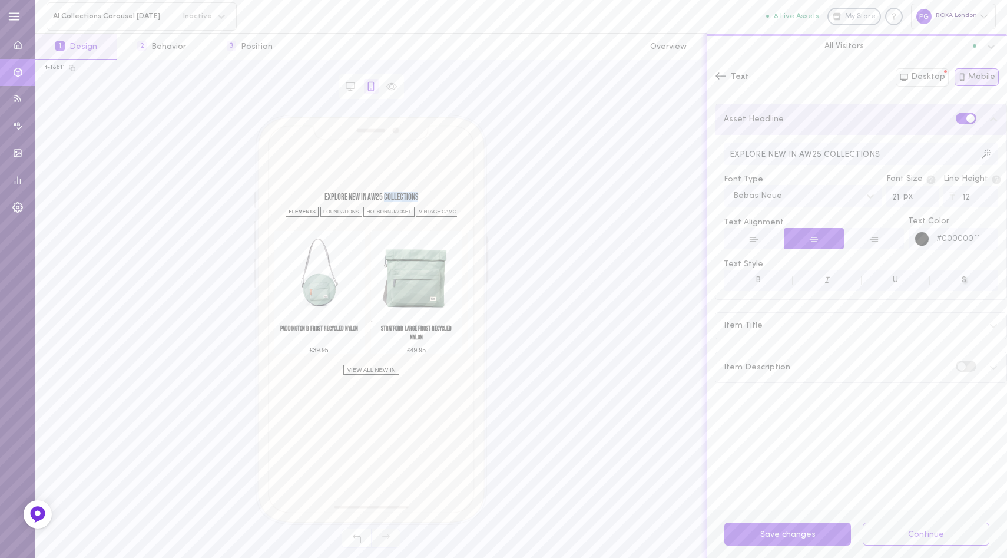
click at [404, 196] on h2 "EXPLORE NEW IN AW25 COLLECTIONS" at bounding box center [371, 197] width 171 height 9
click at [414, 196] on h2 "EXPLORE NEW IN AW25 COLLECTIONS" at bounding box center [371, 197] width 171 height 9
click at [346, 213] on div "FOUNDATIONS" at bounding box center [341, 212] width 42 height 10
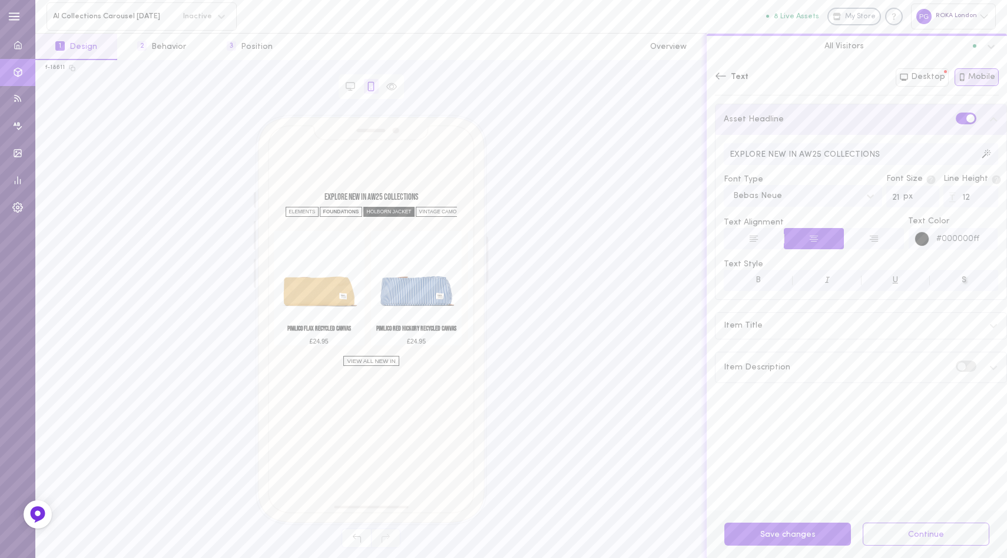
click at [387, 213] on div "HOLBORN JACKET" at bounding box center [388, 212] width 51 height 10
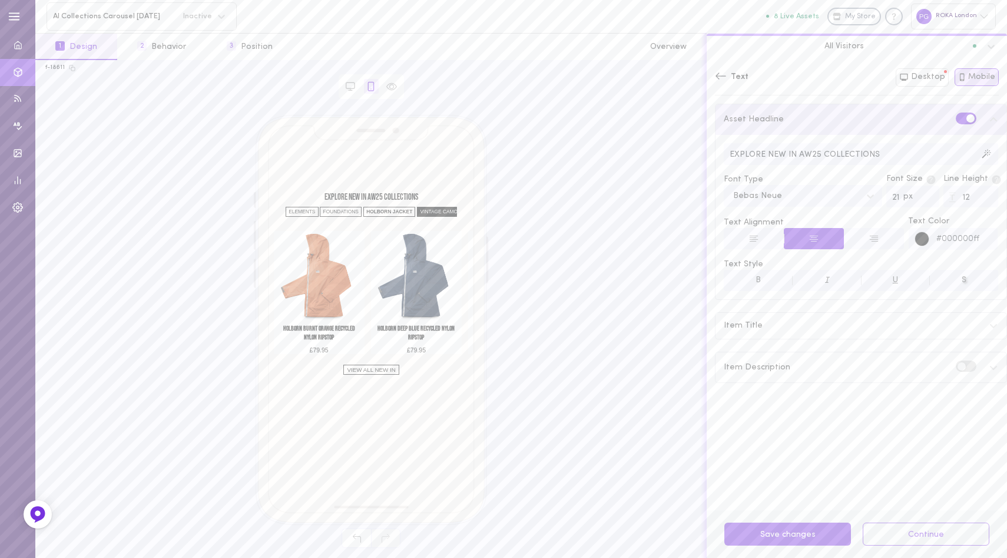
click at [432, 213] on div "VINTAGE CAMO" at bounding box center [439, 212] width 44 height 10
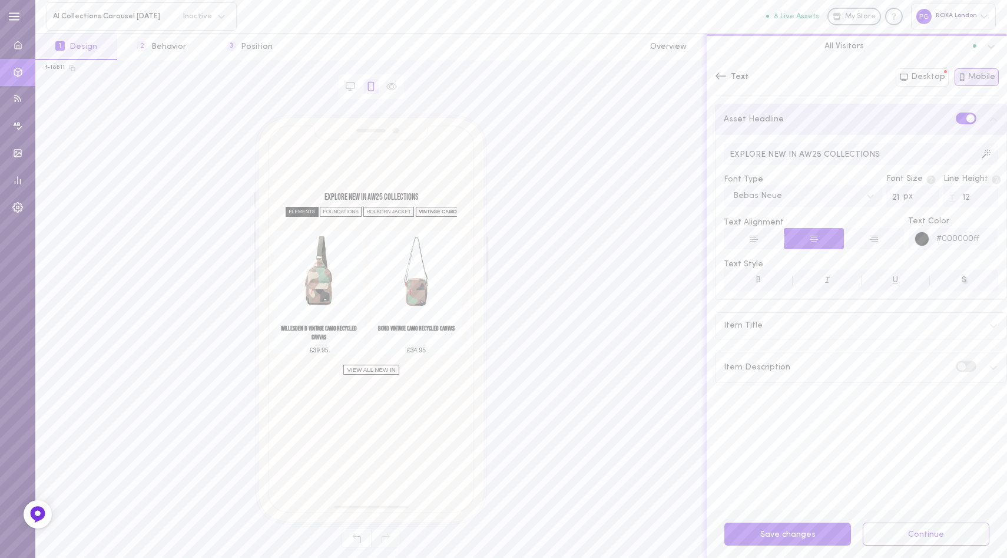
click at [302, 211] on div "ELEMENTS" at bounding box center [302, 212] width 33 height 10
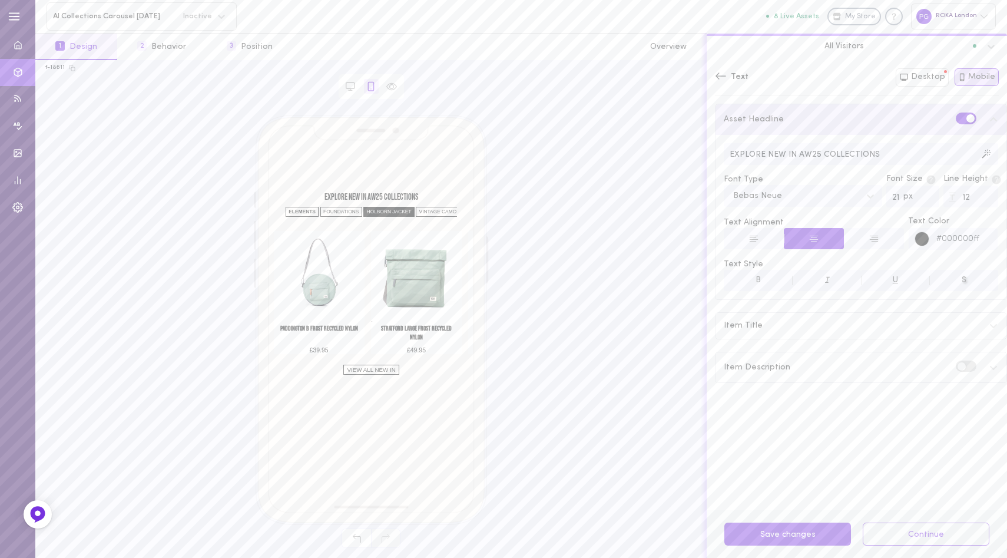
click at [386, 211] on div "HOLBORN JACKET" at bounding box center [388, 212] width 51 height 10
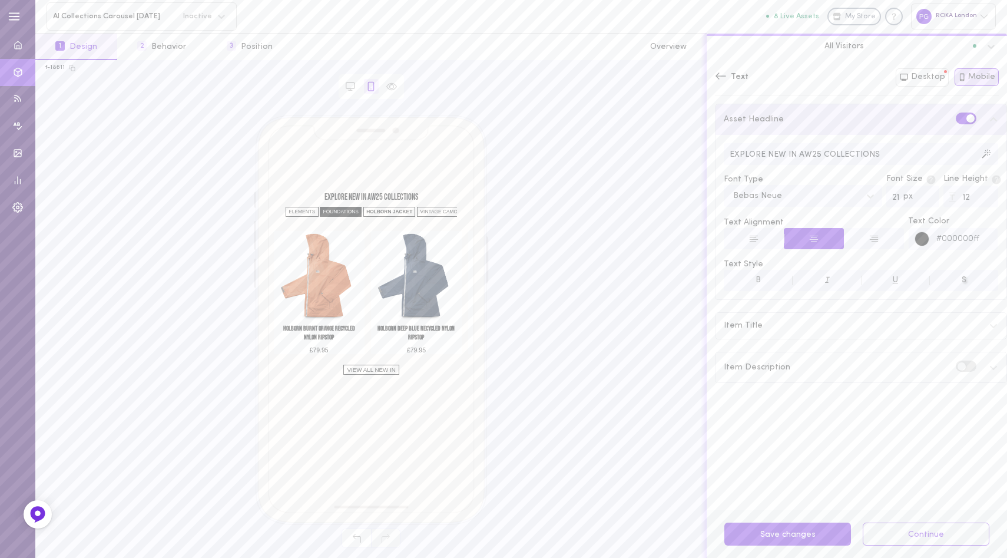
drag, startPoint x: 429, startPoint y: 211, endPoint x: 359, endPoint y: 211, distance: 69.5
click at [429, 211] on div "VINTAGE CAMO" at bounding box center [439, 212] width 44 height 10
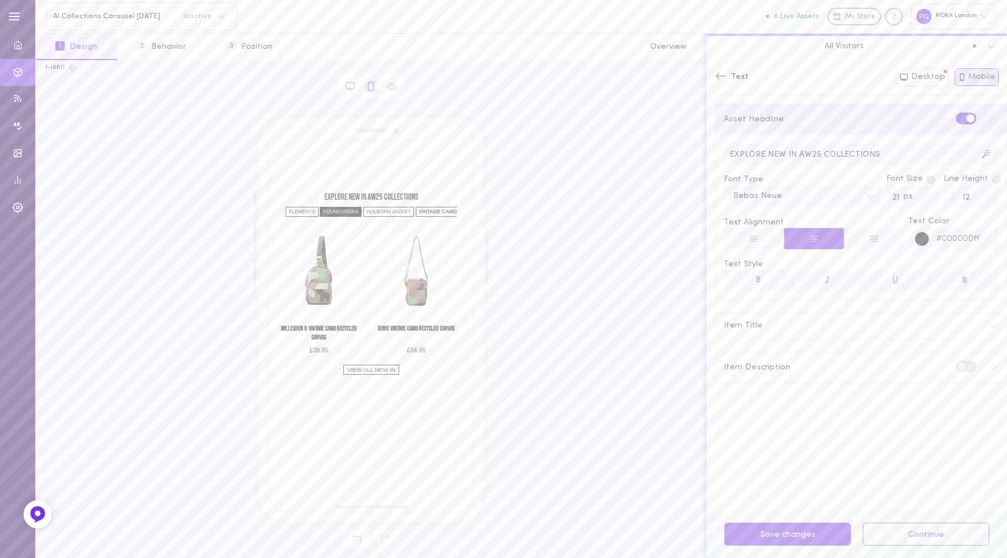
click at [332, 211] on div "FOUNDATIONS" at bounding box center [341, 212] width 42 height 10
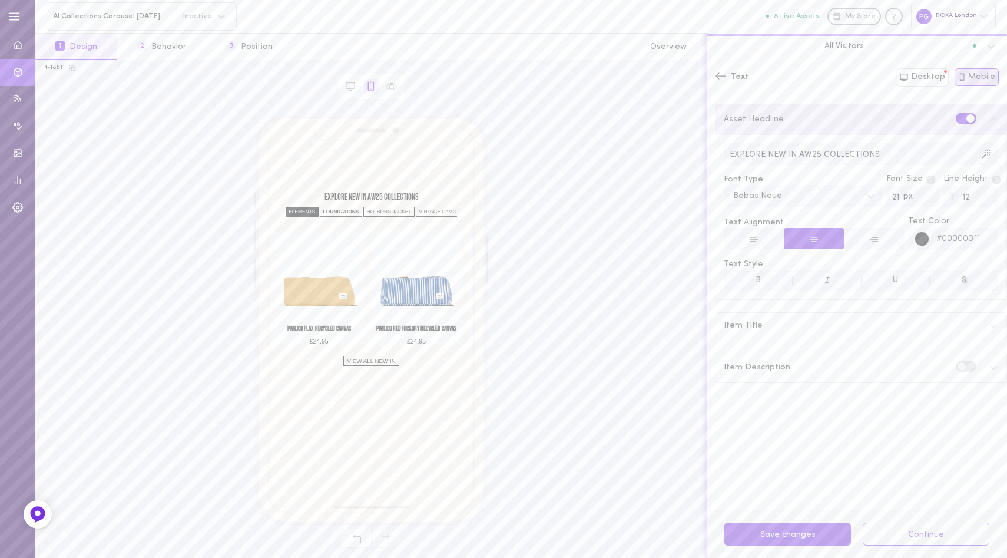
click at [302, 211] on div "ELEMENTS" at bounding box center [302, 212] width 33 height 10
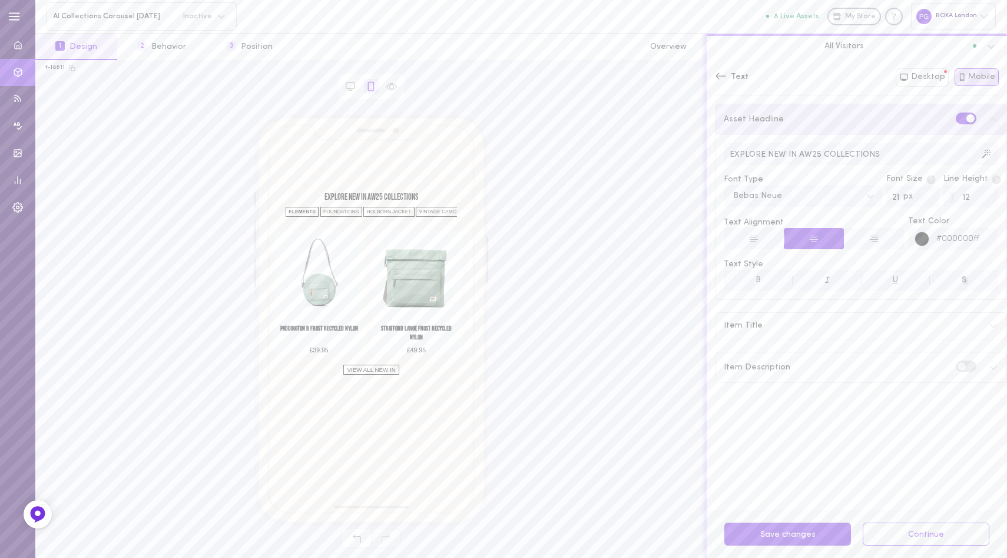
click at [857, 329] on div "Item Title" at bounding box center [861, 326] width 291 height 26
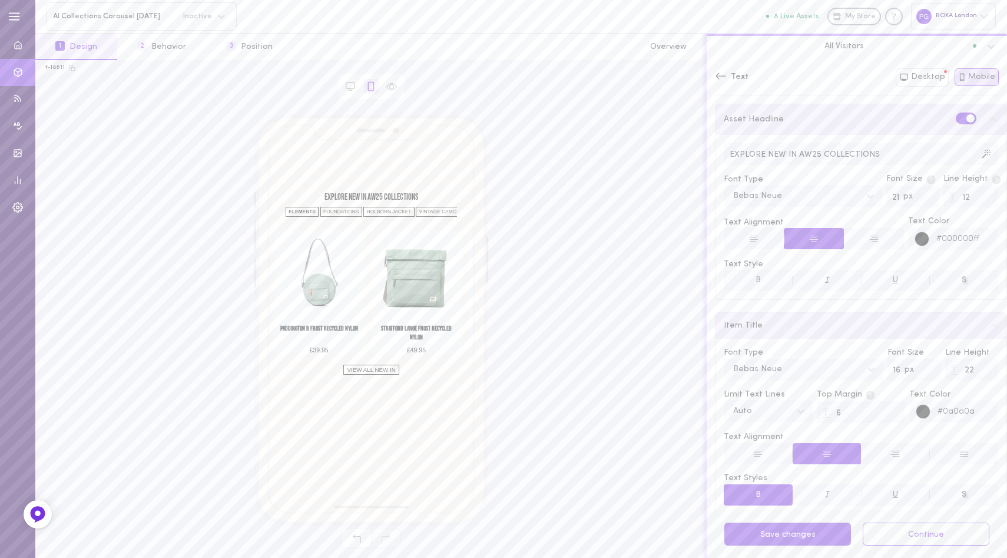
click at [832, 327] on div "Item Title" at bounding box center [861, 326] width 291 height 26
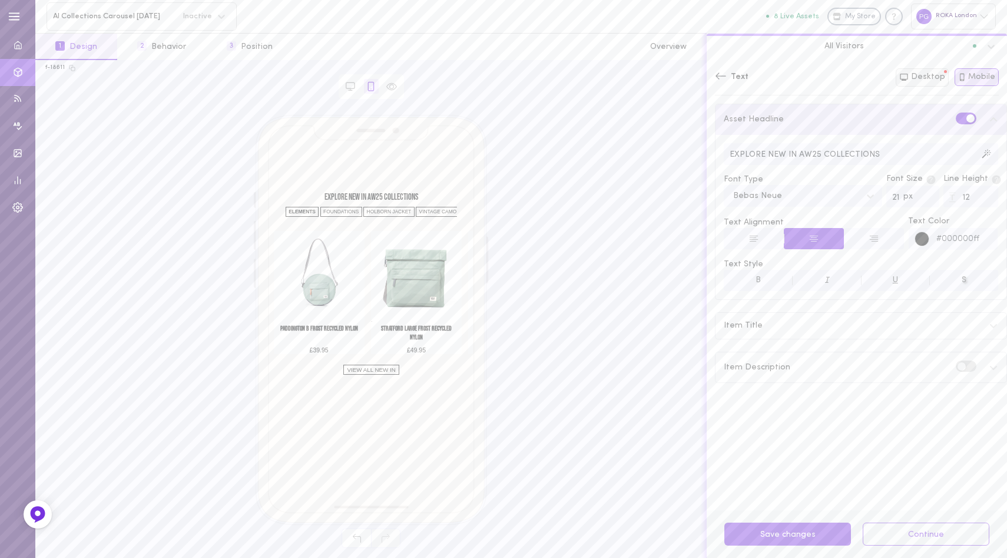
click at [927, 78] on button "Desktop" at bounding box center [922, 77] width 53 height 18
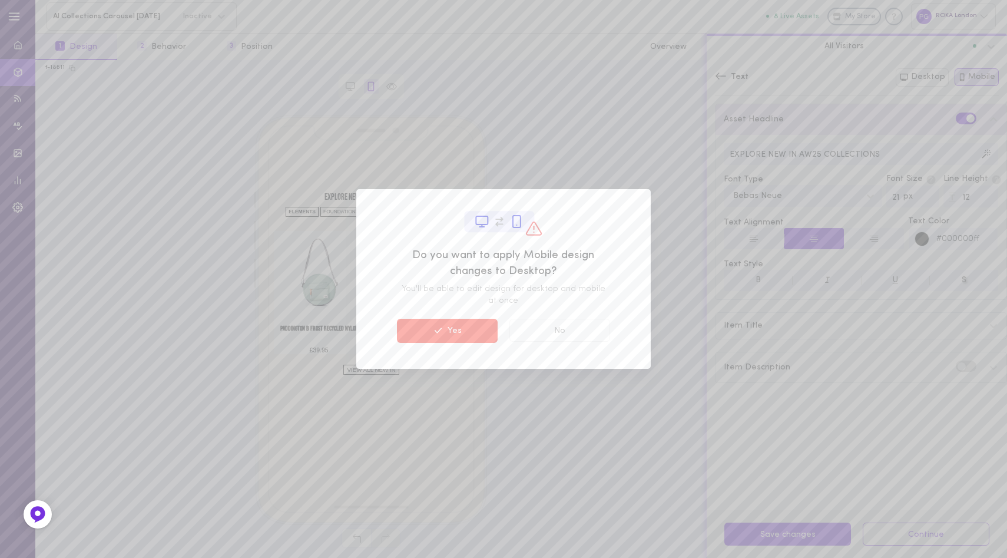
click at [454, 332] on button "Yes" at bounding box center [447, 331] width 101 height 24
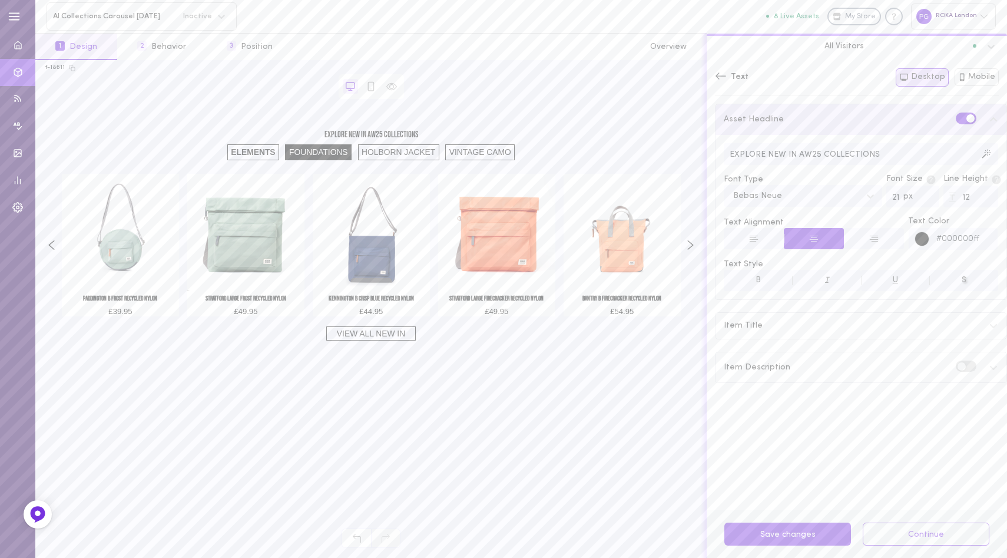
click at [322, 154] on div "FOUNDATIONS" at bounding box center [318, 152] width 67 height 16
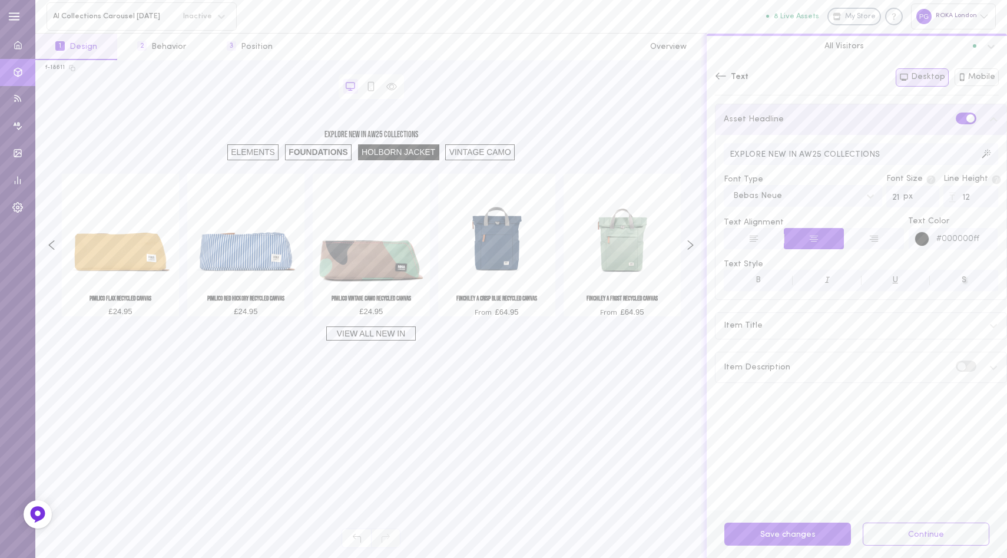
click at [401, 154] on div "HOLBORN JACKET" at bounding box center [398, 152] width 81 height 16
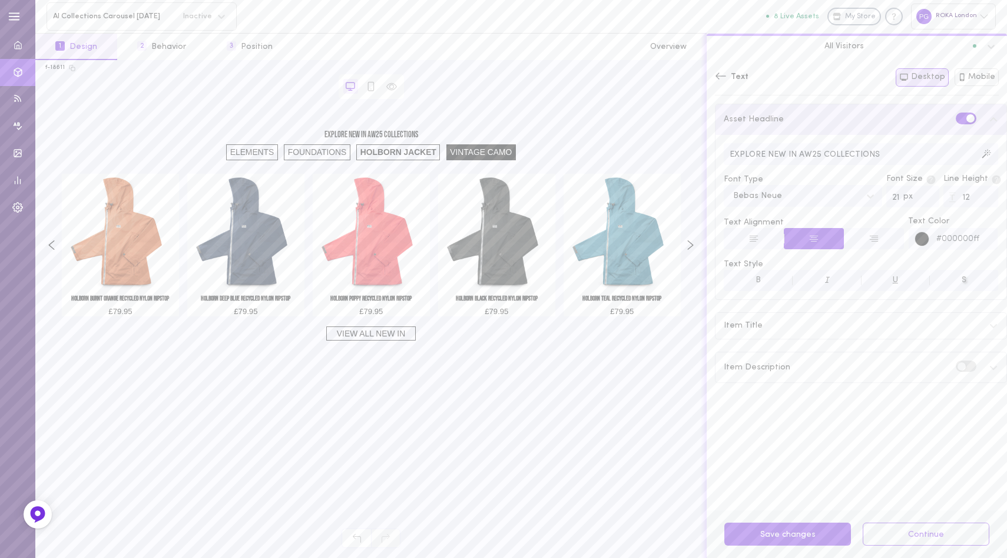
click at [468, 154] on div "VINTAGE CAMO" at bounding box center [482, 152] width 70 height 16
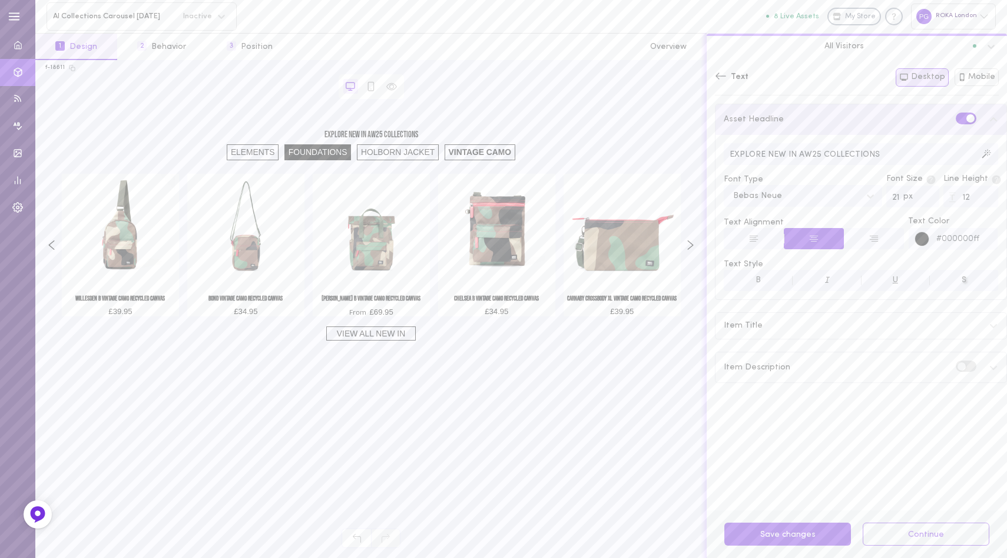
click at [306, 154] on div "FOUNDATIONS" at bounding box center [318, 152] width 67 height 16
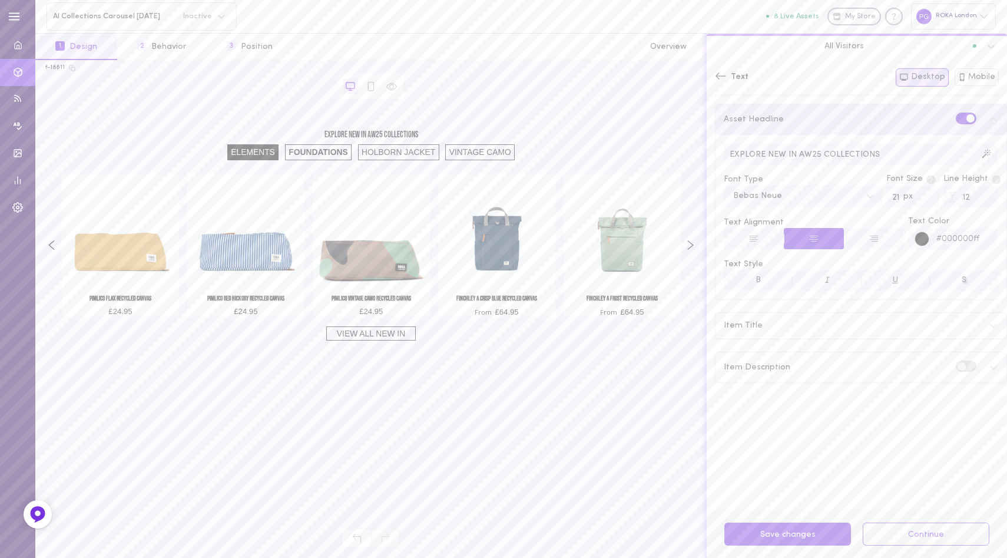
click at [265, 152] on div "ELEMENTS" at bounding box center [253, 152] width 52 height 16
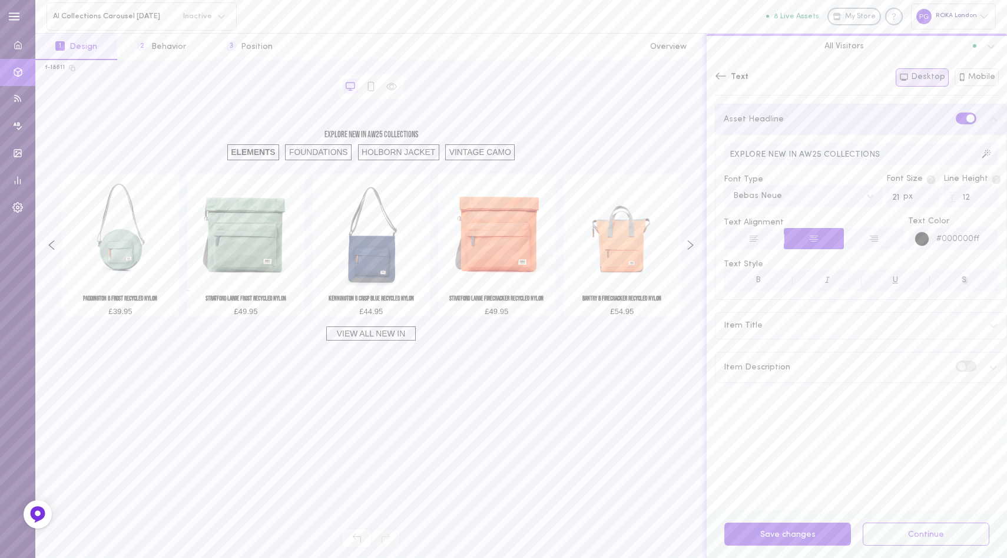
click at [718, 78] on icon at bounding box center [721, 76] width 12 height 12
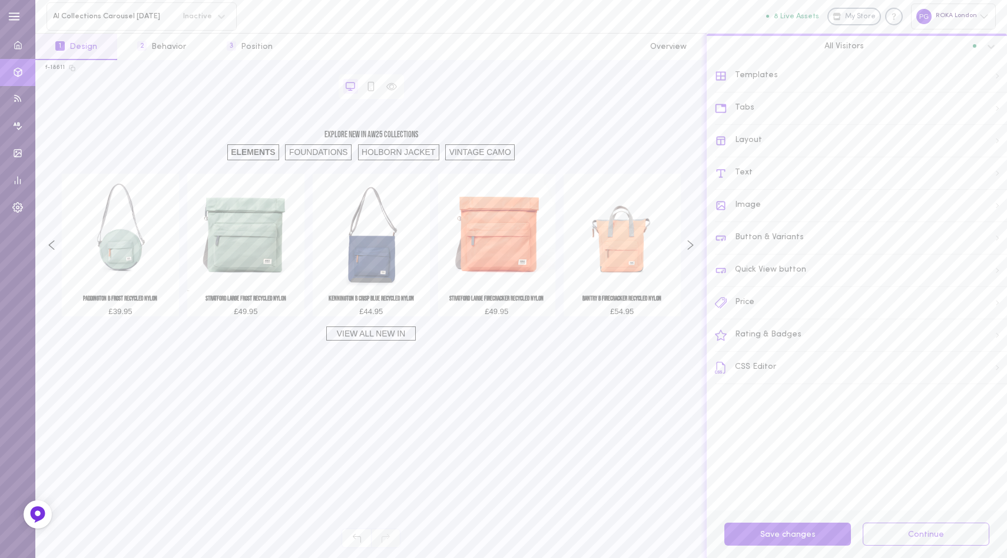
click at [368, 137] on h2 "EXPLORE NEW IN AW25 COLLECTIONS" at bounding box center [370, 135] width 619 height 9
click at [500, 134] on h2 "EXPLORE NEW IN AW25 COLLECTIONS" at bounding box center [370, 135] width 619 height 9
click at [310, 150] on div "FOUNDATIONS" at bounding box center [318, 152] width 67 height 16
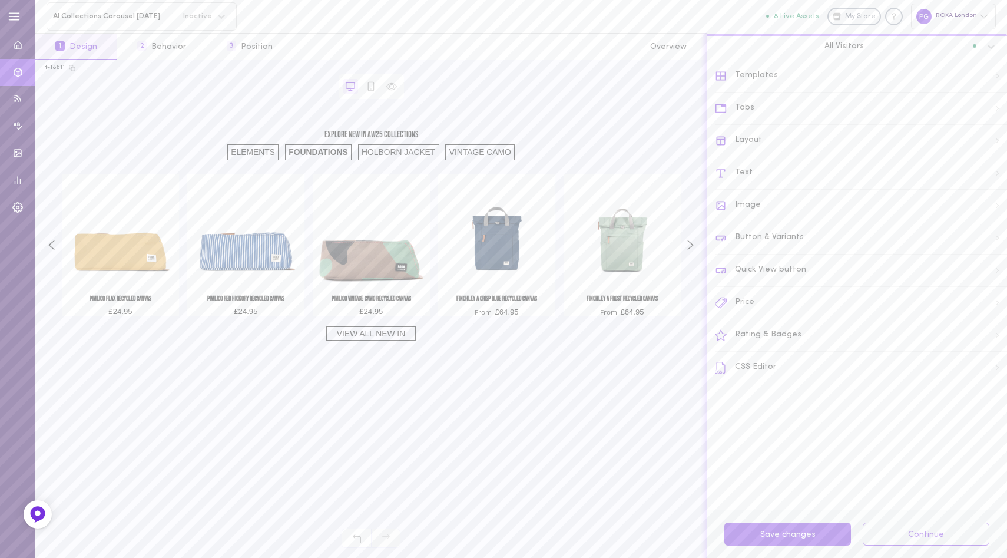
drag, startPoint x: 407, startPoint y: 144, endPoint x: 351, endPoint y: 144, distance: 55.4
click at [405, 144] on div "HOLBORN JACKET" at bounding box center [398, 152] width 81 height 16
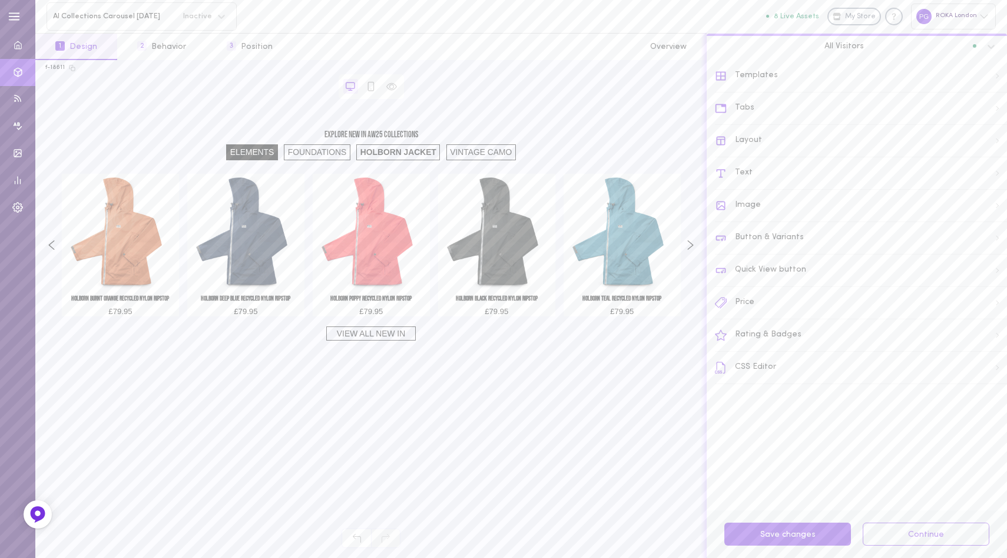
click at [260, 144] on div "ELEMENTS" at bounding box center [252, 152] width 52 height 16
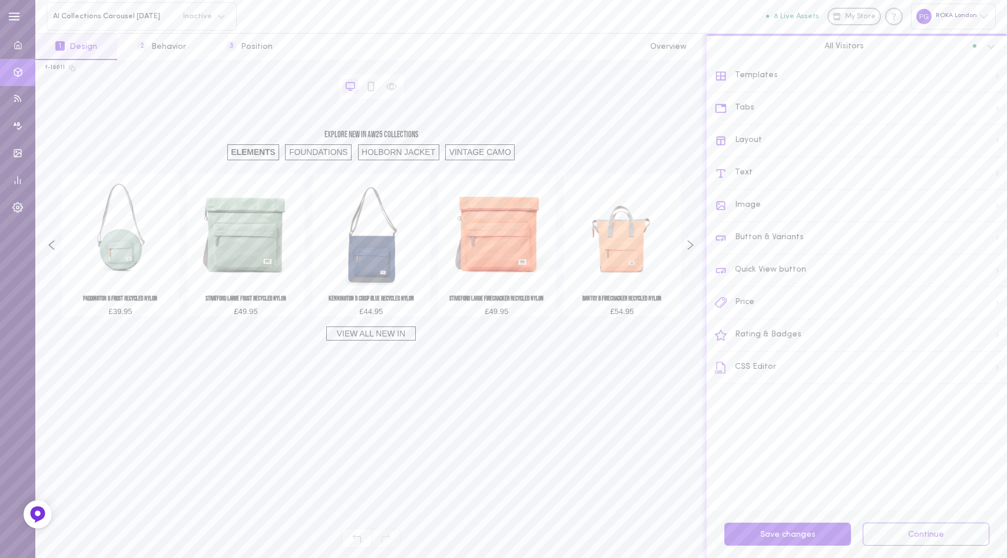
click at [771, 104] on div "Tabs" at bounding box center [861, 108] width 292 height 32
click at [782, 119] on div "Tabs" at bounding box center [861, 117] width 291 height 26
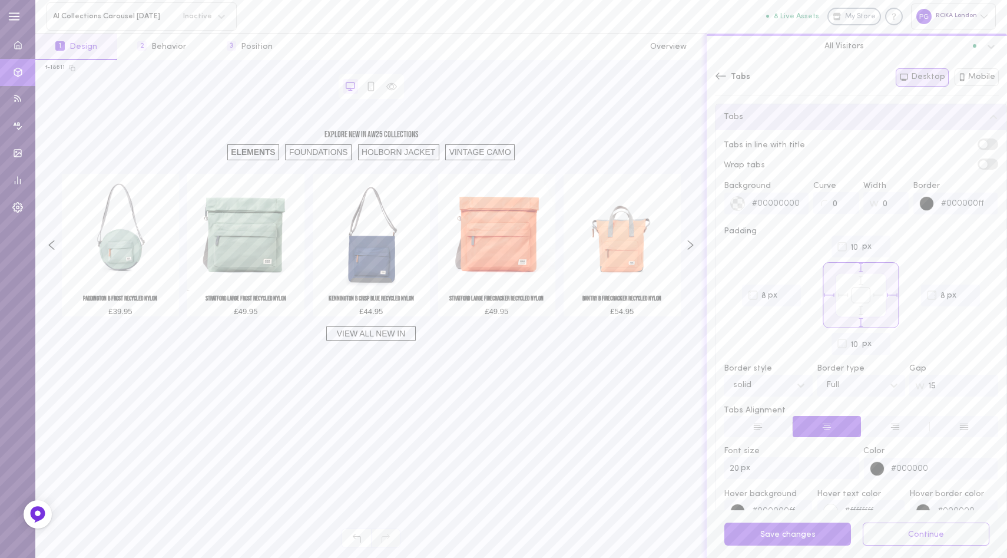
click at [813, 123] on div "Tabs" at bounding box center [861, 117] width 291 height 26
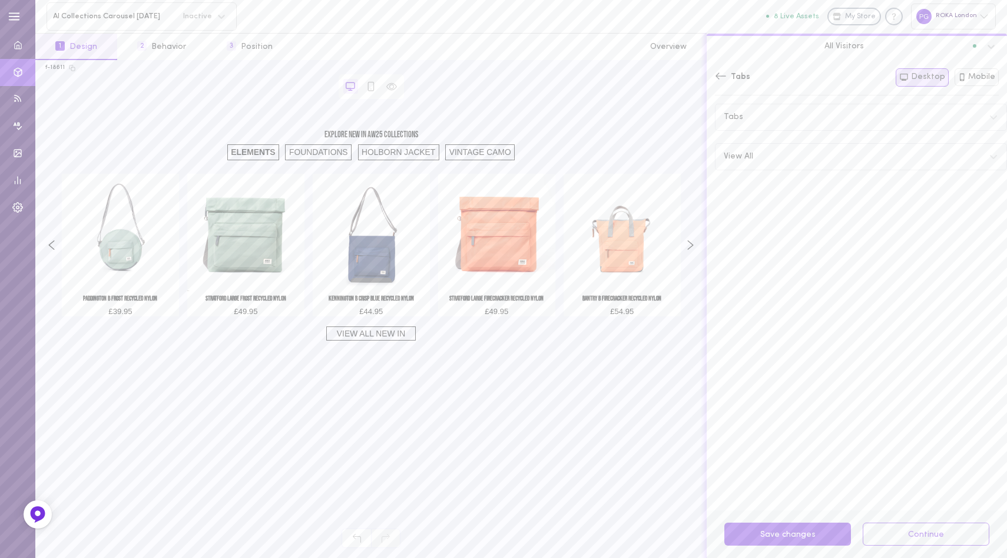
click at [782, 164] on div "View All" at bounding box center [861, 157] width 291 height 26
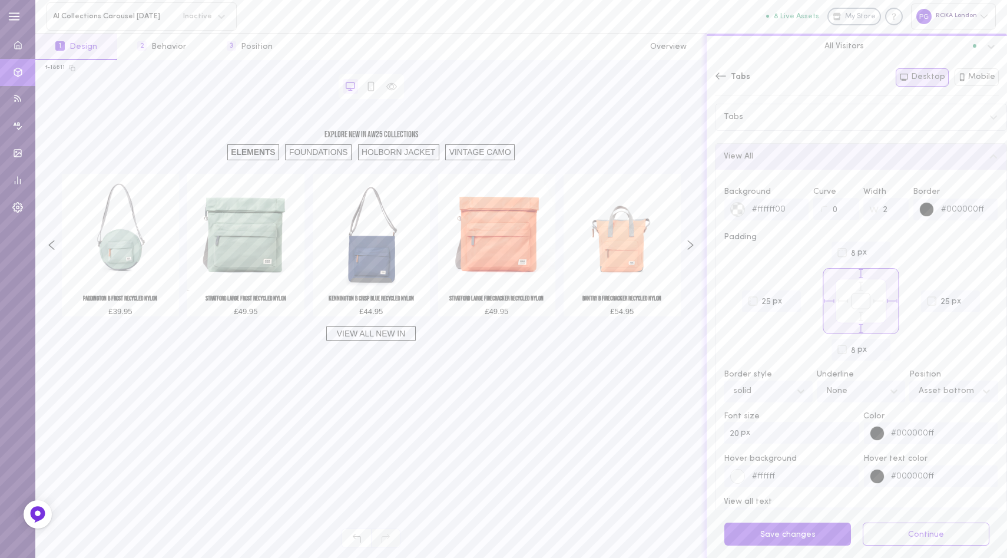
click at [796, 156] on div "View All" at bounding box center [861, 157] width 291 height 26
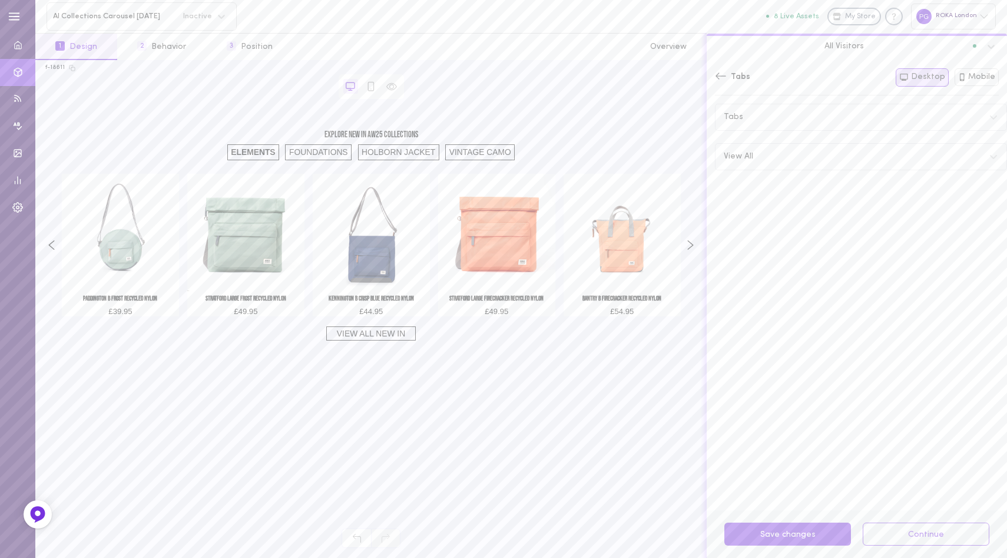
click at [719, 76] on icon at bounding box center [721, 76] width 12 height 12
click at [759, 538] on button "Save changes" at bounding box center [788, 534] width 127 height 23
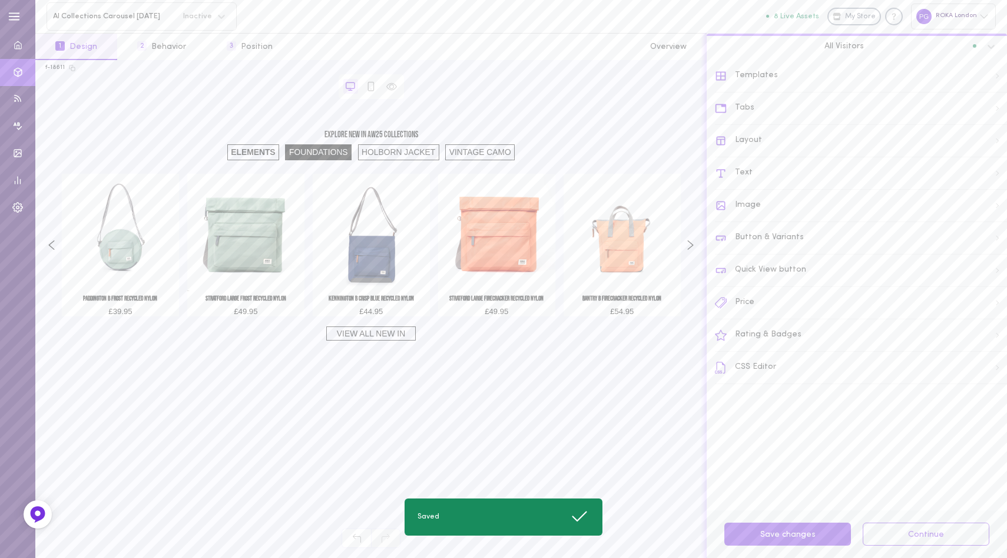
click at [312, 156] on div "FOUNDATIONS" at bounding box center [318, 152] width 67 height 16
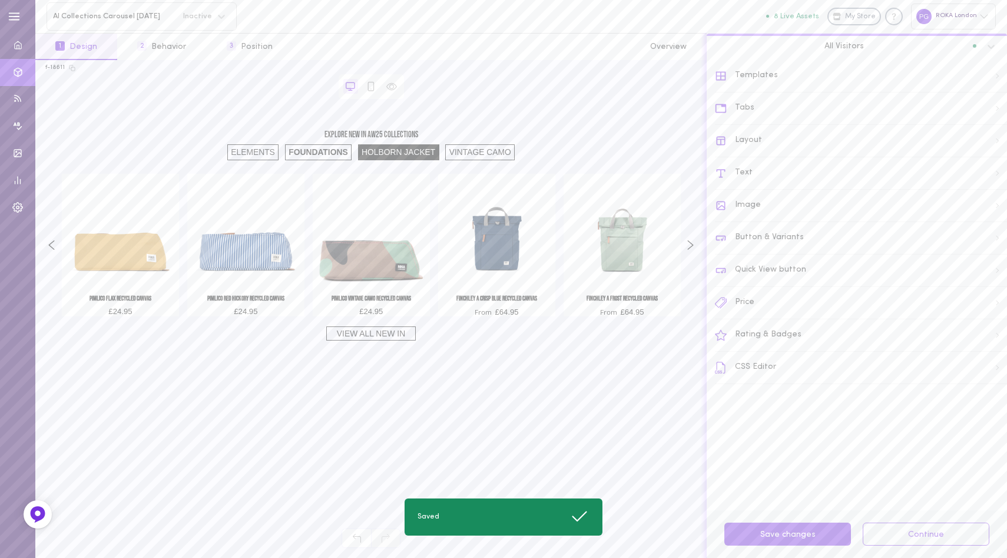
click at [408, 156] on div "HOLBORN JACKET" at bounding box center [398, 152] width 81 height 16
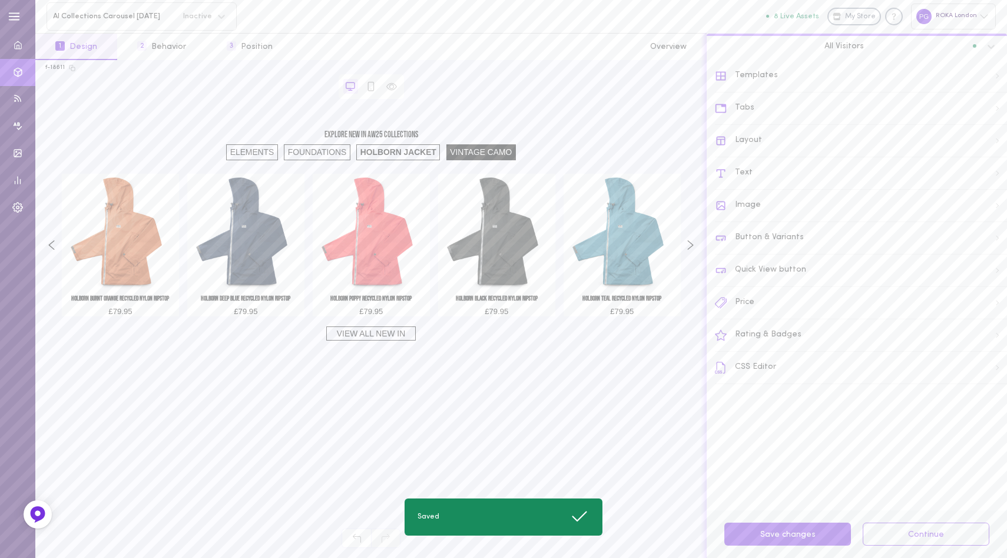
click at [479, 154] on div "VINTAGE CAMO" at bounding box center [482, 152] width 70 height 16
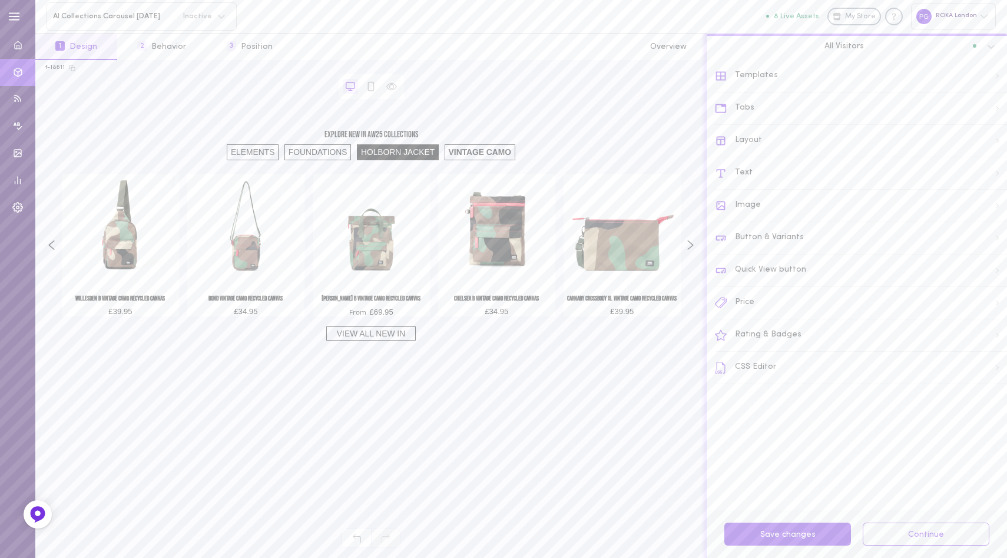
click at [384, 154] on div "HOLBORN JACKET" at bounding box center [397, 152] width 81 height 16
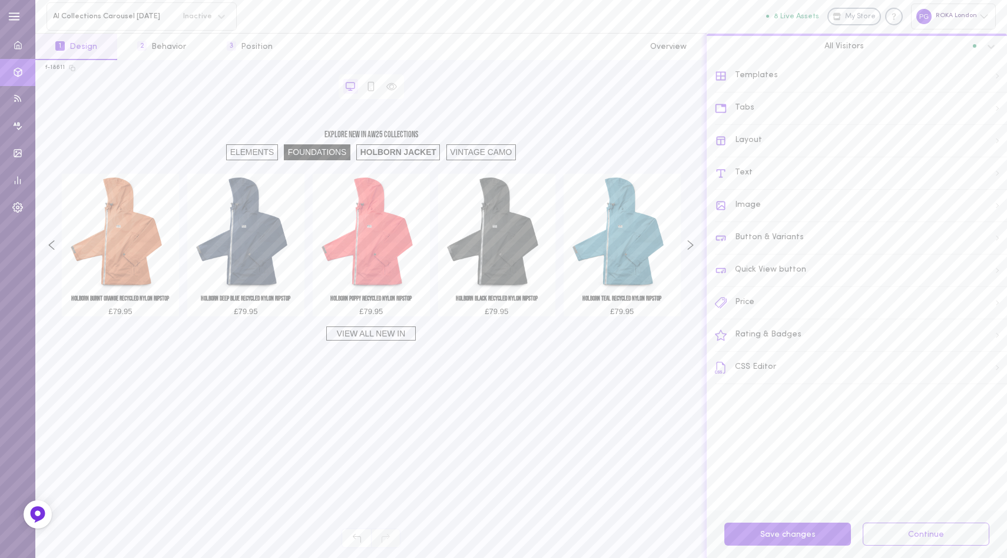
click at [292, 158] on div "FOUNDATIONS" at bounding box center [317, 152] width 67 height 16
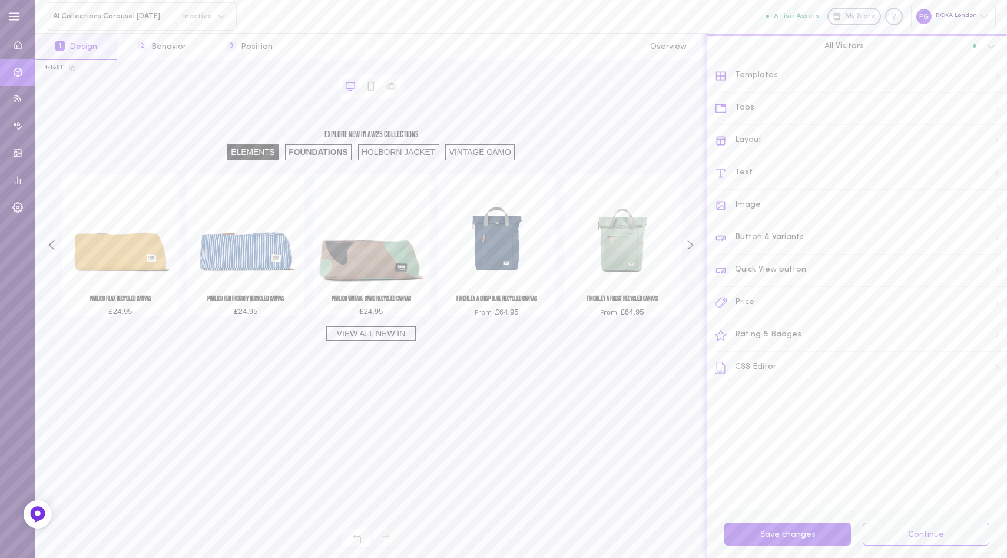
click at [253, 156] on div "ELEMENTS" at bounding box center [253, 152] width 52 height 16
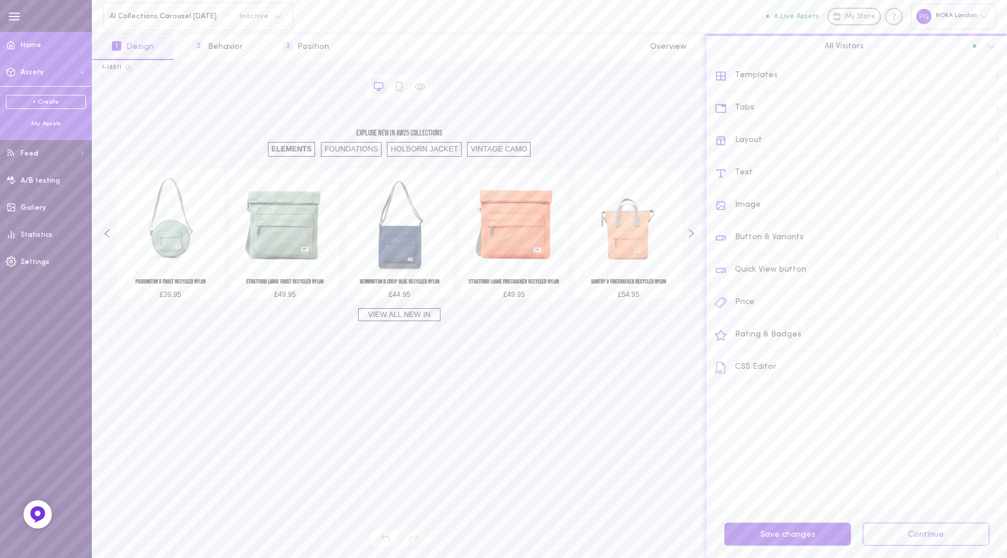
click at [25, 43] on span "Home" at bounding box center [31, 45] width 21 height 7
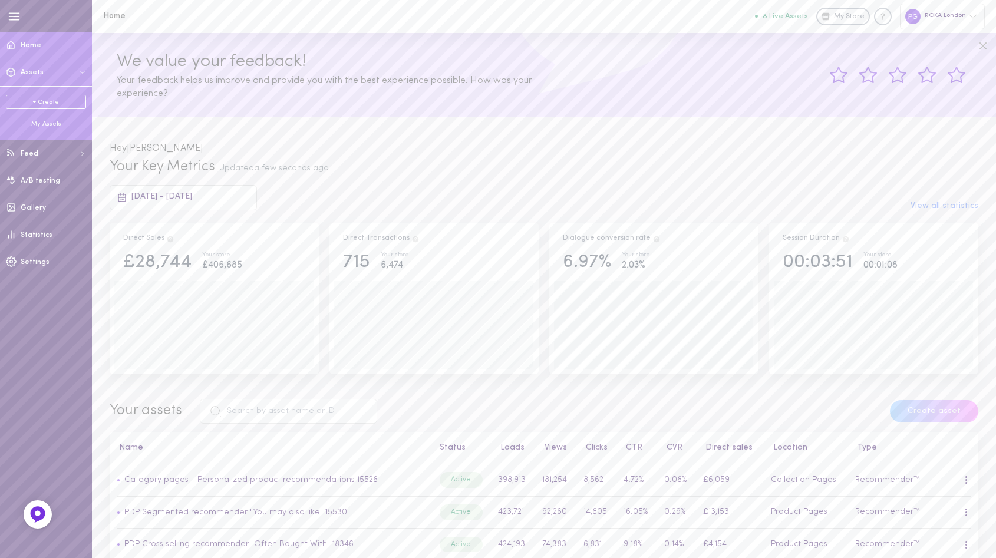
click at [38, 128] on div "+ Create My Assets" at bounding box center [46, 111] width 92 height 51
click at [46, 126] on div "My Assets" at bounding box center [46, 124] width 80 height 9
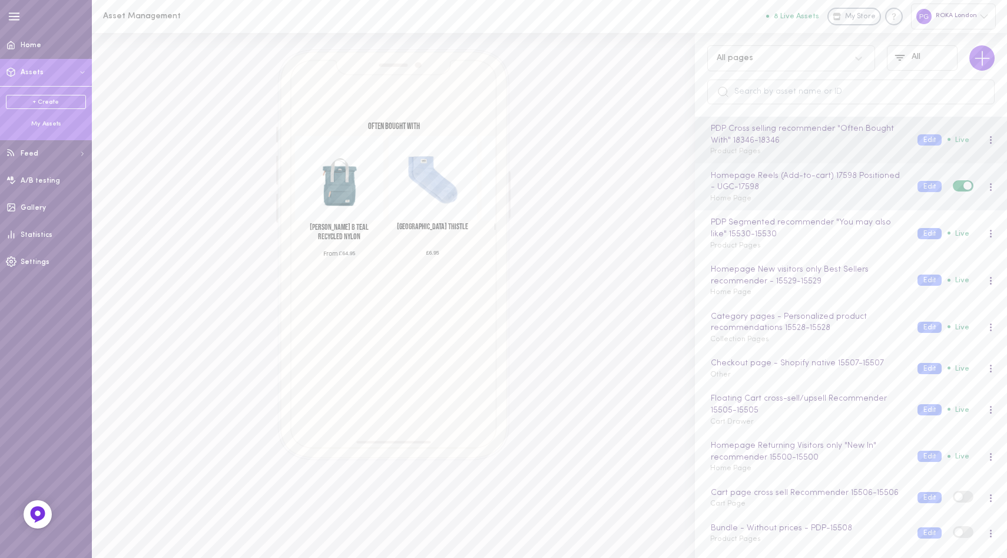
click at [801, 197] on div "Homepage Reels (Add-to-cart) 17598 Positioned - UGC - 17598 Home Page" at bounding box center [805, 187] width 207 height 35
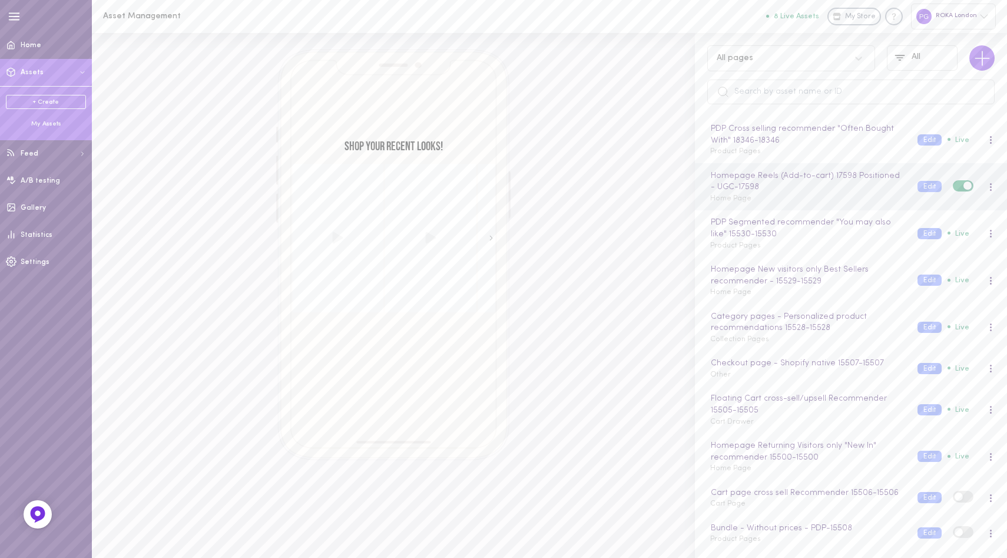
click at [795, 195] on div "Homepage Reels (Add-to-cart) 17598 Positioned - UGC - 17598 Home Page" at bounding box center [805, 187] width 207 height 35
click at [918, 183] on button "Edit" at bounding box center [930, 186] width 24 height 11
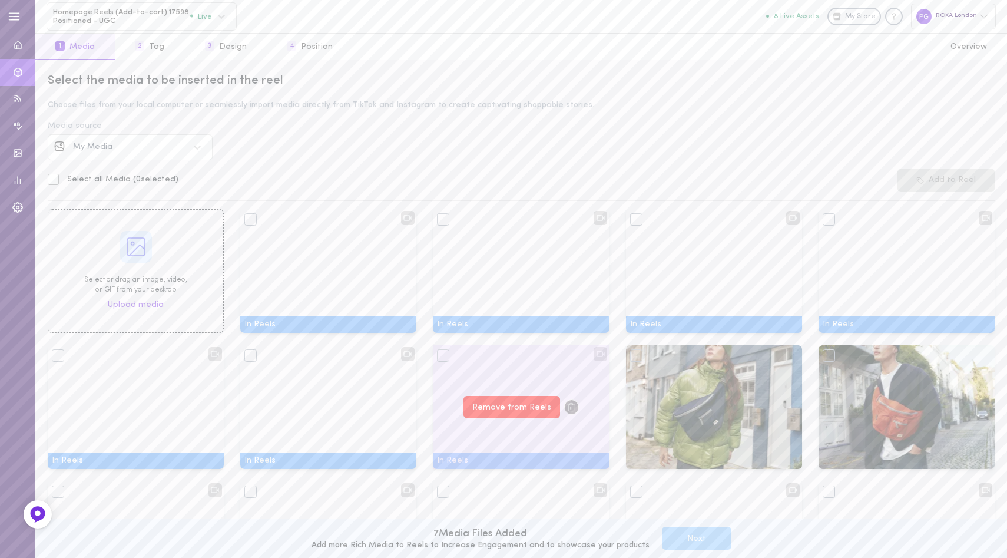
click at [508, 411] on button "Remove from Reels" at bounding box center [512, 407] width 97 height 23
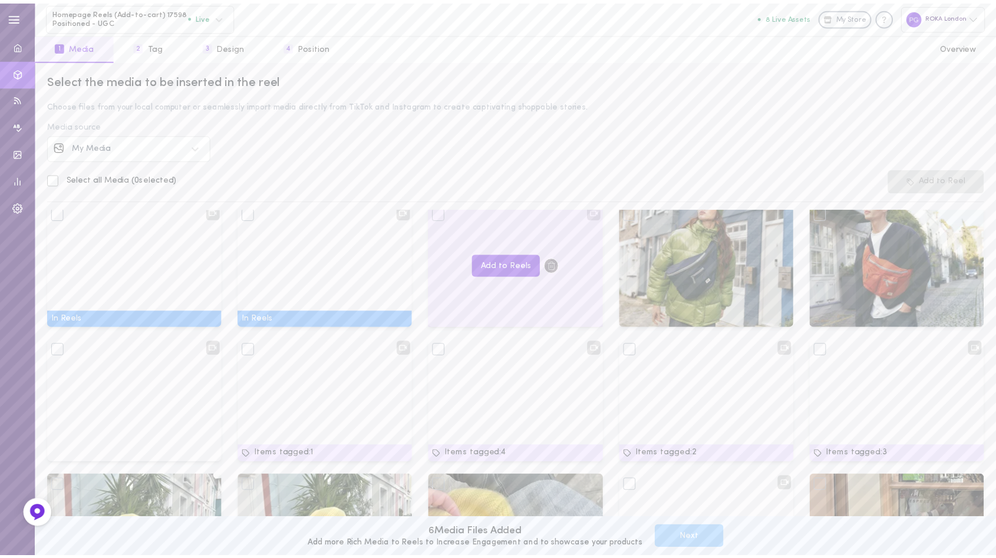
scroll to position [370, 0]
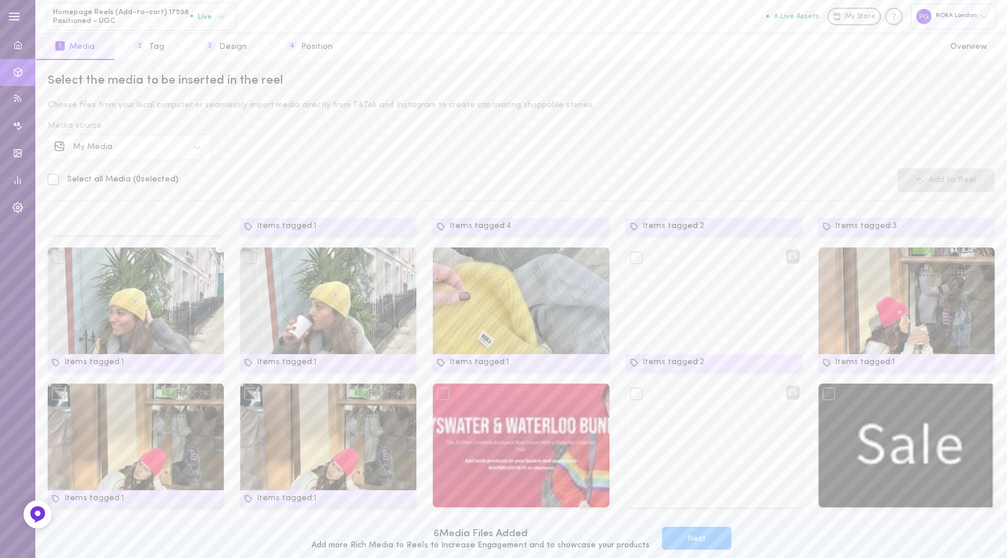
click at [676, 532] on button "Next" at bounding box center [697, 538] width 70 height 23
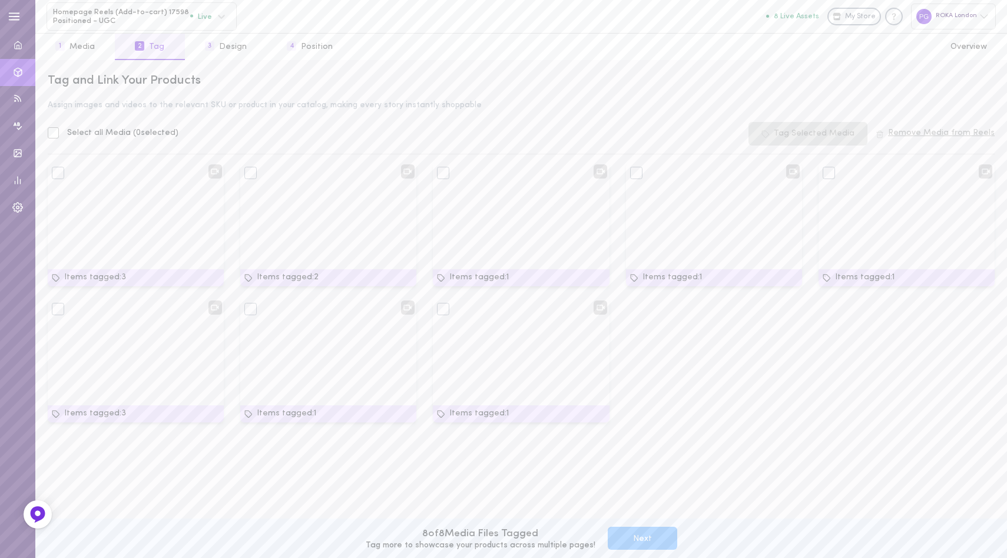
click at [646, 542] on button "Next" at bounding box center [643, 538] width 70 height 23
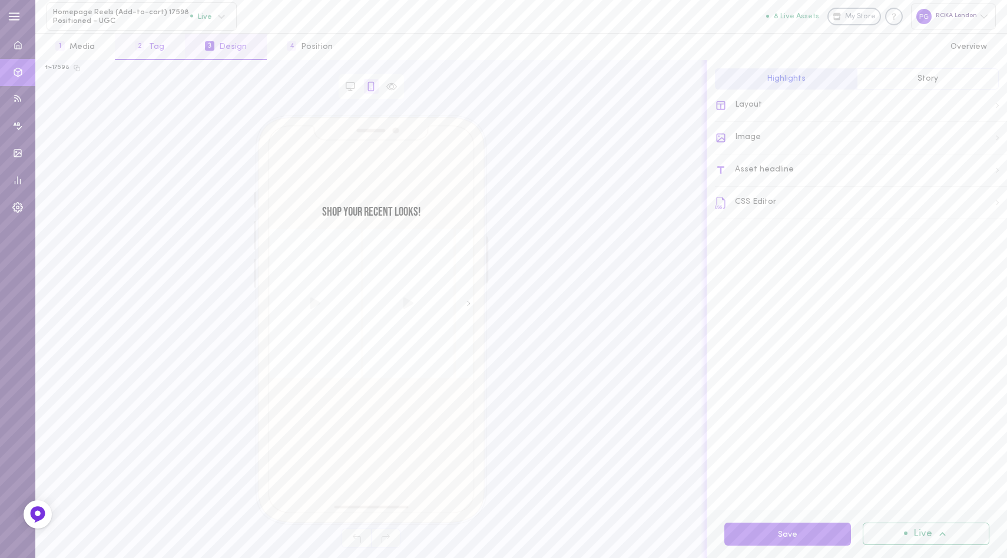
click at [154, 46] on button "2 Tag" at bounding box center [150, 47] width 70 height 27
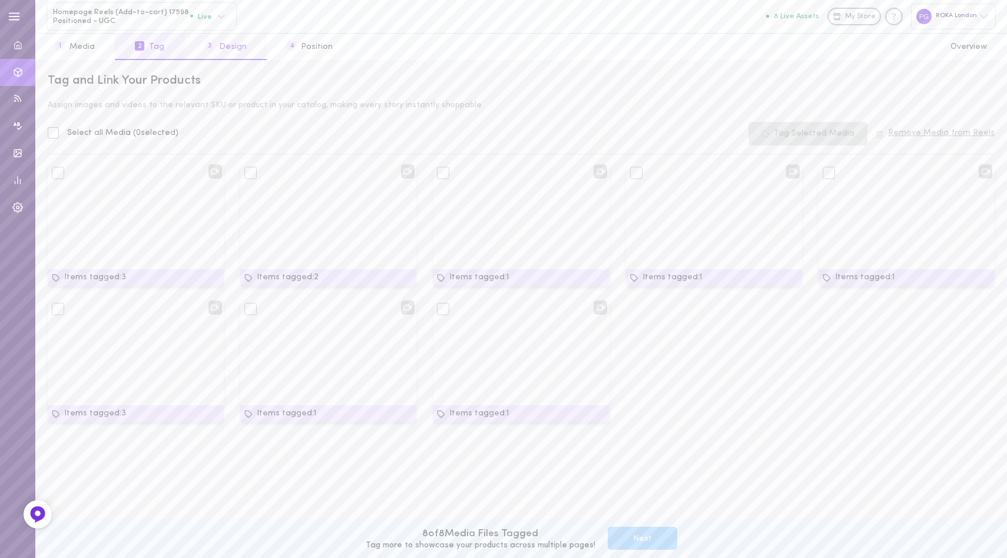
click at [225, 38] on button "3 Design" at bounding box center [226, 47] width 82 height 27
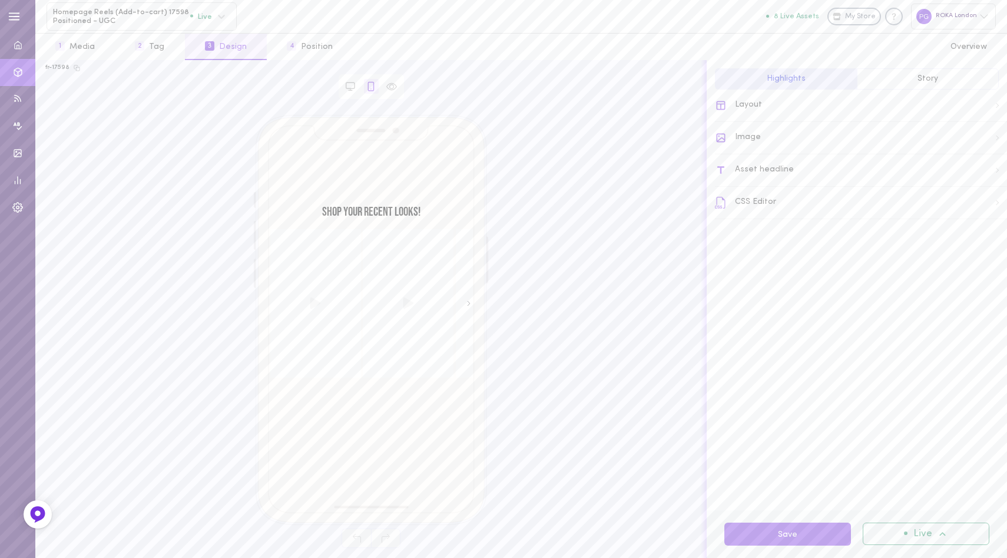
click at [785, 104] on div "Layout" at bounding box center [861, 106] width 292 height 32
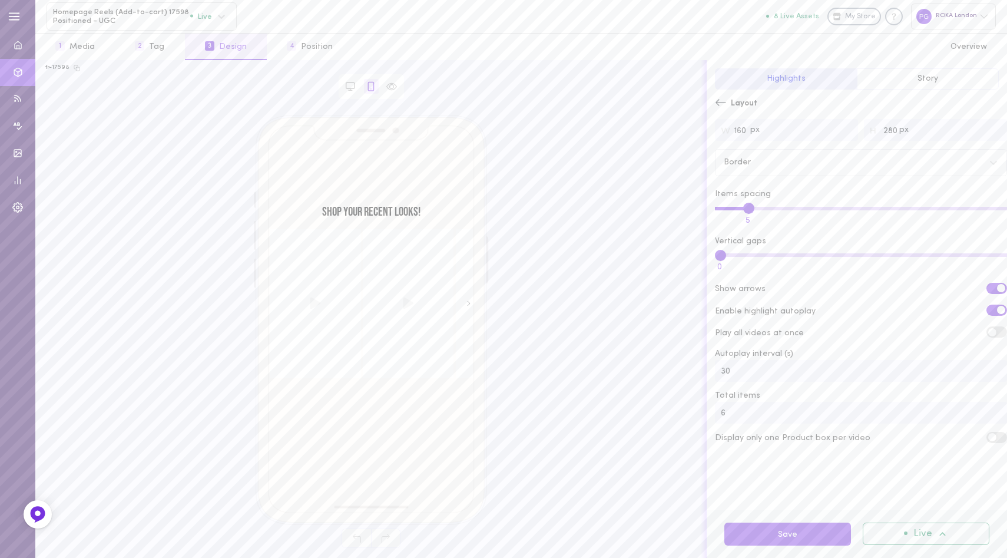
click at [733, 101] on span "Layout" at bounding box center [744, 104] width 27 height 12
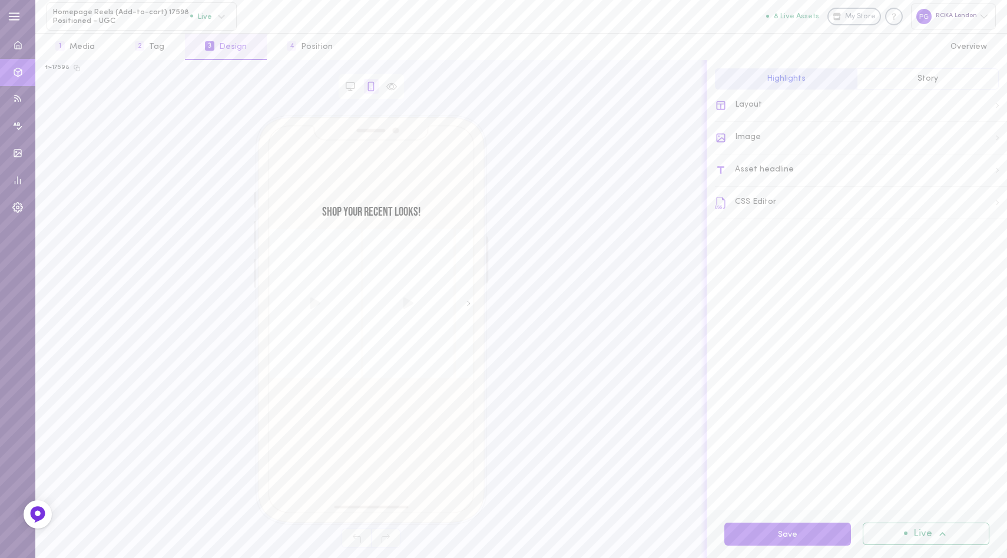
click at [924, 85] on button "Story" at bounding box center [928, 78] width 142 height 21
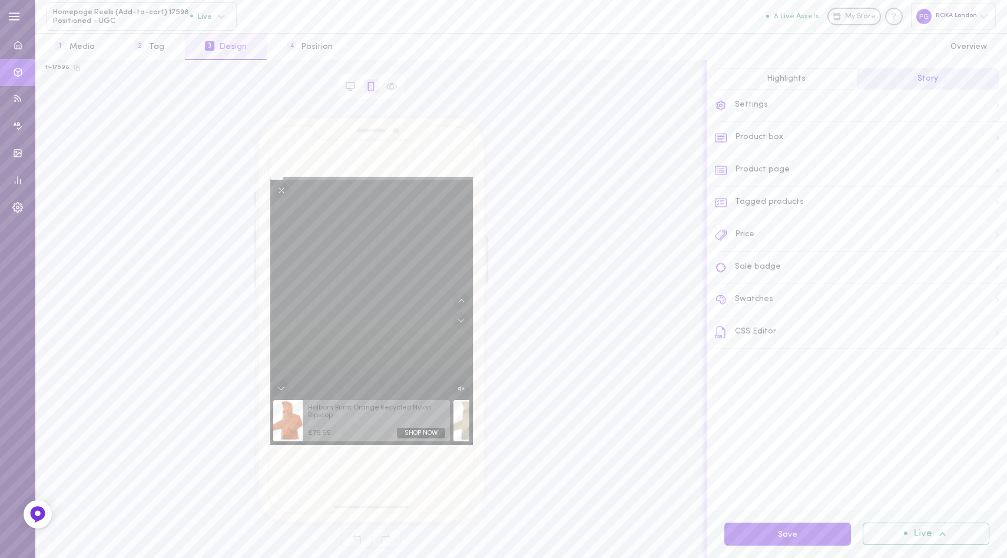
click at [786, 81] on span "Highlights" at bounding box center [786, 78] width 39 height 9
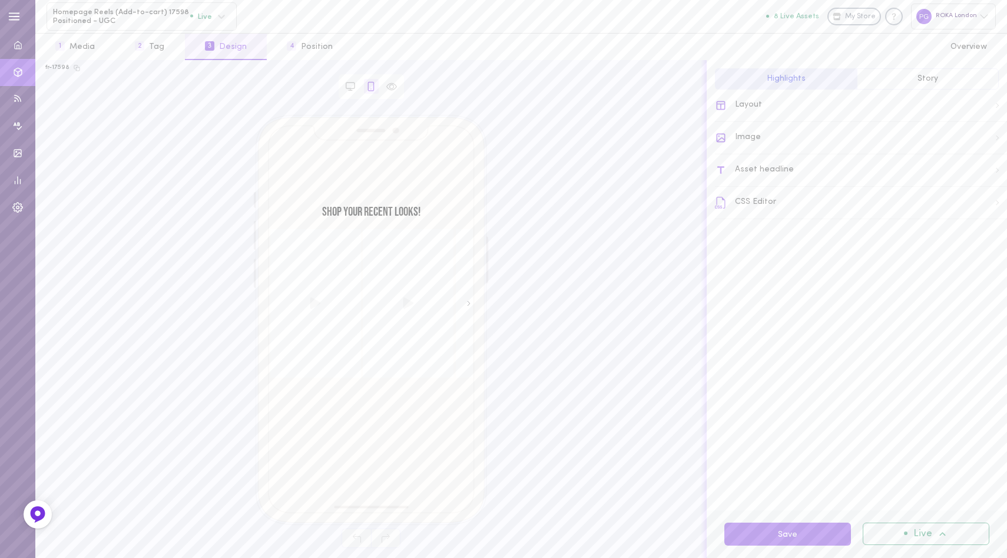
click at [926, 526] on div "Live" at bounding box center [926, 534] width 127 height 22
click at [924, 529] on span "Live" at bounding box center [923, 534] width 19 height 10
click at [798, 528] on button "Save" at bounding box center [788, 534] width 127 height 23
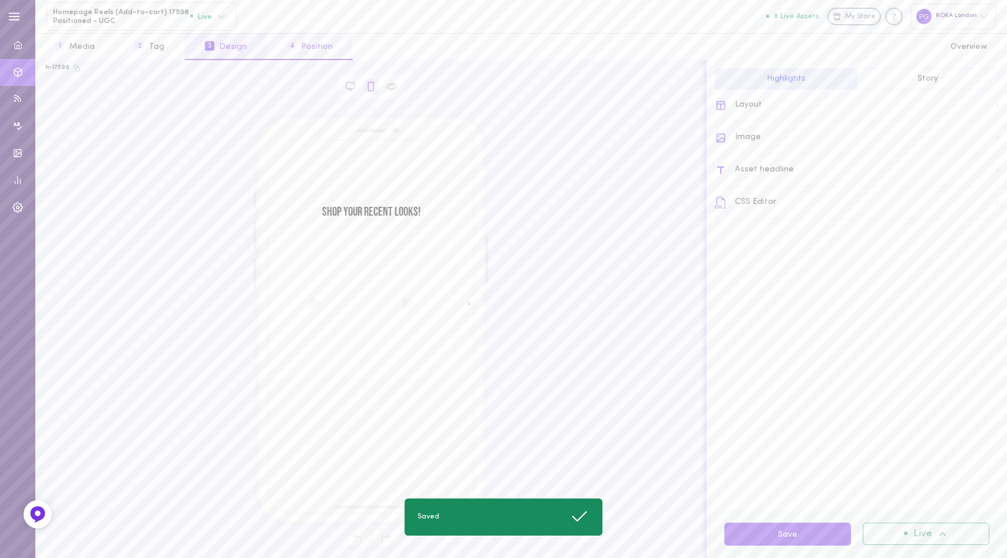
click at [318, 47] on button "4 Position" at bounding box center [310, 47] width 86 height 27
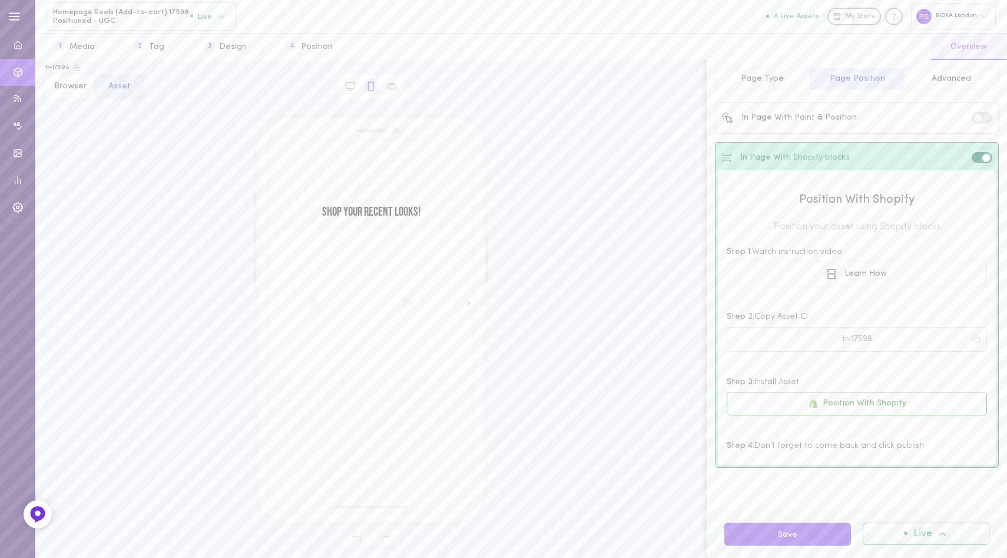
click at [926, 83] on button "Advanced" at bounding box center [951, 78] width 95 height 21
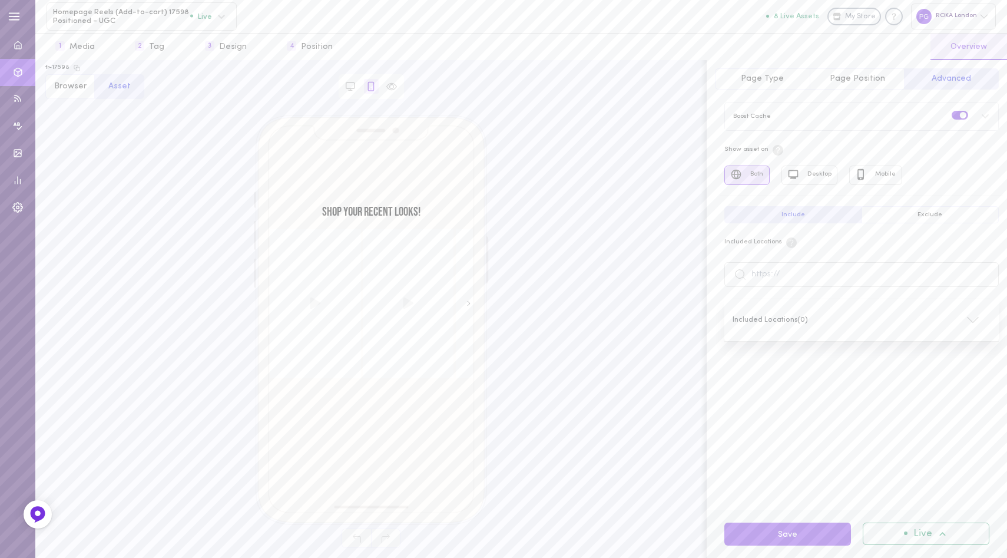
click at [758, 80] on span "Page Type" at bounding box center [762, 78] width 43 height 9
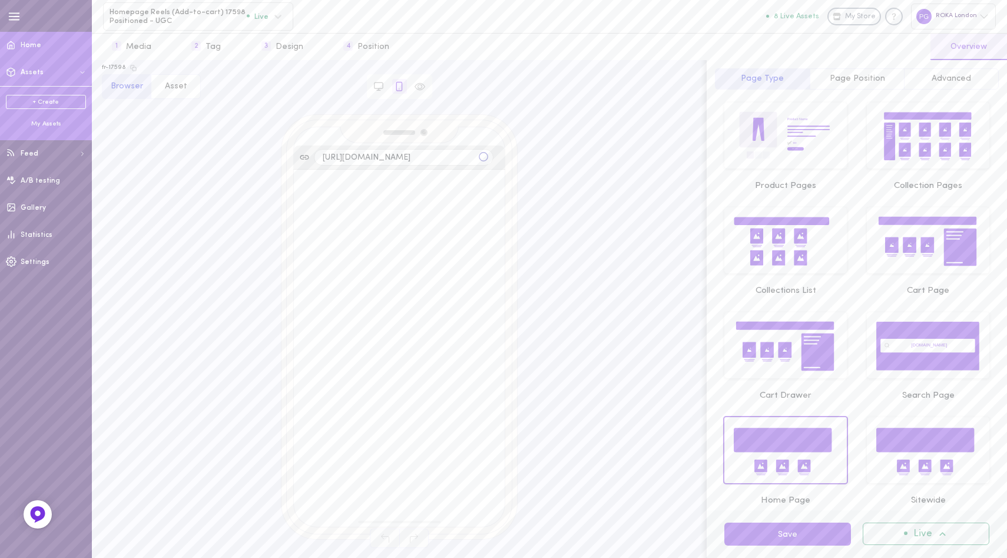
click at [24, 41] on link "Home" at bounding box center [46, 45] width 92 height 27
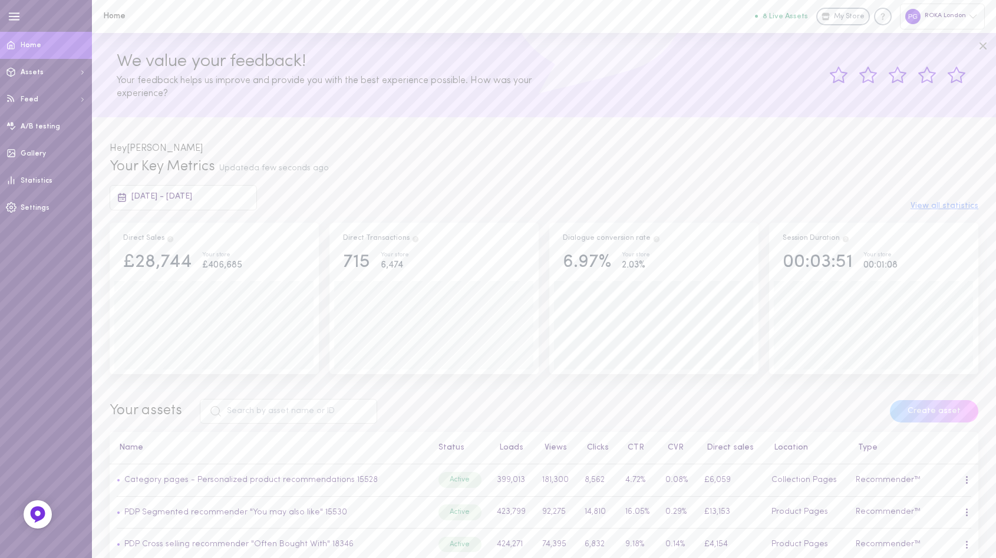
click at [11, 14] on line "button" at bounding box center [14, 14] width 10 height 0
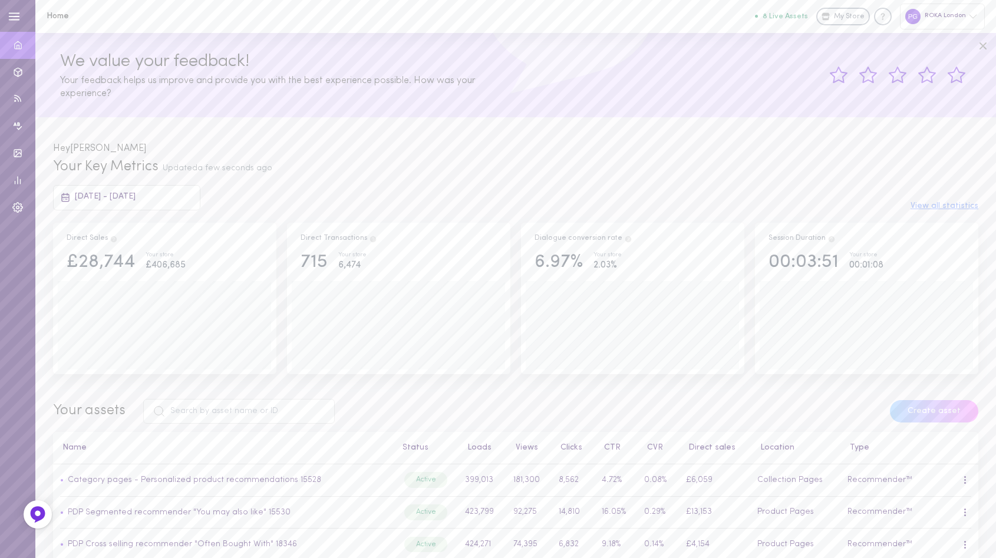
click at [11, 14] on line "button" at bounding box center [14, 14] width 10 height 0
